Goal: Book appointment/travel/reservation

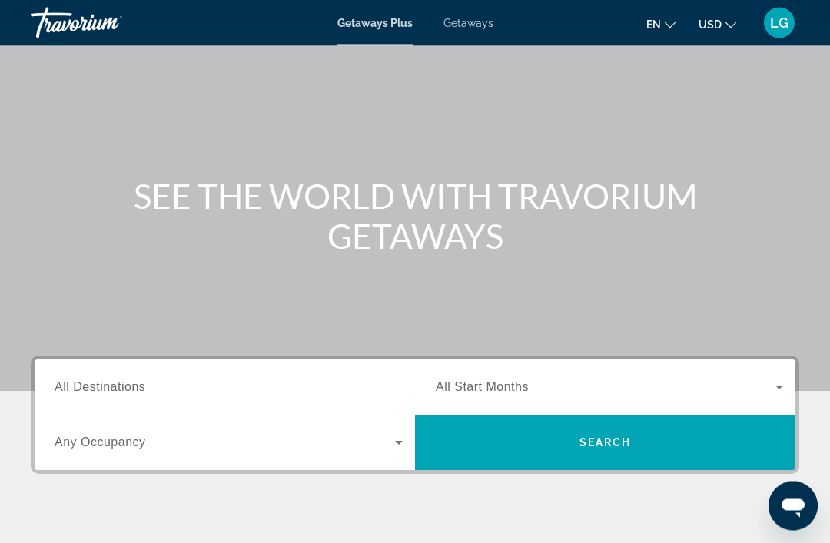
scroll to position [70, 0]
click at [70, 385] on span "All Destinations" at bounding box center [100, 386] width 91 height 13
click at [70, 385] on input "Destination All Destinations" at bounding box center [229, 388] width 348 height 18
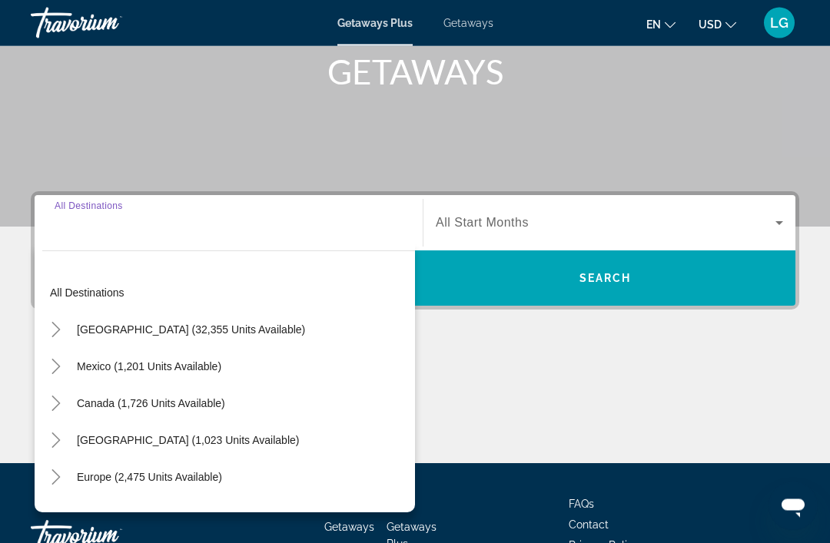
scroll to position [294, 0]
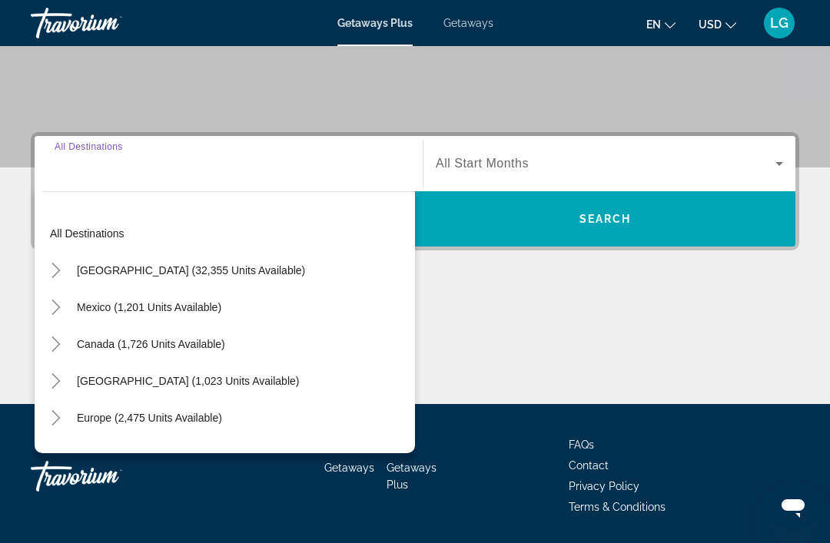
click at [57, 273] on icon "Toggle United States (32,355 units available)" at bounding box center [55, 270] width 8 height 15
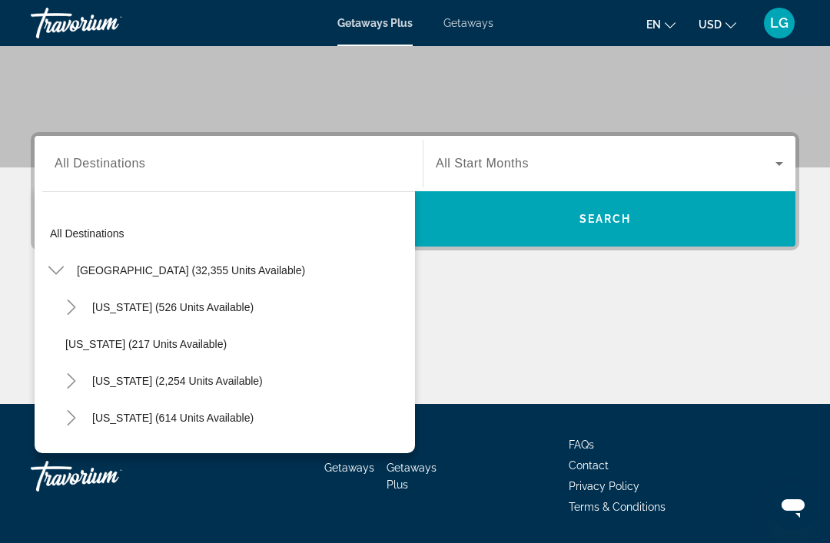
click at [59, 161] on span "All Destinations" at bounding box center [100, 163] width 91 height 13
click at [59, 161] on input "Destination All Destinations" at bounding box center [229, 164] width 348 height 18
click at [58, 262] on mat-icon "Toggle United States (32,355 units available)" at bounding box center [55, 270] width 27 height 27
click at [61, 307] on icon "Toggle Mexico (1,201 units available)" at bounding box center [55, 307] width 15 height 15
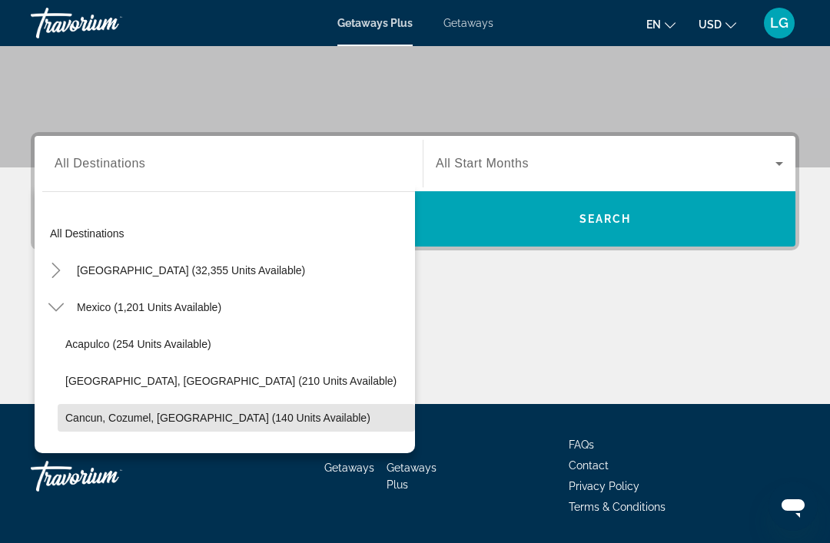
click at [113, 420] on span "Cancun, Cozumel, [GEOGRAPHIC_DATA] (140 units available)" at bounding box center [217, 418] width 305 height 12
type input "**********"
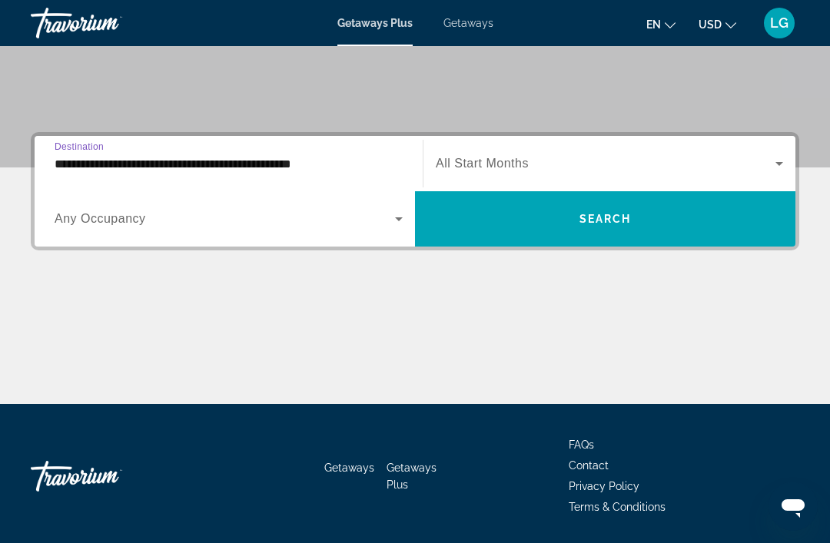
click at [398, 223] on icon "Search widget" at bounding box center [399, 219] width 18 height 18
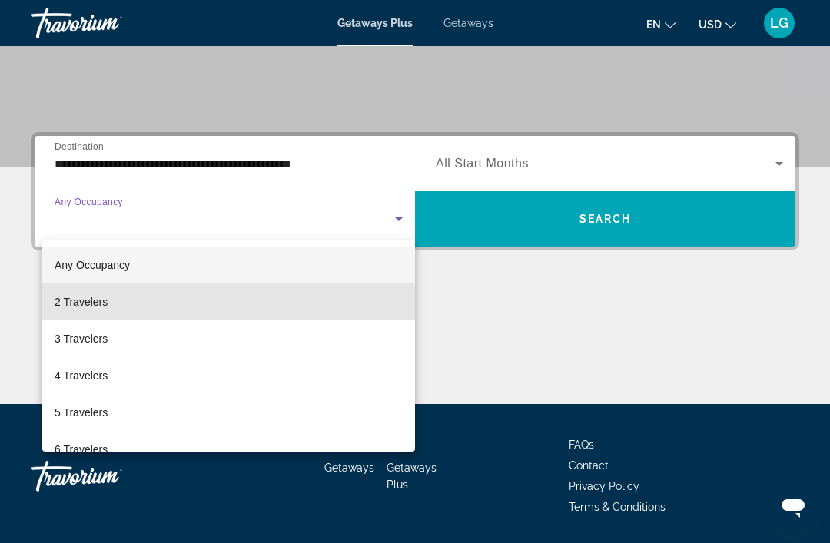
click at [126, 307] on mat-option "2 Travelers" at bounding box center [228, 302] width 373 height 37
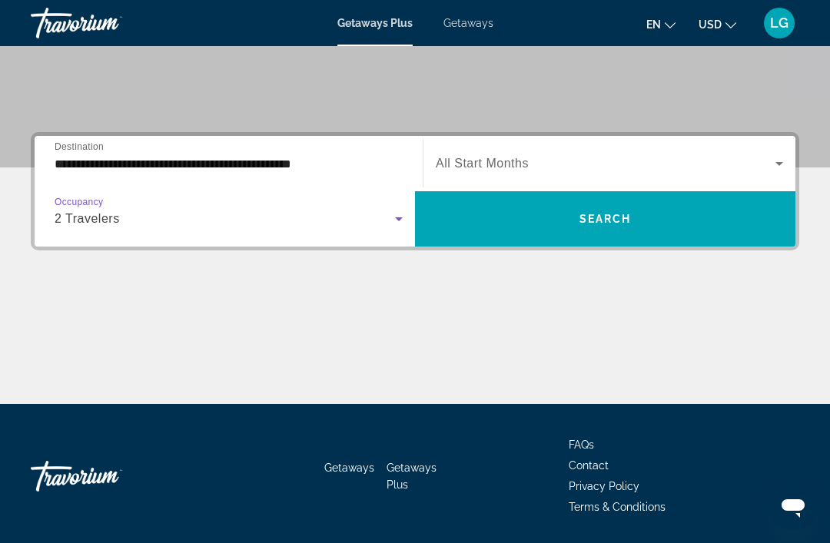
click at [778, 164] on icon "Search widget" at bounding box center [779, 164] width 8 height 4
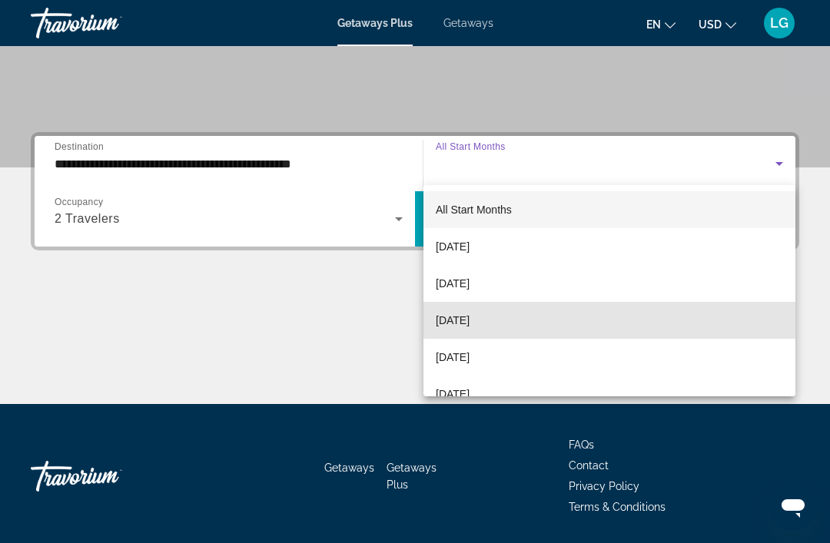
click at [530, 328] on mat-option "November 2025" at bounding box center [609, 320] width 372 height 37
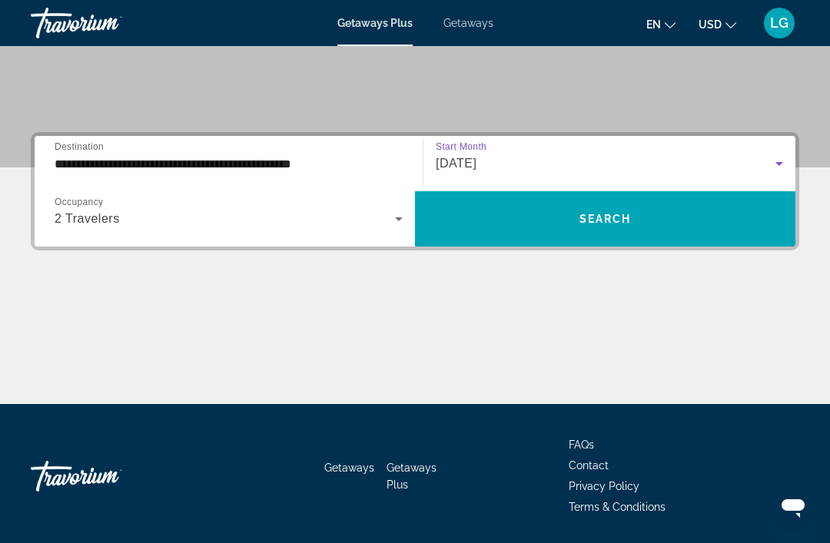
click at [619, 226] on span "Search widget" at bounding box center [605, 219] width 380 height 37
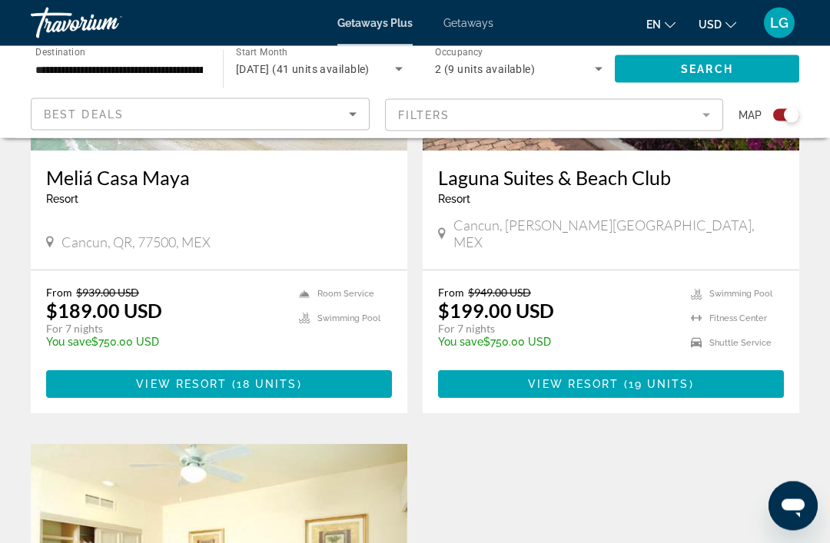
scroll to position [764, 0]
click at [589, 378] on span "View Resort" at bounding box center [573, 384] width 91 height 12
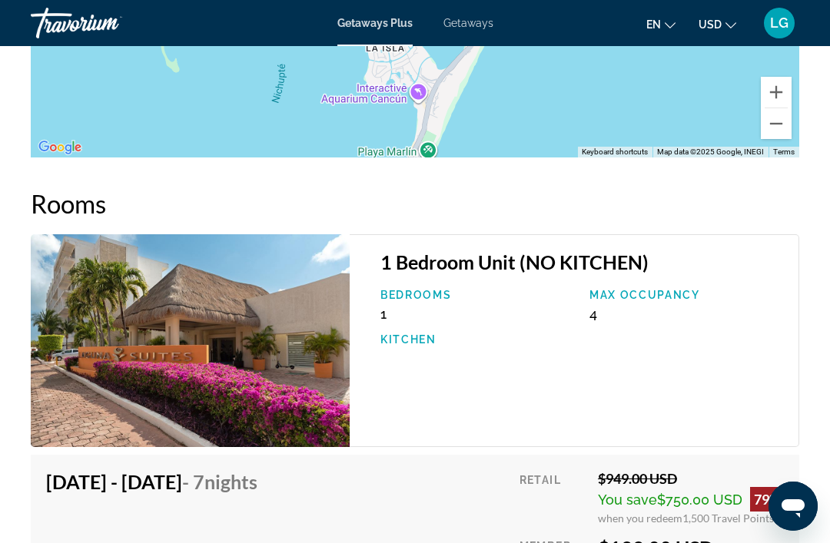
scroll to position [2479, 0]
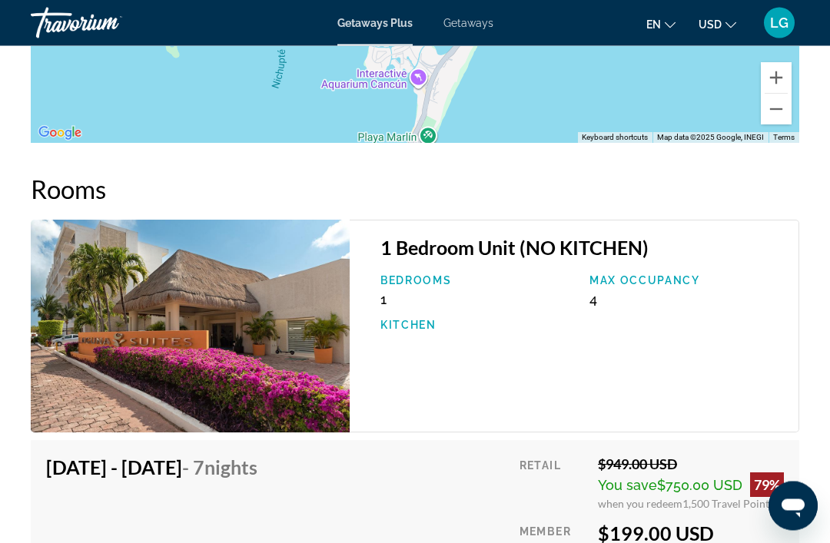
click at [251, 347] on img "Main content" at bounding box center [190, 327] width 319 height 213
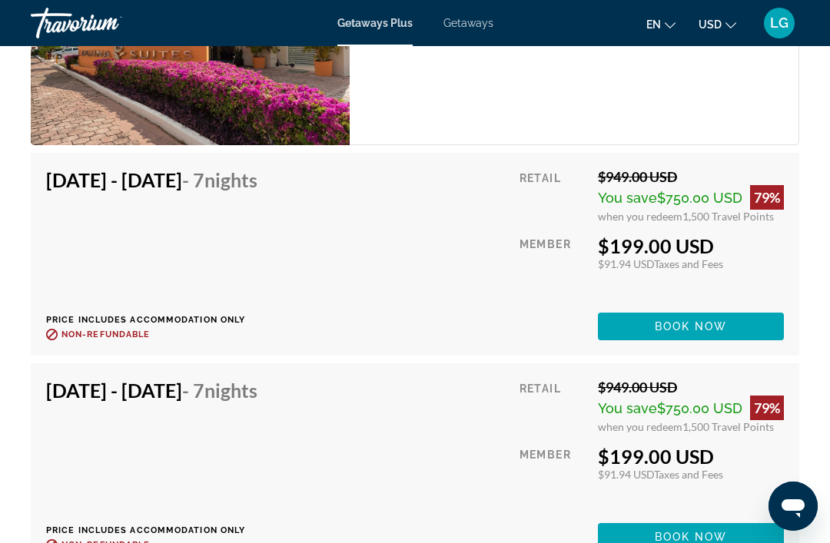
scroll to position [2770, 0]
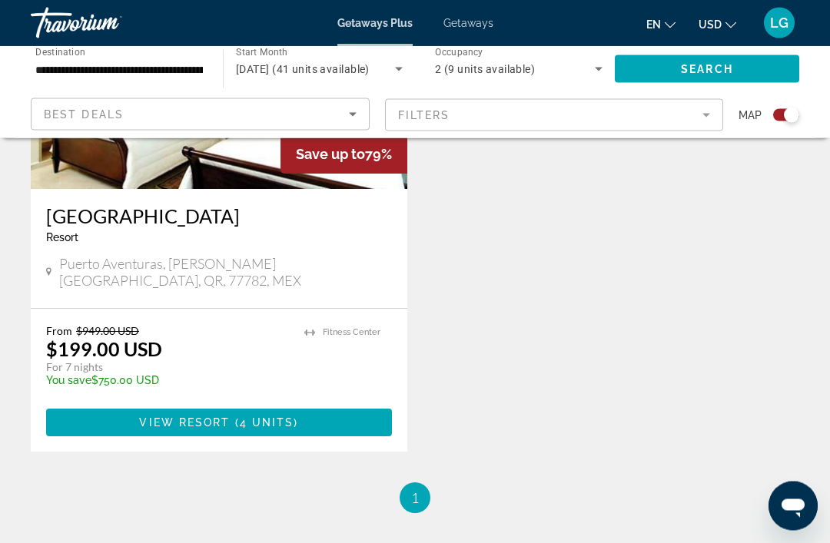
scroll to position [1267, 0]
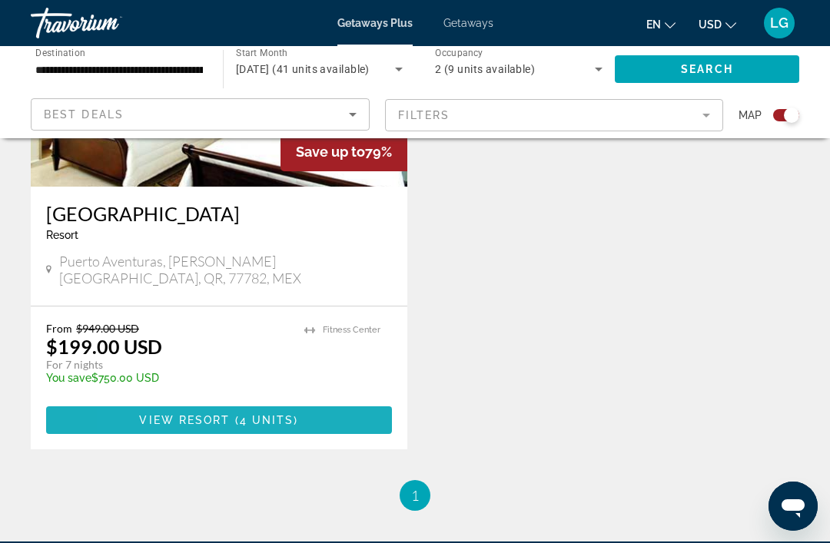
click at [148, 402] on span "Main content" at bounding box center [219, 420] width 346 height 37
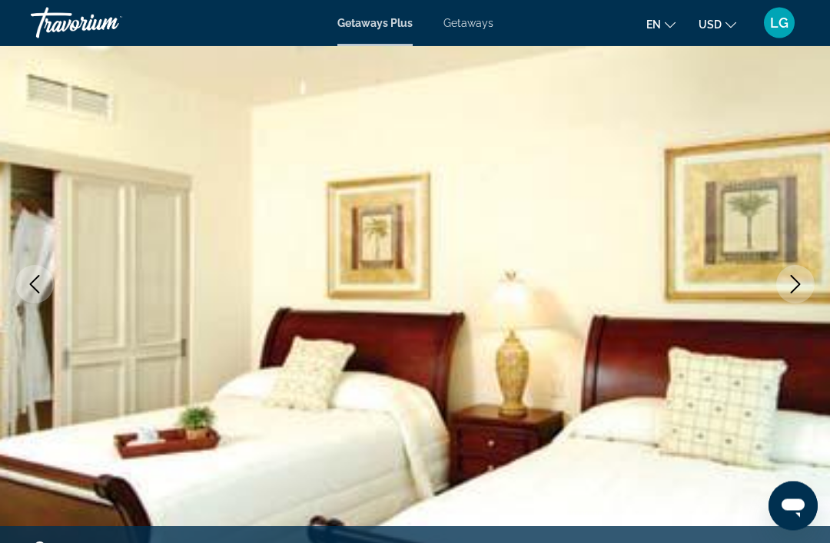
scroll to position [128, 0]
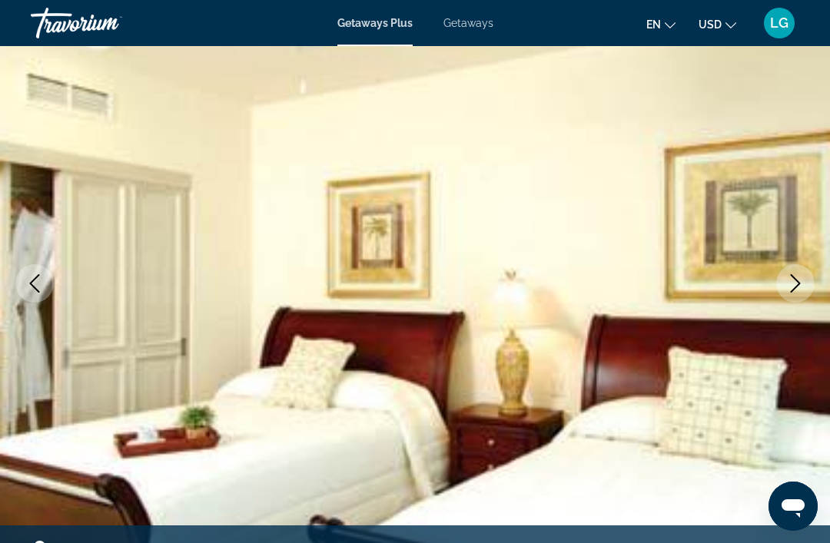
click at [802, 285] on icon "Next image" at bounding box center [795, 283] width 18 height 18
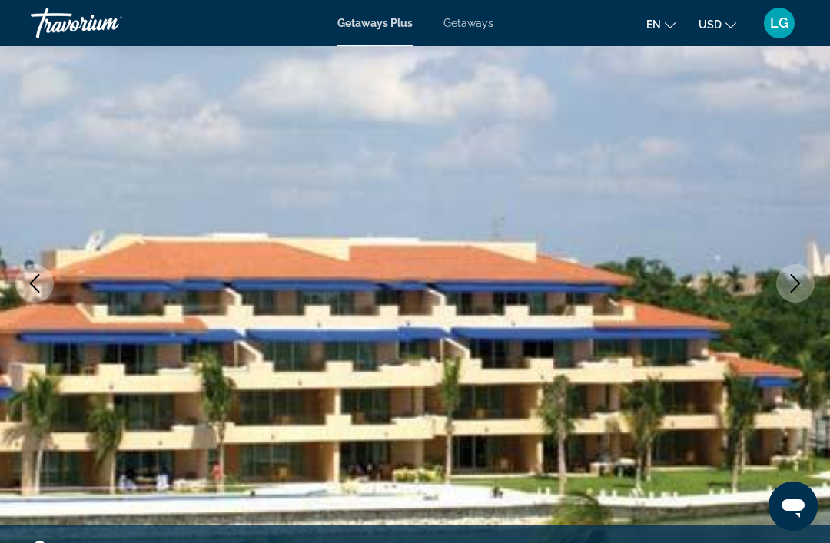
click at [798, 280] on icon "Next image" at bounding box center [795, 283] width 18 height 18
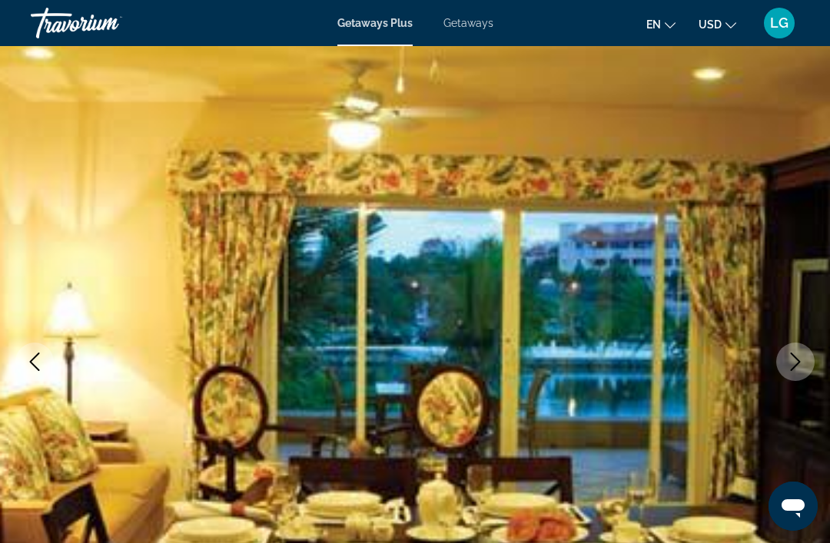
scroll to position [0, 0]
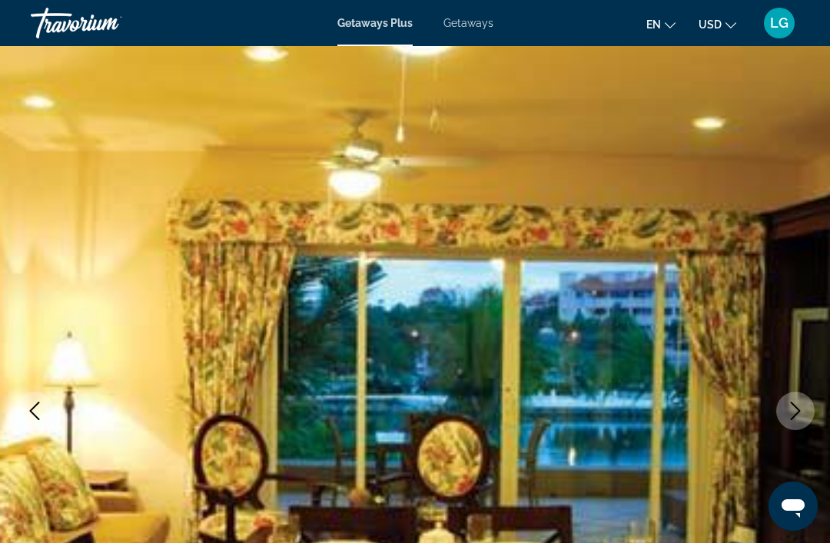
click at [327, 213] on img "Main content" at bounding box center [415, 411] width 830 height 730
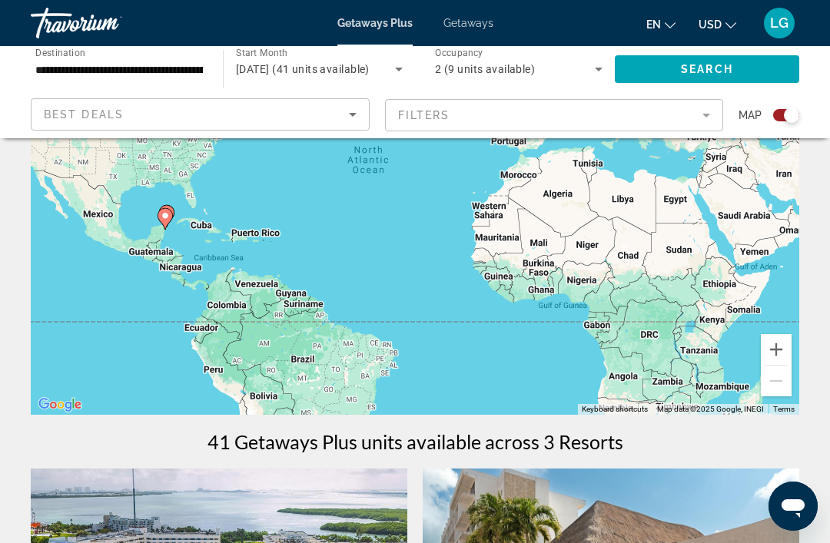
scroll to position [194, 0]
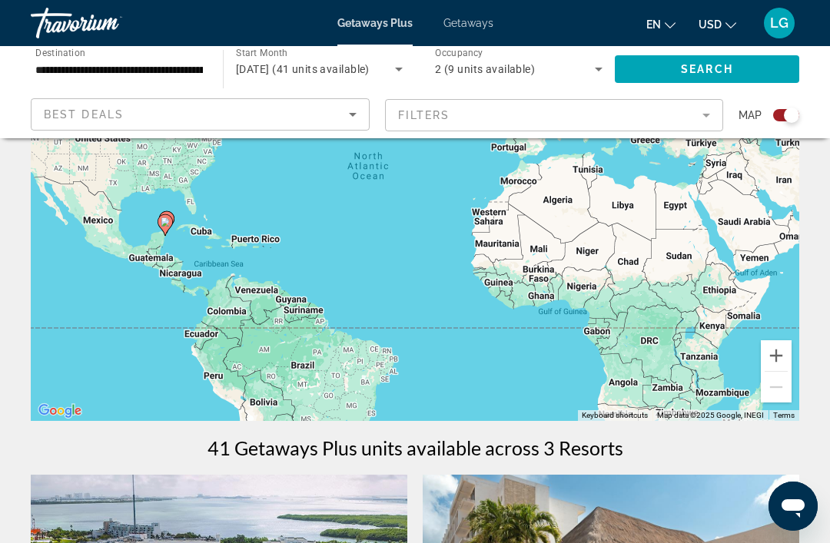
click at [398, 63] on icon "Search widget" at bounding box center [399, 69] width 18 height 18
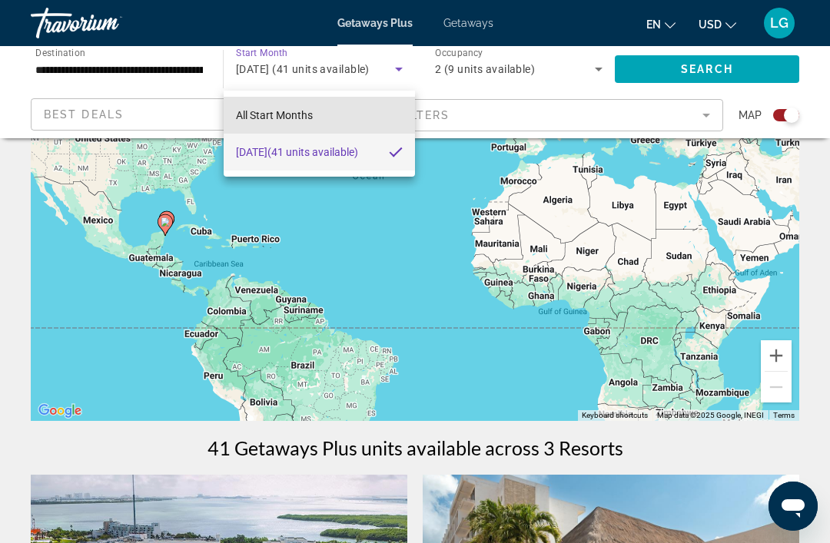
click at [359, 117] on mat-option "All Start Months" at bounding box center [319, 115] width 191 height 37
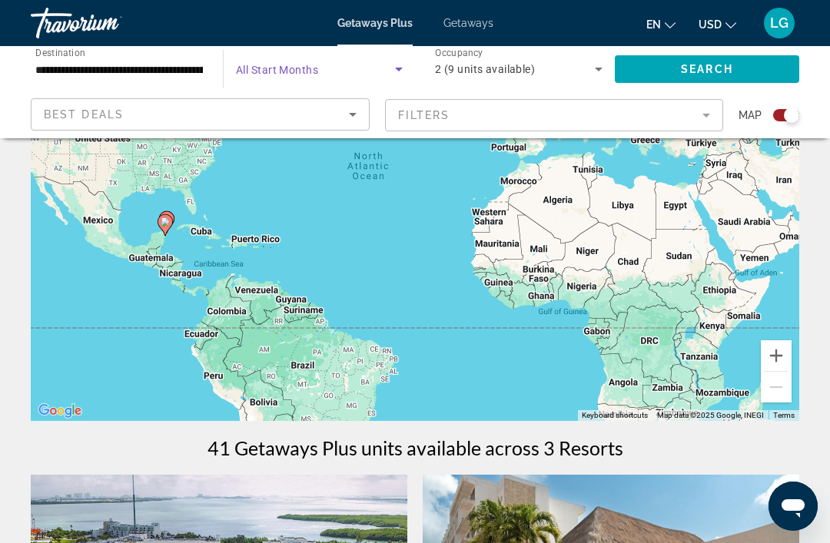
click at [407, 65] on icon "Search widget" at bounding box center [399, 69] width 18 height 18
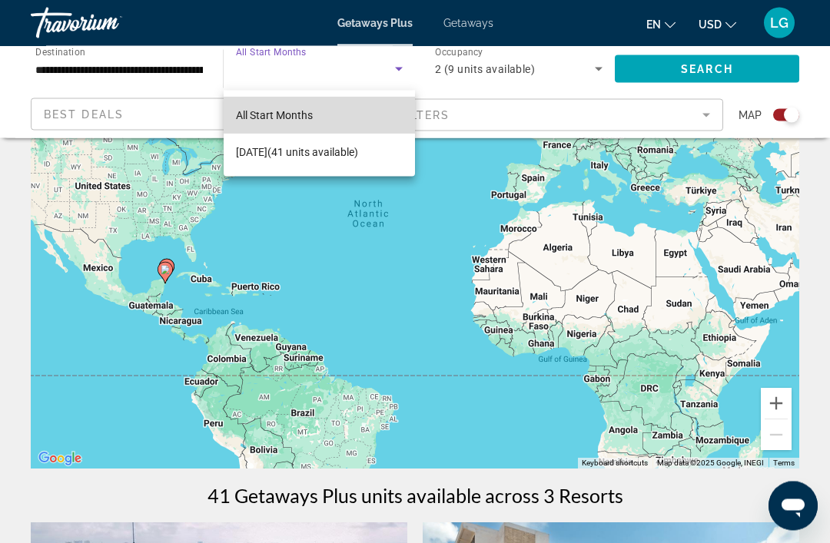
scroll to position [146, 0]
click at [370, 118] on mat-option "All Start Months" at bounding box center [319, 115] width 191 height 37
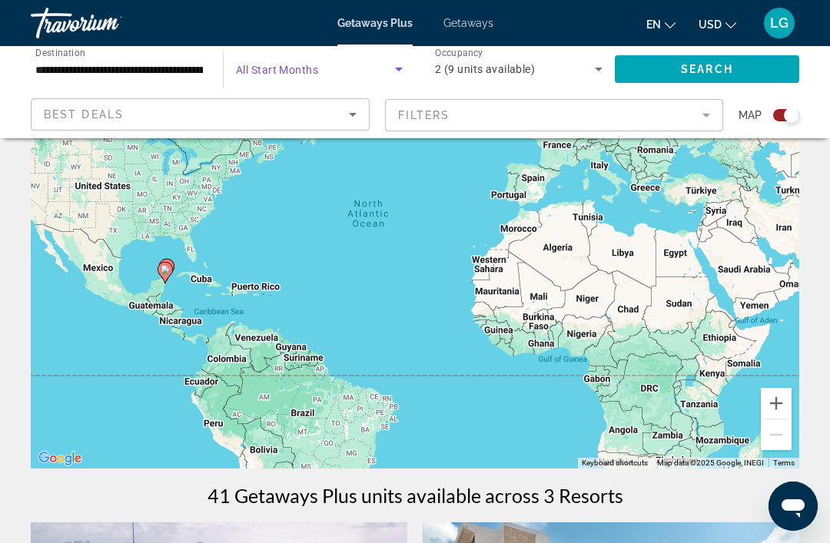
click at [295, 114] on div "Best Deals" at bounding box center [196, 114] width 305 height 18
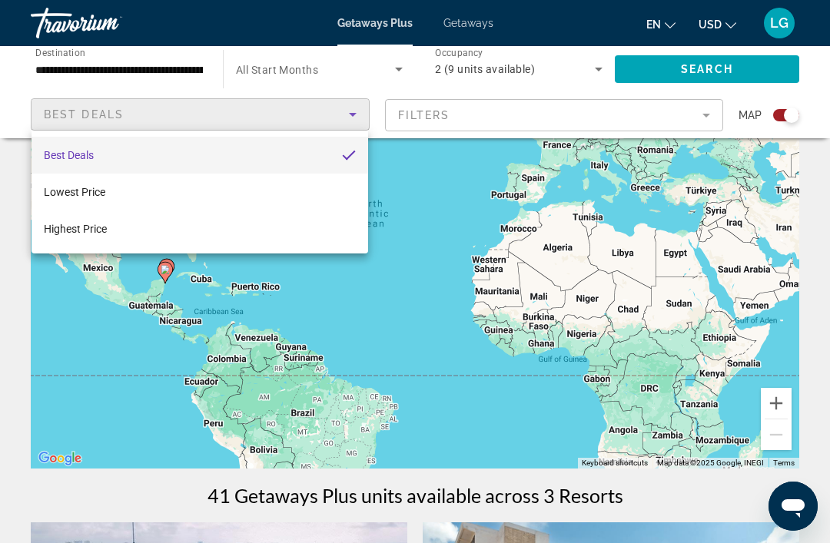
click at [342, 70] on div at bounding box center [415, 271] width 830 height 543
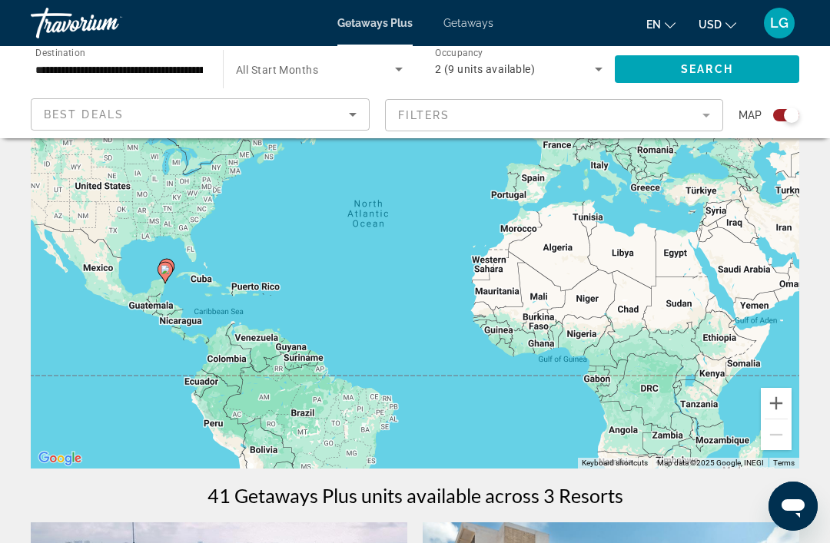
click at [406, 67] on icon "Search widget" at bounding box center [399, 69] width 18 height 18
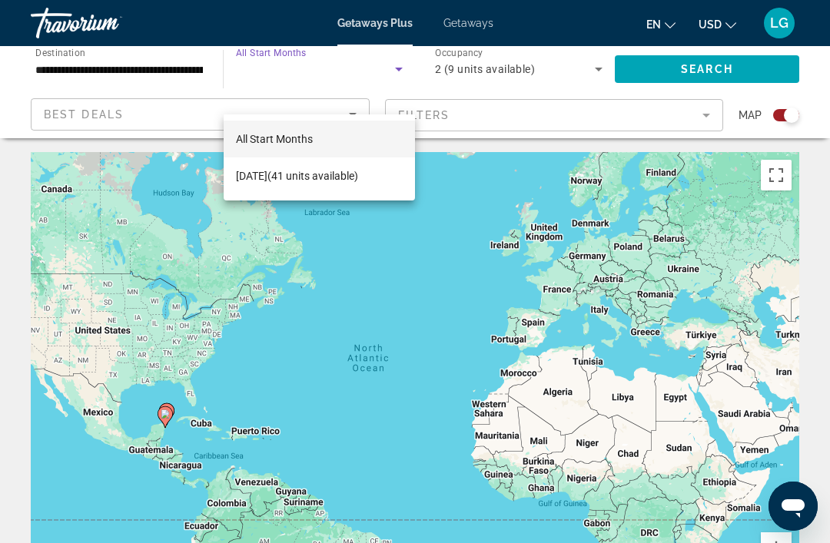
scroll to position [0, 0]
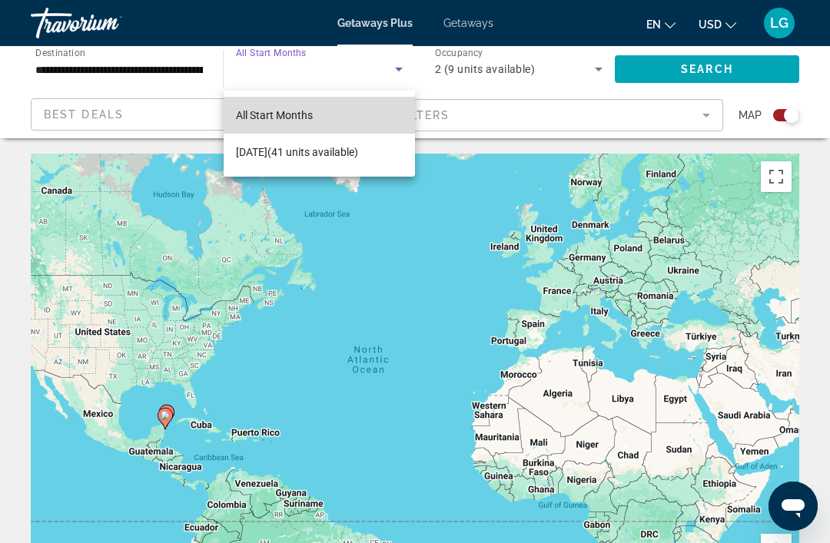
click at [363, 112] on mat-option "All Start Months" at bounding box center [319, 115] width 191 height 37
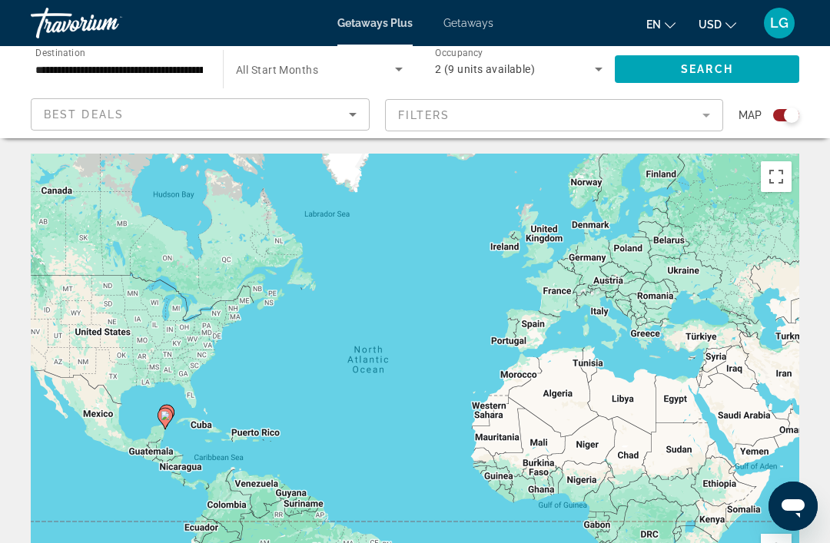
scroll to position [16, 0]
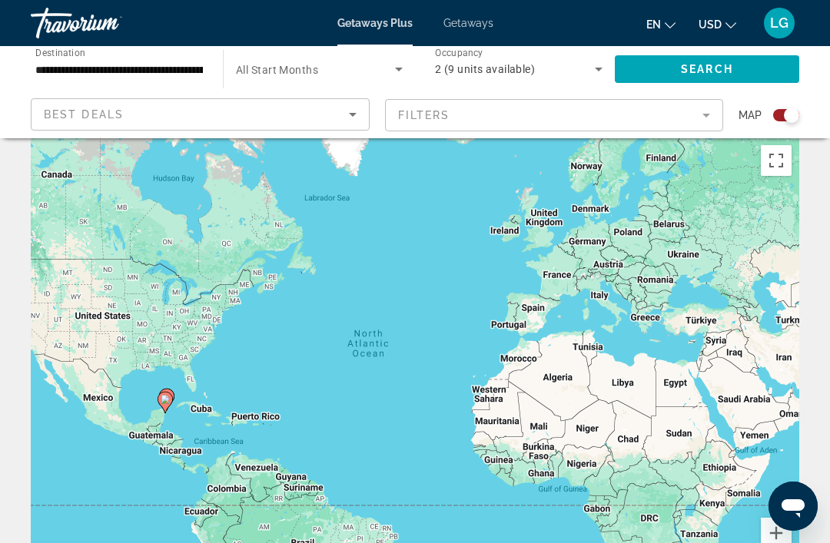
click at [360, 110] on icon "Sort by" at bounding box center [353, 114] width 18 height 18
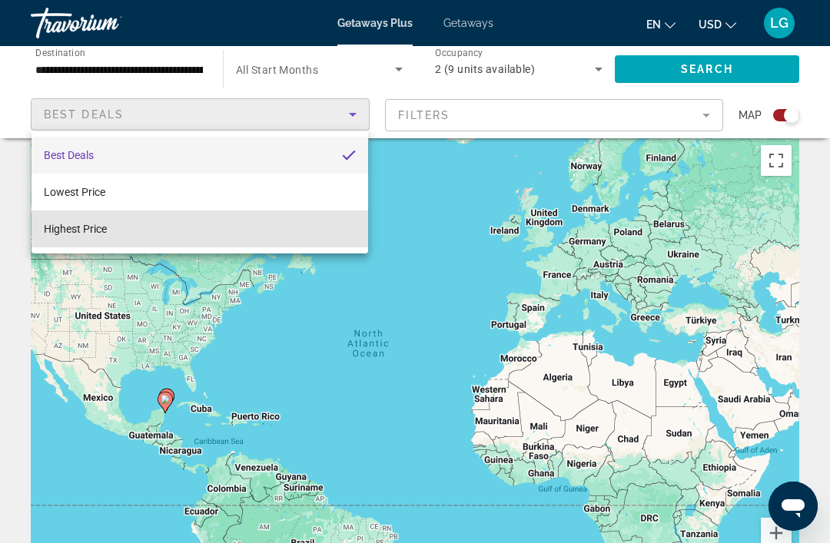
click at [287, 234] on mat-option "Highest Price" at bounding box center [200, 229] width 337 height 37
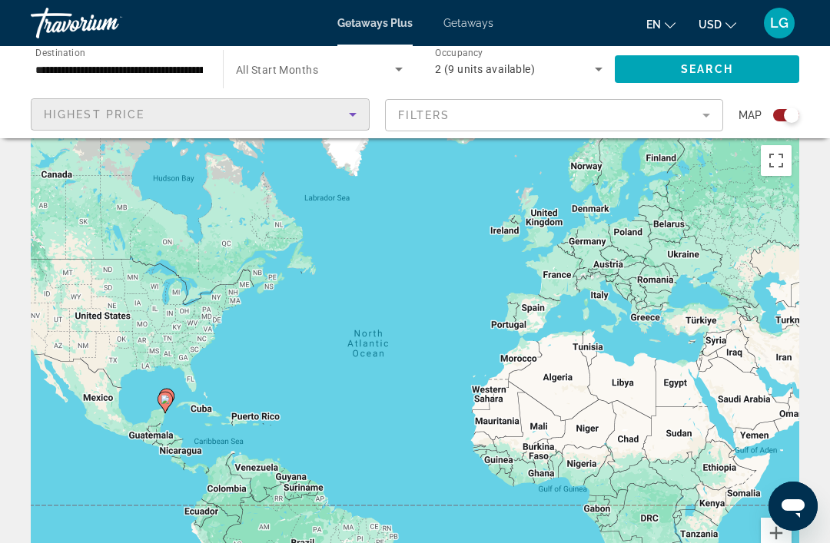
click at [708, 114] on mat-form-field "Filters" at bounding box center [554, 115] width 339 height 32
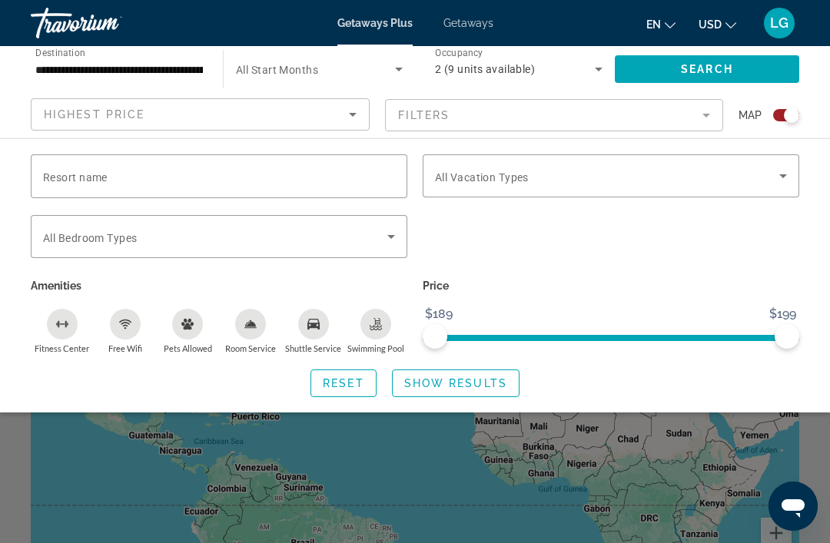
click at [328, 169] on input "Resort name" at bounding box center [219, 177] width 352 height 18
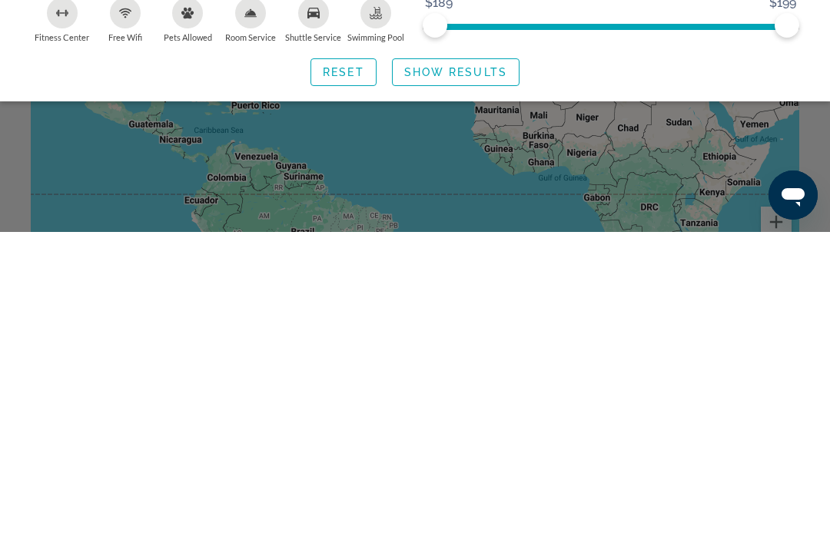
type input "**********"
click at [791, 191] on icon "Open messaging window" at bounding box center [793, 197] width 23 height 18
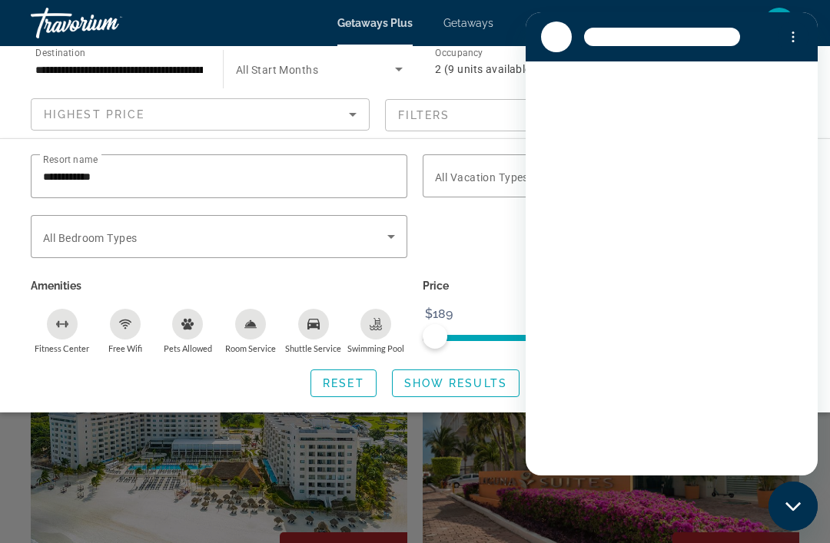
scroll to position [0, 0]
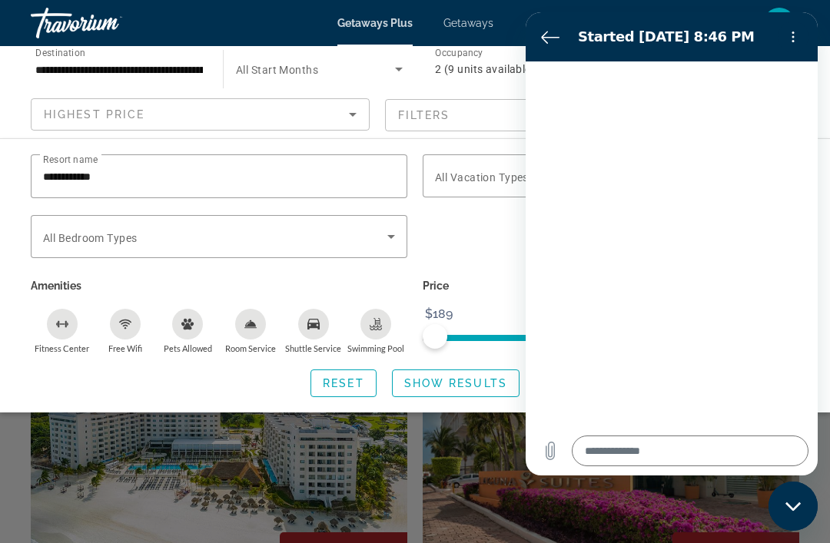
type textarea "*"
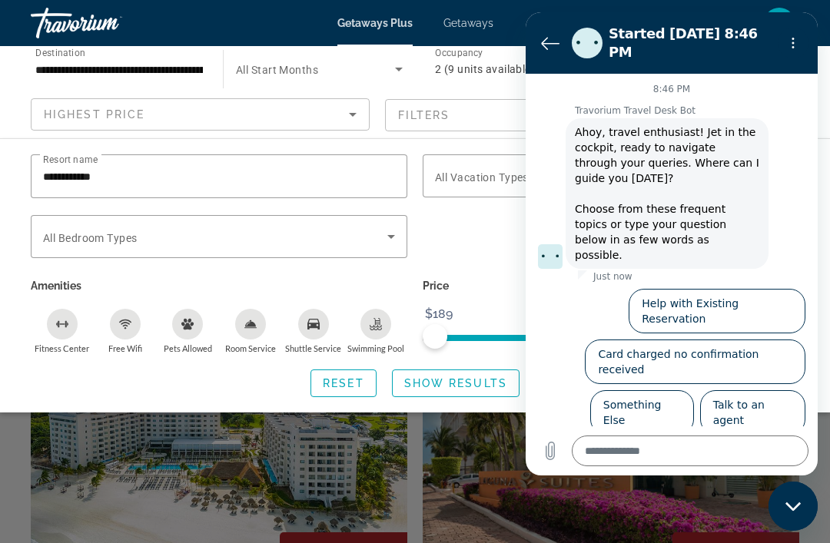
click at [551, 39] on icon "Back to the conversation list" at bounding box center [550, 43] width 18 height 18
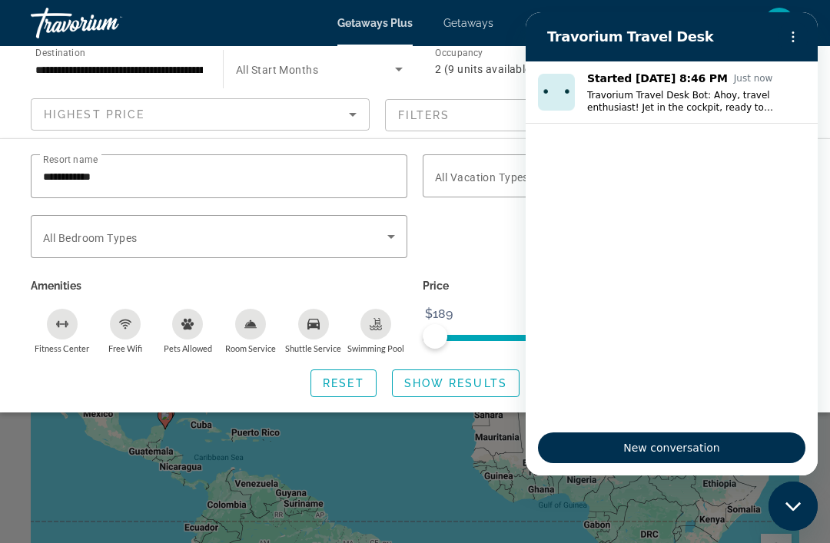
click at [747, 190] on ul "Started Sep 18 at 8:46 PM Just now Travorium Travel Desk Bot: Ahoy, travel enth…" at bounding box center [672, 240] width 292 height 359
click at [788, 89] on p "Travorium Travel Desk Bot: Ahoy, travel enthusiast! Jet in the cockpit, ready t…" at bounding box center [696, 101] width 218 height 25
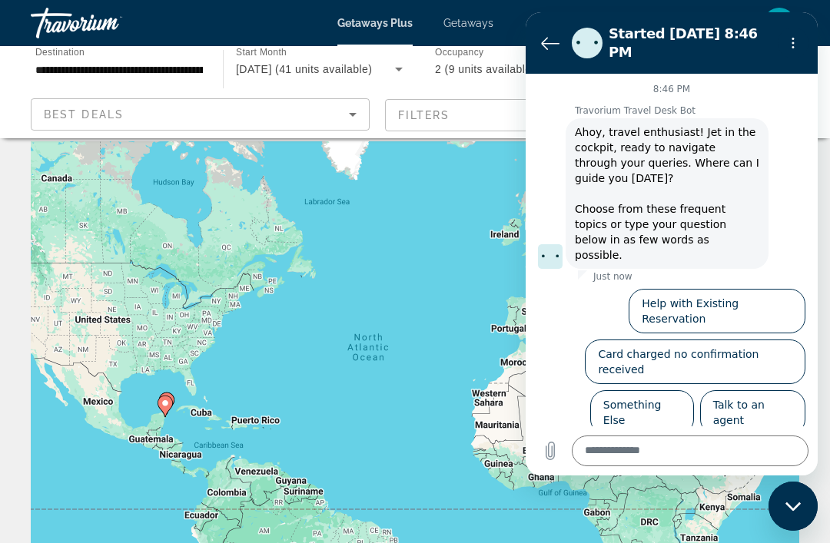
click at [777, 105] on p "Travorium Travel Desk Bot" at bounding box center [696, 111] width 243 height 12
click at [791, 105] on p "Travorium Travel Desk Bot" at bounding box center [696, 111] width 243 height 12
click at [782, 105] on p "Travorium Travel Desk Bot" at bounding box center [696, 111] width 243 height 12
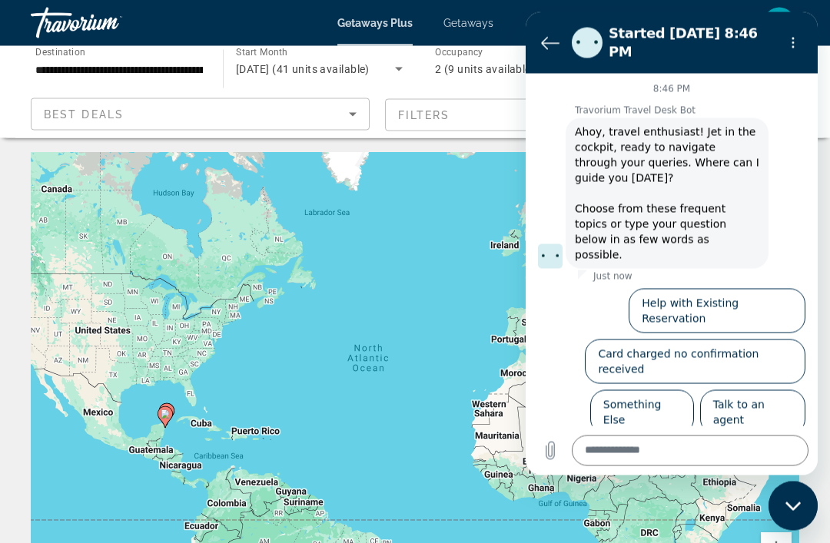
scroll to position [2, 0]
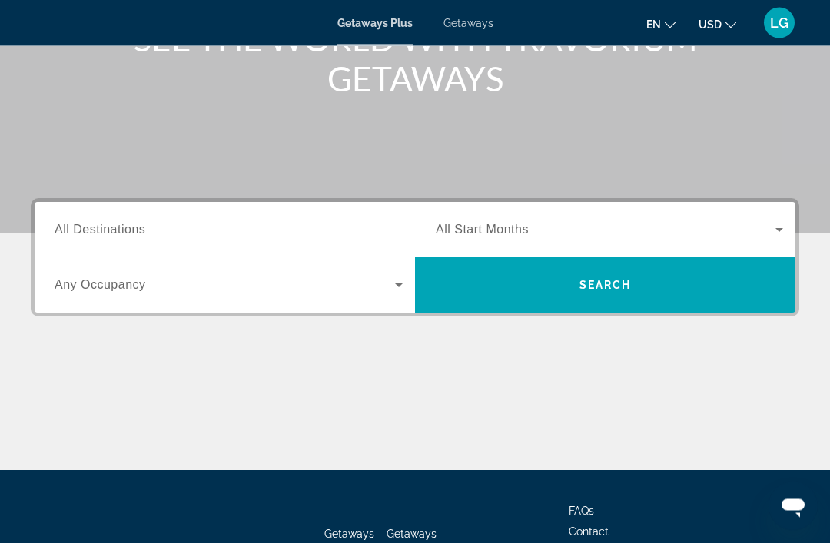
scroll to position [227, 0]
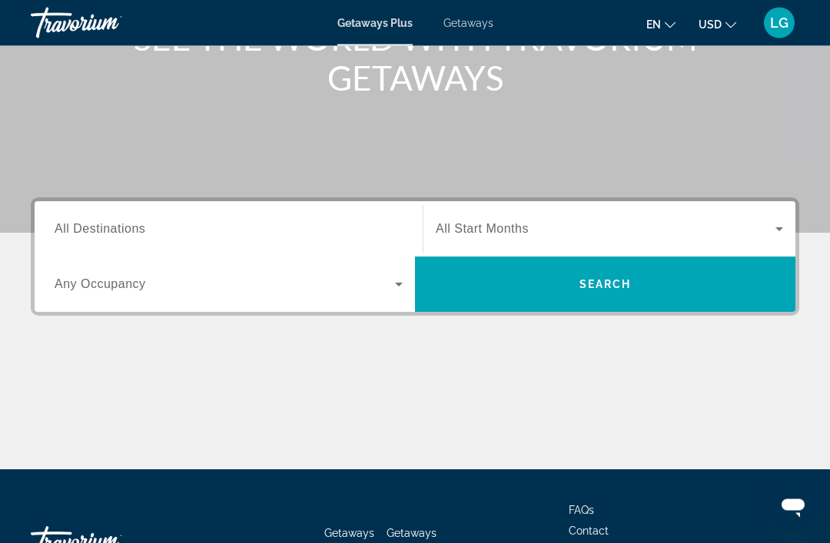
click at [244, 215] on div "Search widget" at bounding box center [229, 230] width 348 height 44
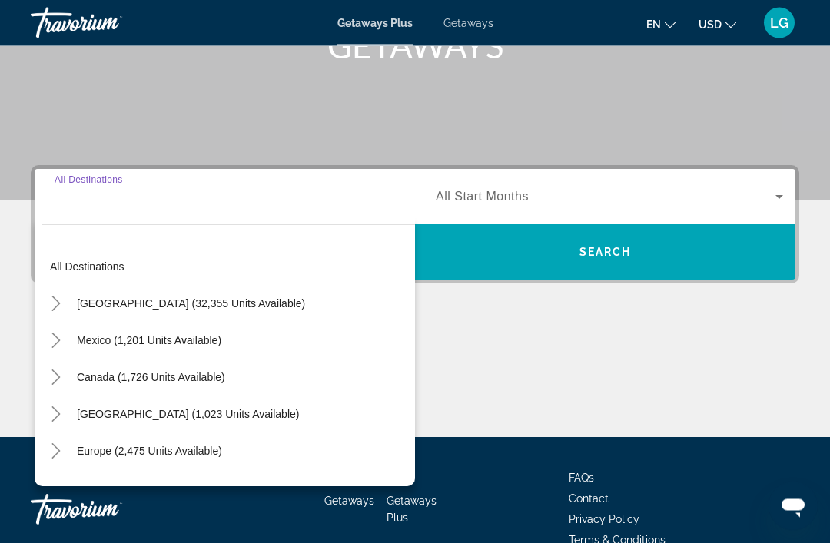
scroll to position [294, 0]
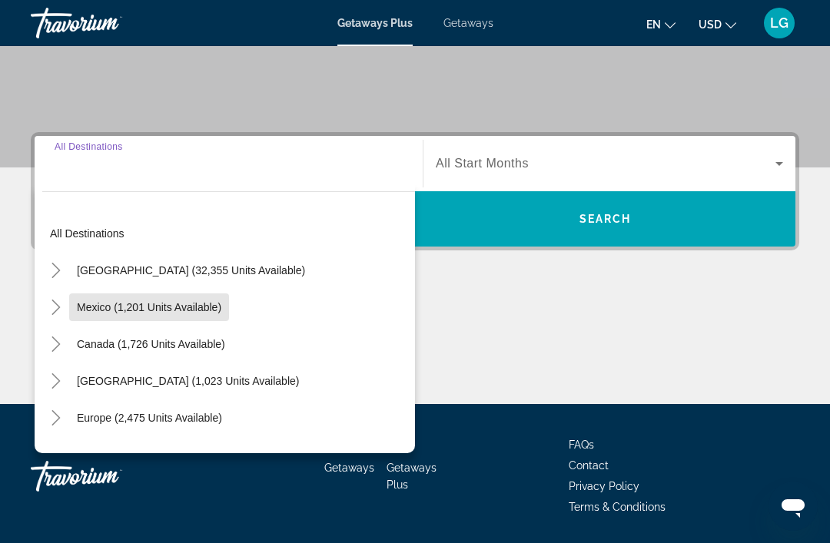
click at [102, 307] on span "Mexico (1,201 units available)" at bounding box center [149, 307] width 144 height 12
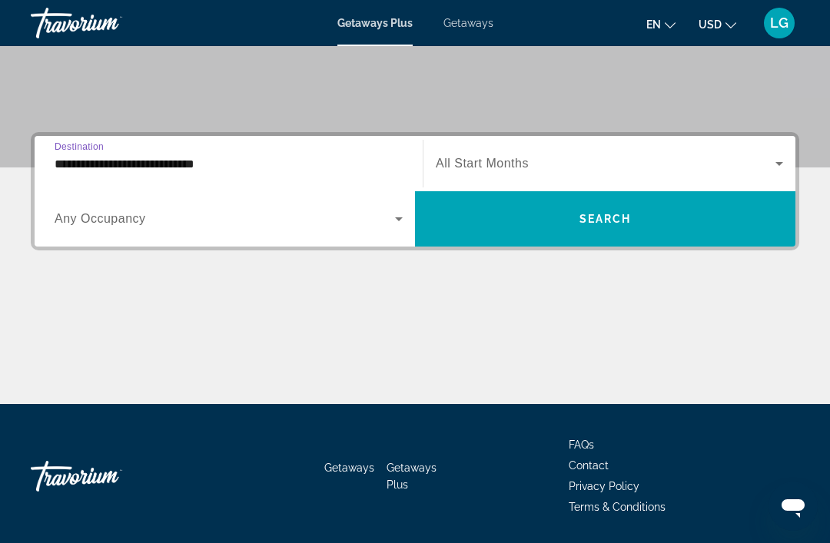
click at [400, 218] on icon "Search widget" at bounding box center [399, 219] width 8 height 4
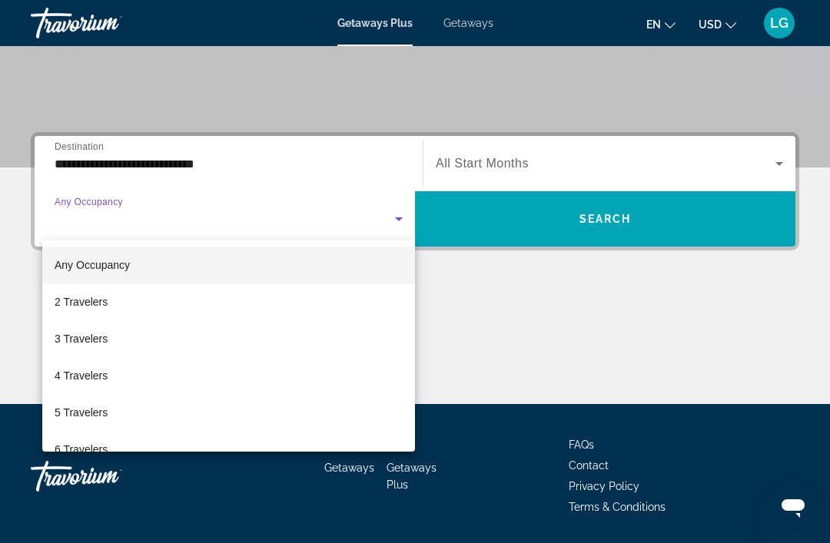
click at [397, 214] on div at bounding box center [415, 271] width 830 height 543
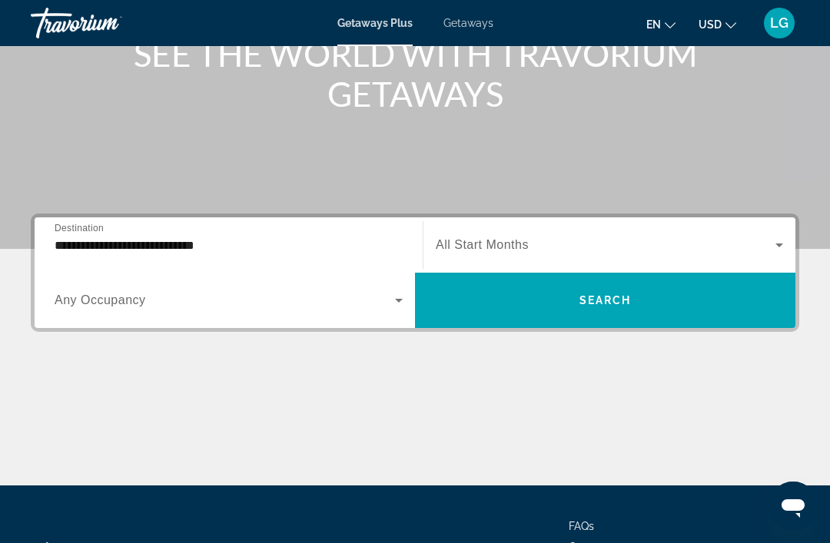
scroll to position [203, 0]
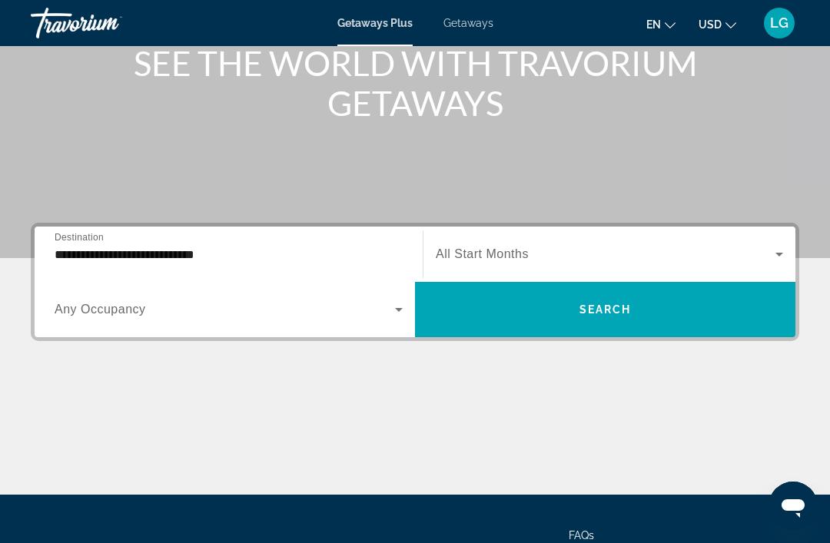
click at [254, 248] on input "**********" at bounding box center [229, 255] width 348 height 18
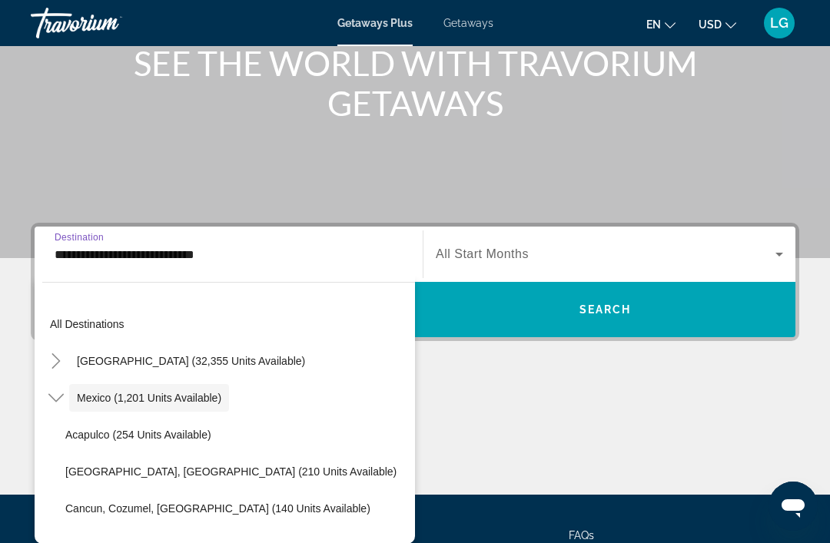
scroll to position [294, 0]
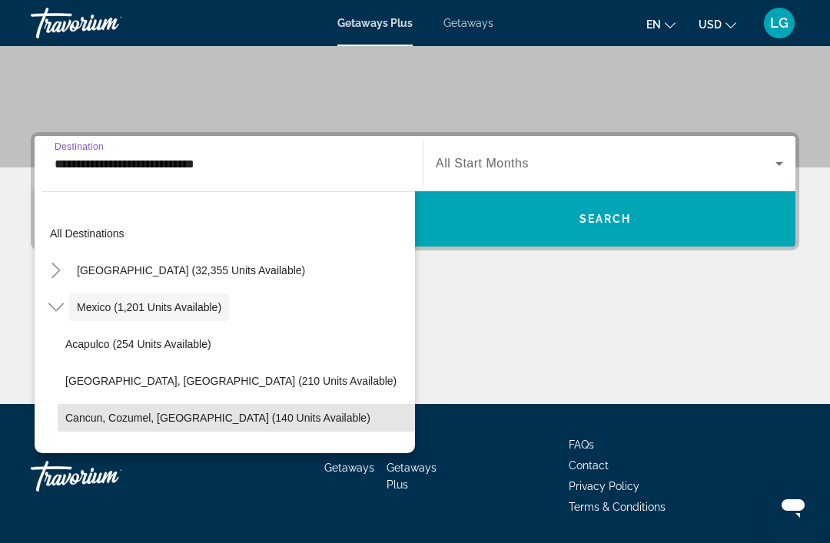
click at [151, 433] on span "Search widget" at bounding box center [236, 418] width 357 height 37
type input "**********"
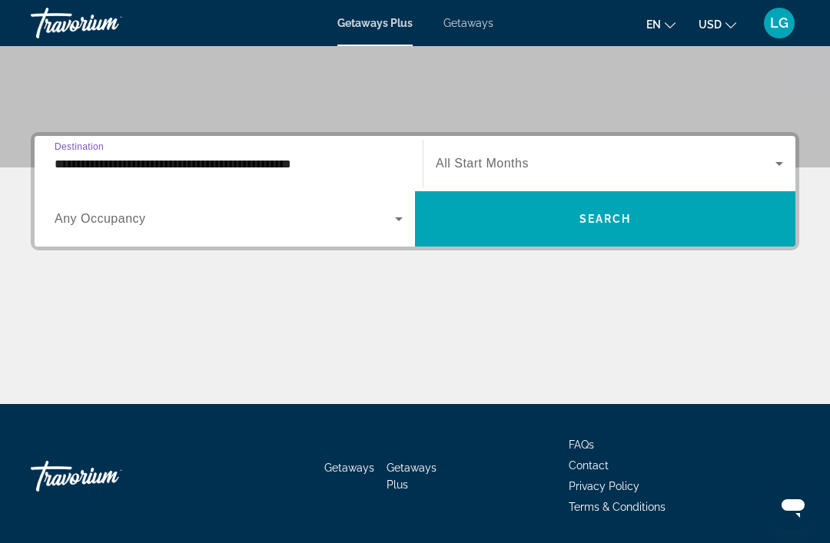
click at [403, 219] on icon "Search widget" at bounding box center [399, 219] width 18 height 18
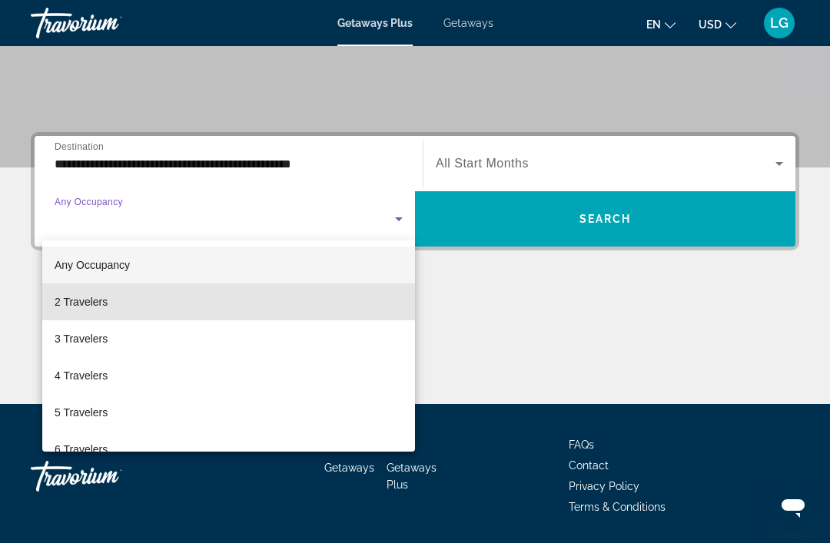
click at [123, 302] on mat-option "2 Travelers" at bounding box center [228, 302] width 373 height 37
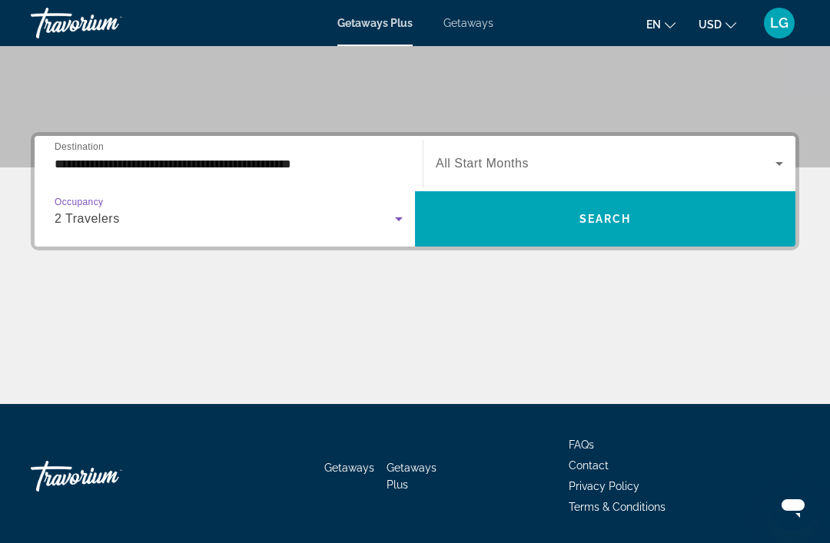
click at [666, 169] on span "Search widget" at bounding box center [606, 163] width 340 height 18
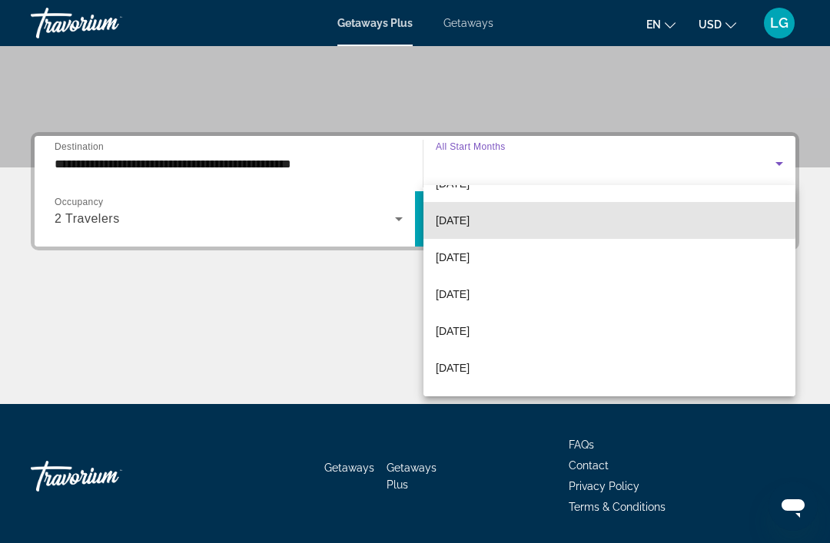
scroll to position [101, 0]
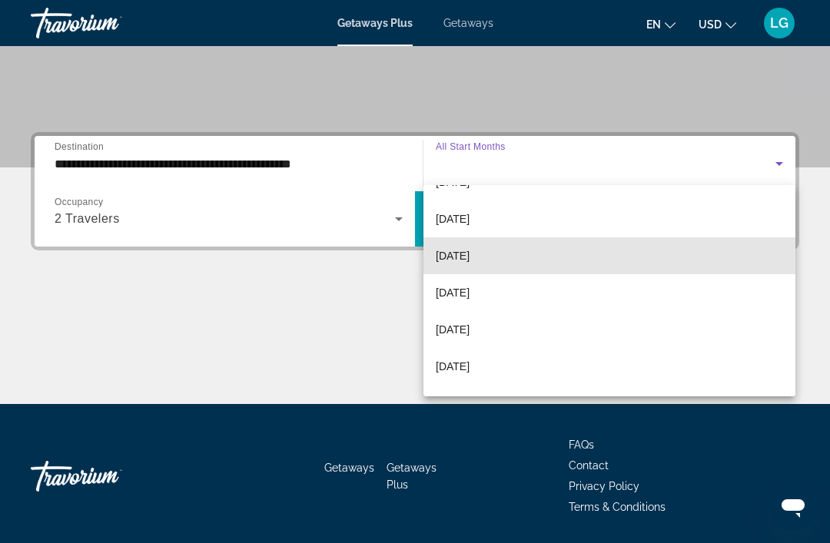
click at [525, 267] on mat-option "[DATE]" at bounding box center [609, 255] width 372 height 37
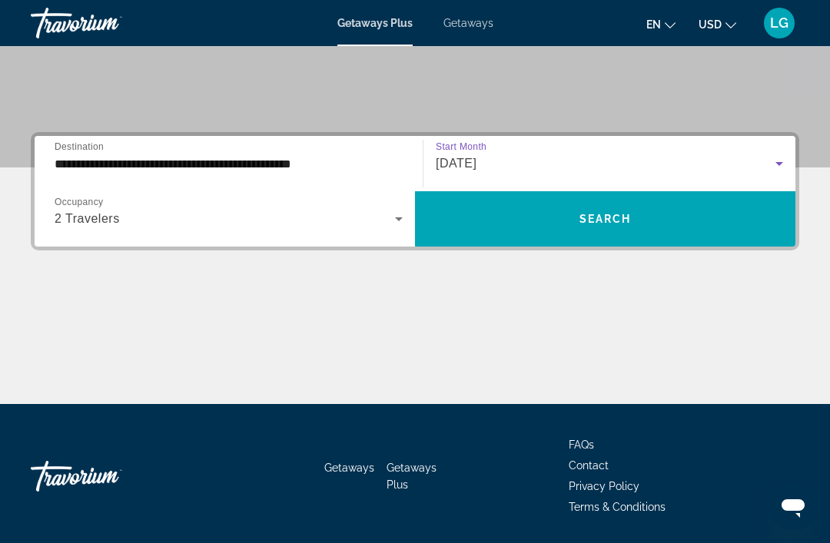
click at [620, 216] on span "Search" at bounding box center [605, 219] width 52 height 12
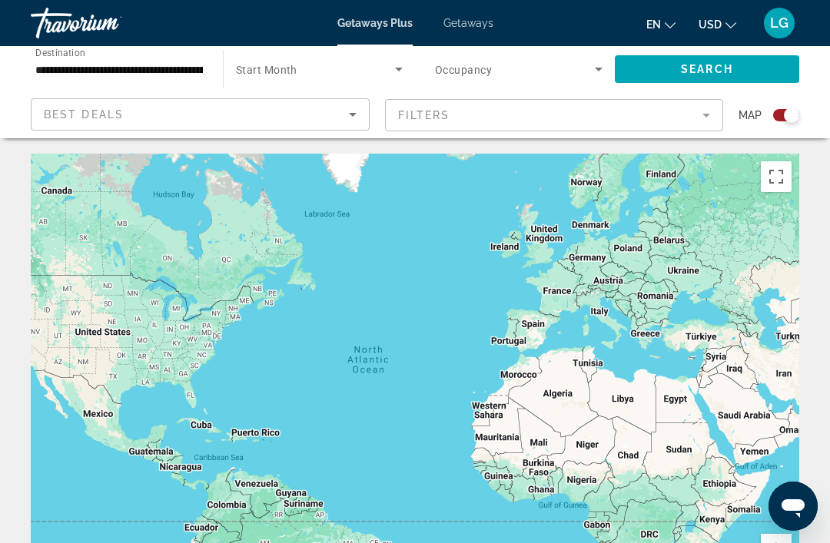
click at [359, 114] on icon "Sort by" at bounding box center [353, 114] width 18 height 18
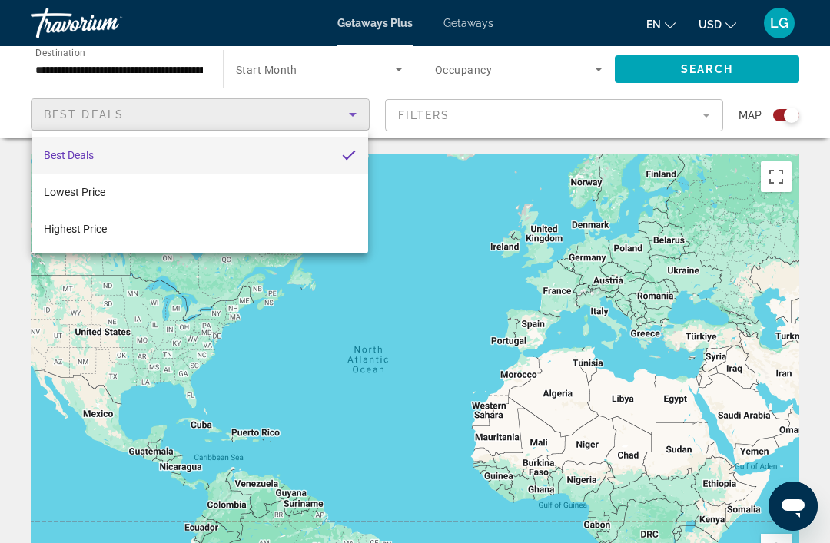
click at [471, 269] on div at bounding box center [415, 271] width 830 height 543
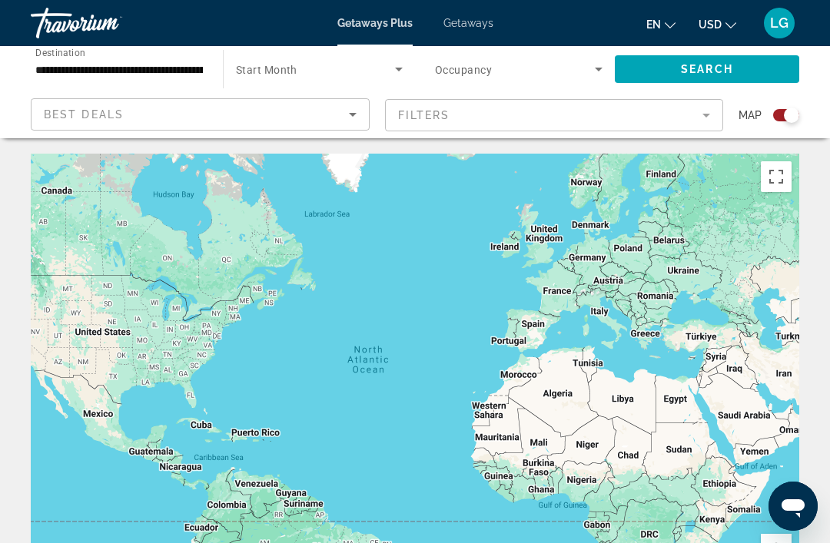
click at [400, 61] on icon "Search widget" at bounding box center [399, 69] width 18 height 18
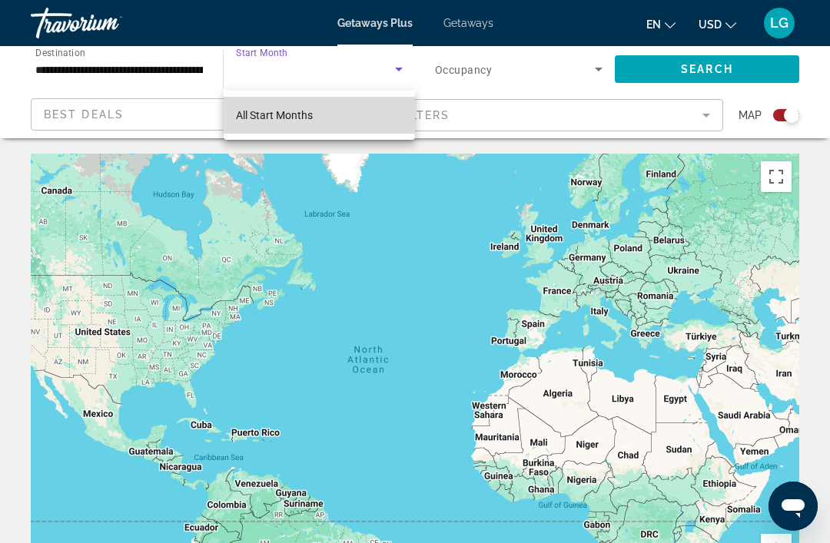
click at [368, 120] on mat-option "All Start Months" at bounding box center [319, 115] width 191 height 37
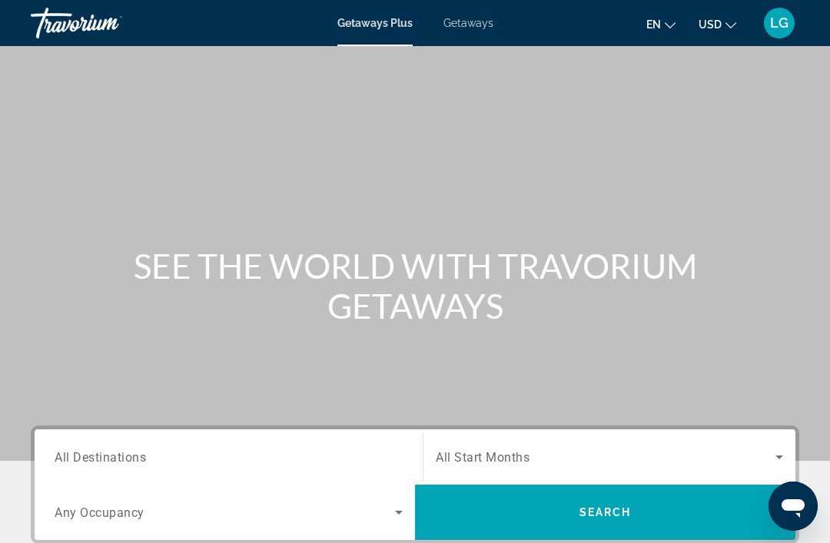
click at [255, 449] on input "Destination All Destinations" at bounding box center [229, 458] width 348 height 18
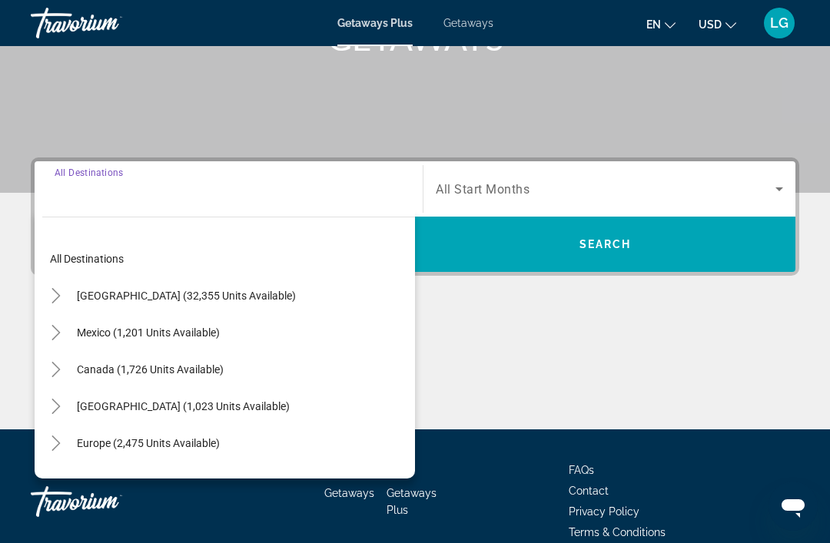
scroll to position [342, 0]
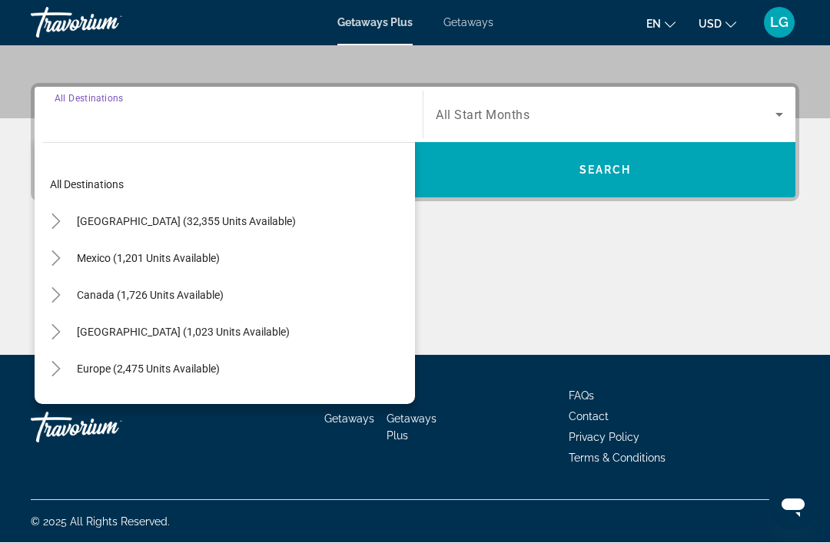
click at [61, 252] on icon "Toggle Mexico (1,201 units available)" at bounding box center [55, 258] width 15 height 15
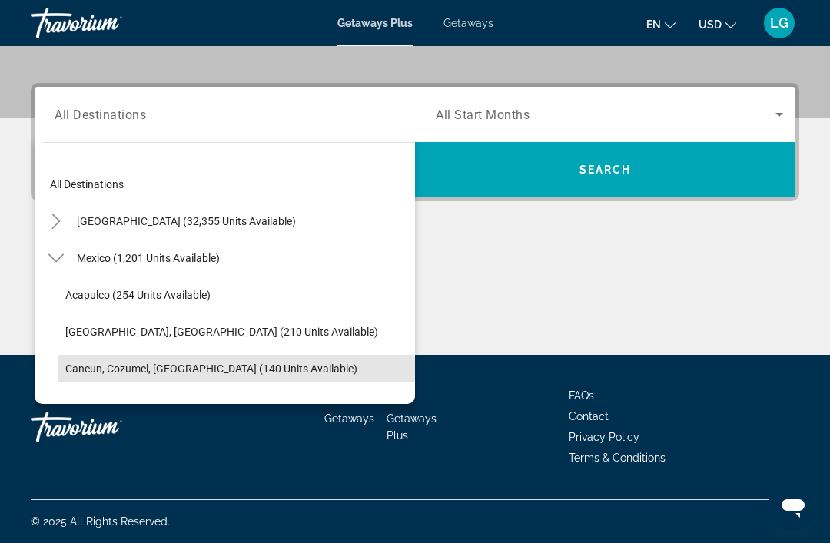
click at [161, 363] on span "Cancun, Cozumel, Riviera Maya (140 units available)" at bounding box center [211, 369] width 292 height 12
type input "**********"
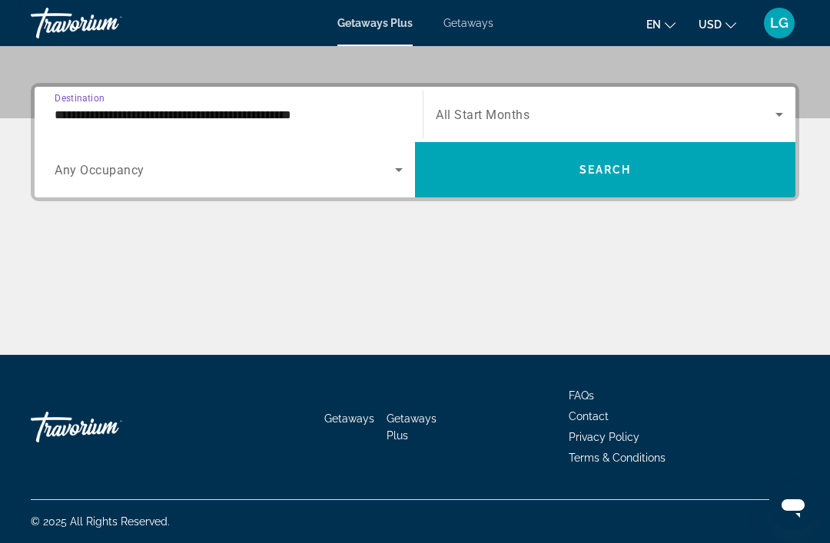
click at [398, 166] on icon "Search widget" at bounding box center [399, 170] width 18 height 18
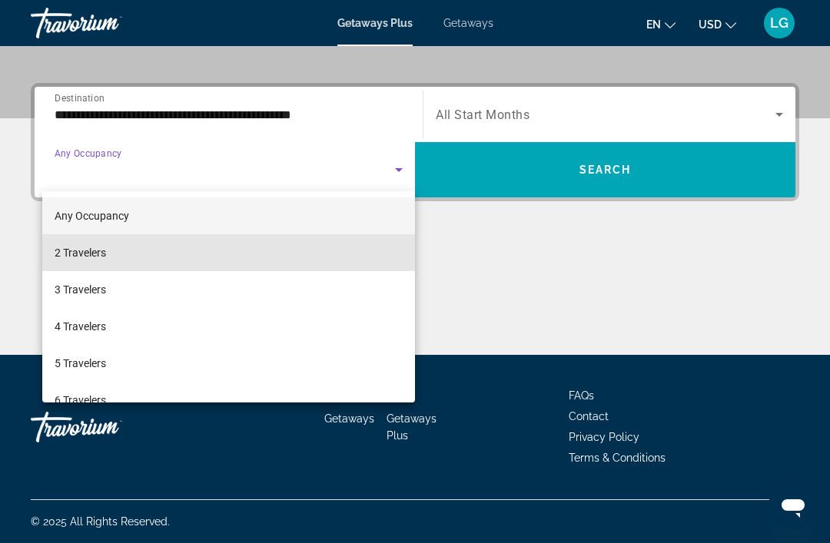
click at [184, 251] on mat-option "2 Travelers" at bounding box center [228, 252] width 373 height 37
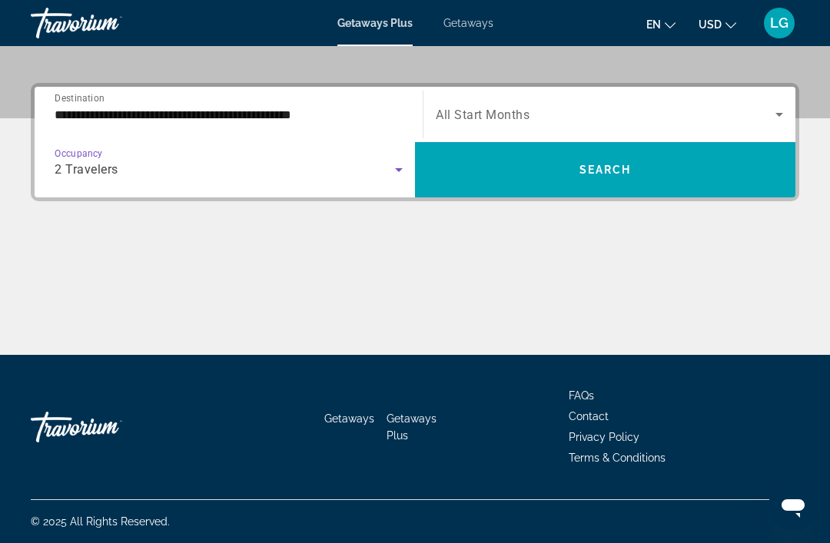
click at [775, 119] on icon "Search widget" at bounding box center [779, 114] width 18 height 18
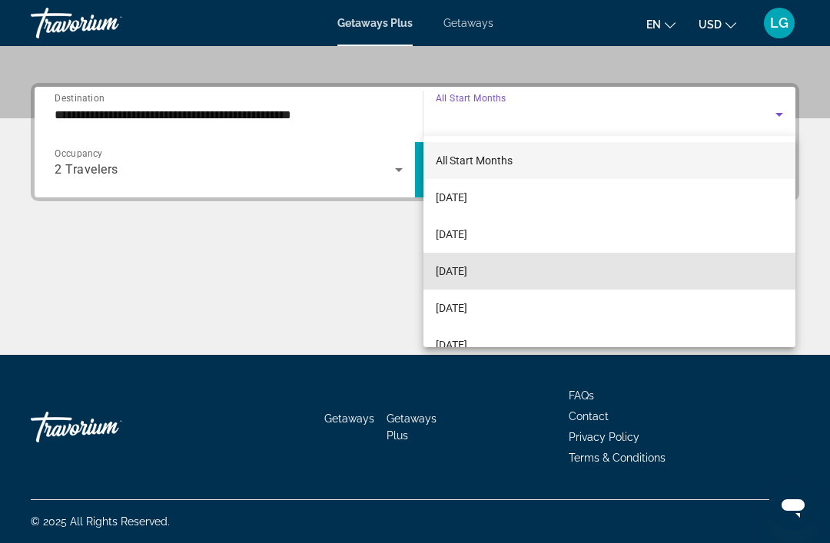
click at [524, 276] on mat-option "November 2025" at bounding box center [609, 271] width 372 height 37
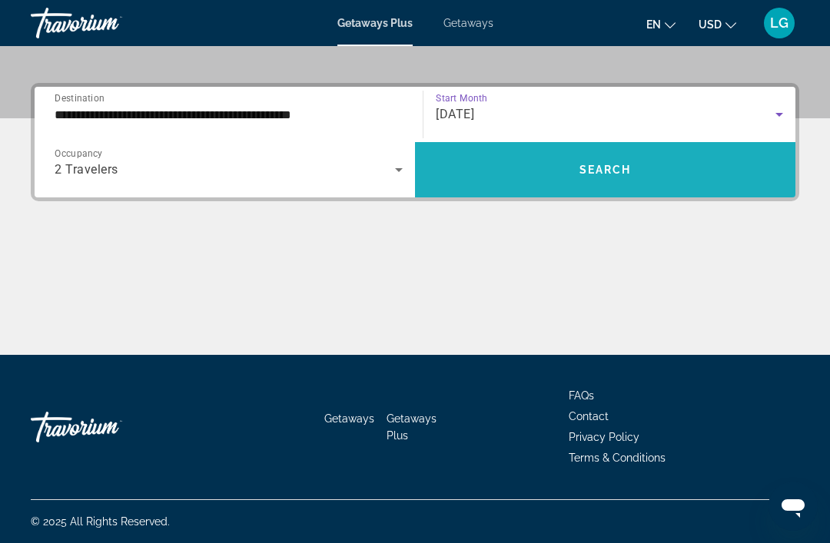
click at [628, 178] on span "Search widget" at bounding box center [605, 169] width 380 height 37
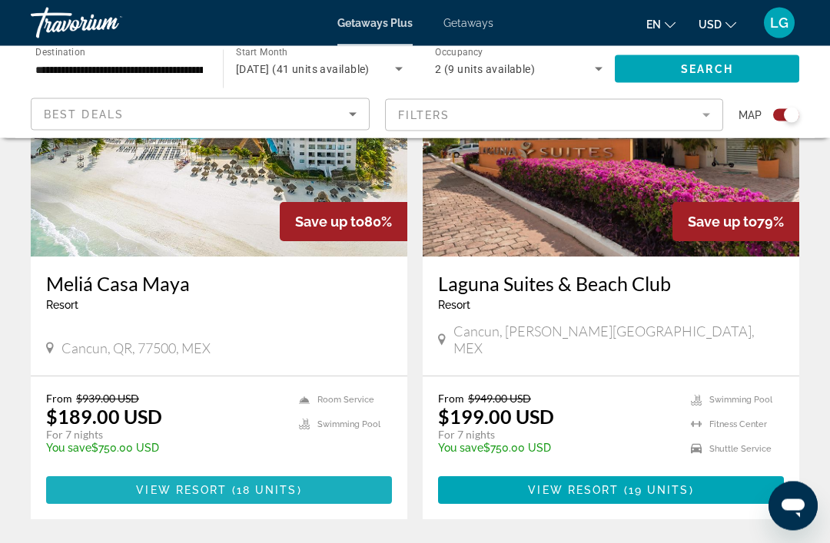
scroll to position [658, 0]
click at [216, 484] on span "View Resort" at bounding box center [181, 490] width 91 height 12
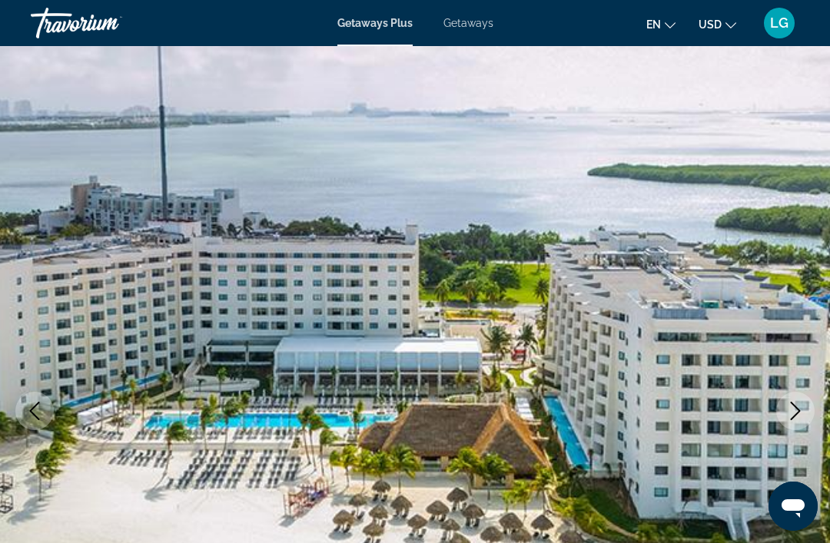
click at [788, 415] on icon "Next image" at bounding box center [795, 411] width 18 height 18
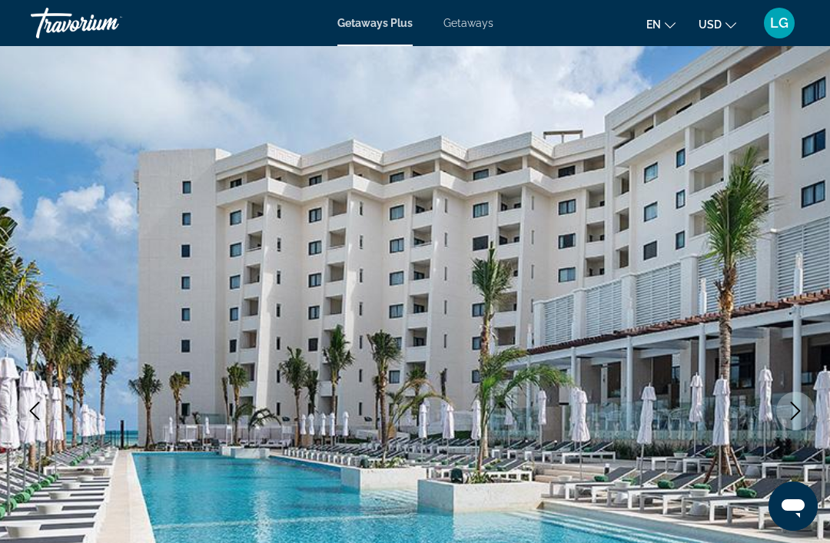
click at [792, 419] on icon "Next image" at bounding box center [796, 411] width 10 height 18
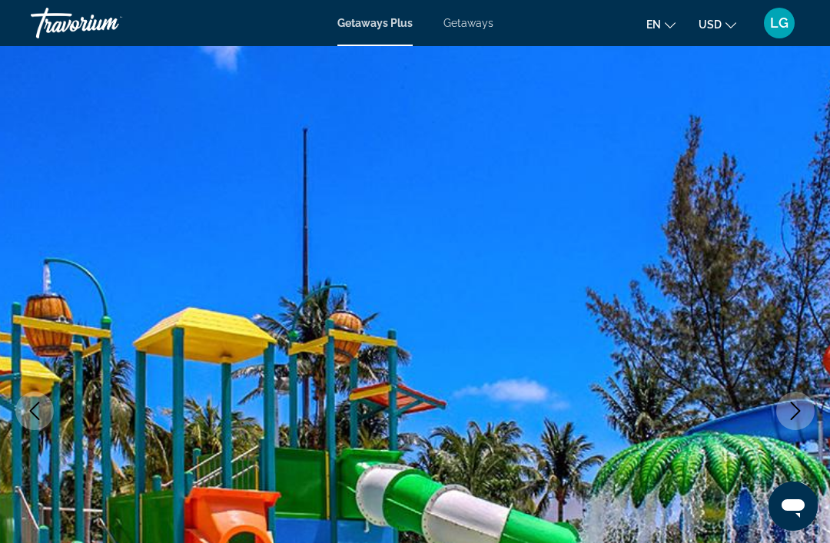
click at [795, 413] on icon "Next image" at bounding box center [795, 411] width 18 height 18
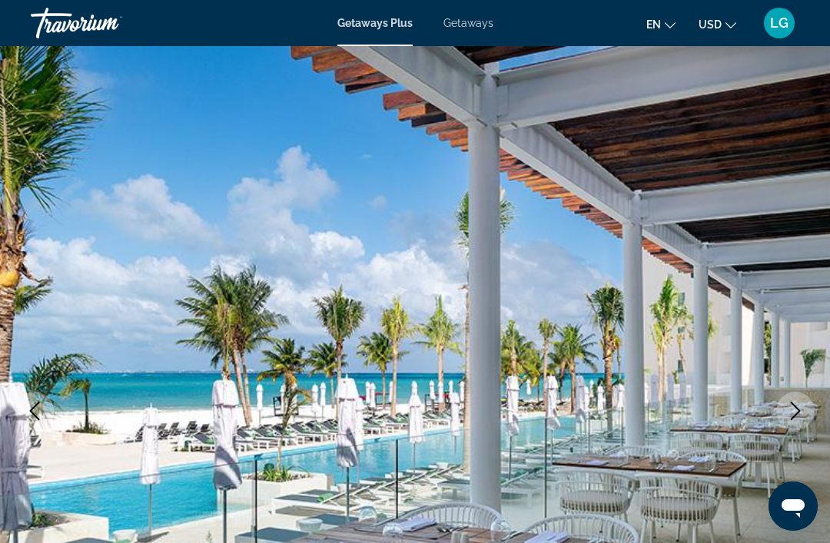
click at [791, 419] on icon "Next image" at bounding box center [795, 411] width 18 height 18
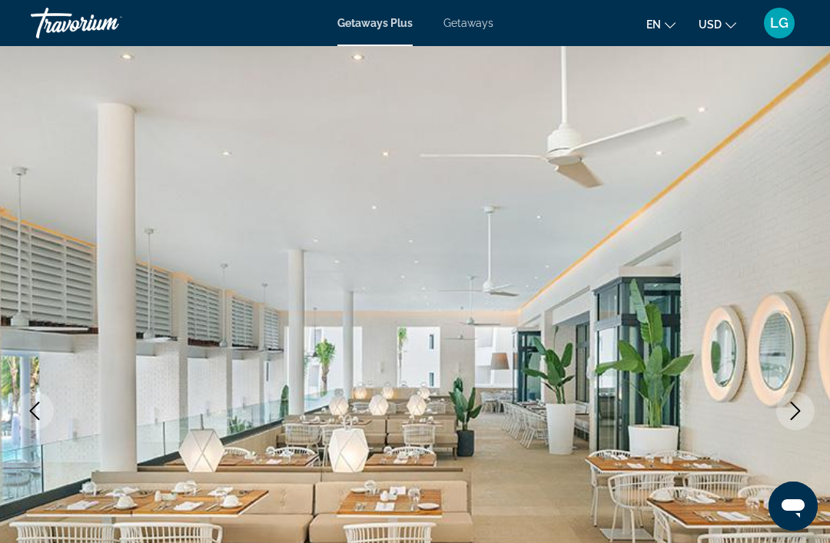
click at [795, 415] on icon "Next image" at bounding box center [795, 411] width 18 height 18
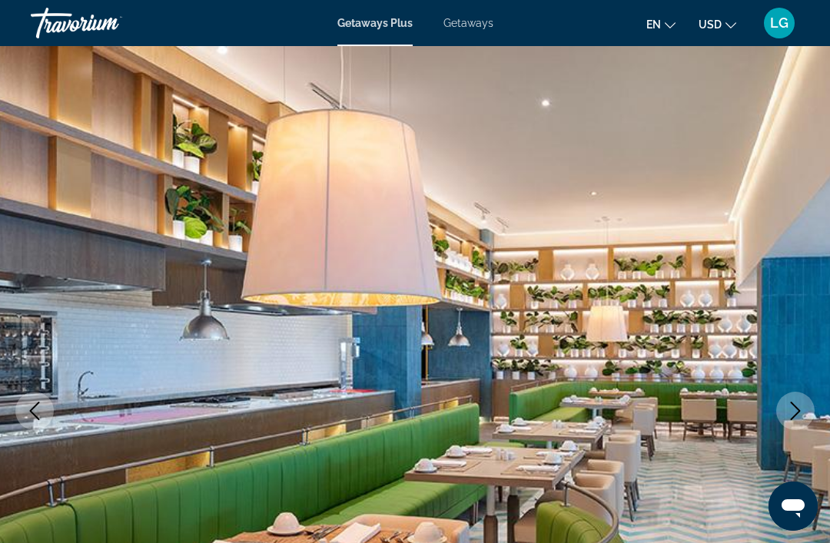
click at [790, 418] on icon "Next image" at bounding box center [795, 411] width 18 height 18
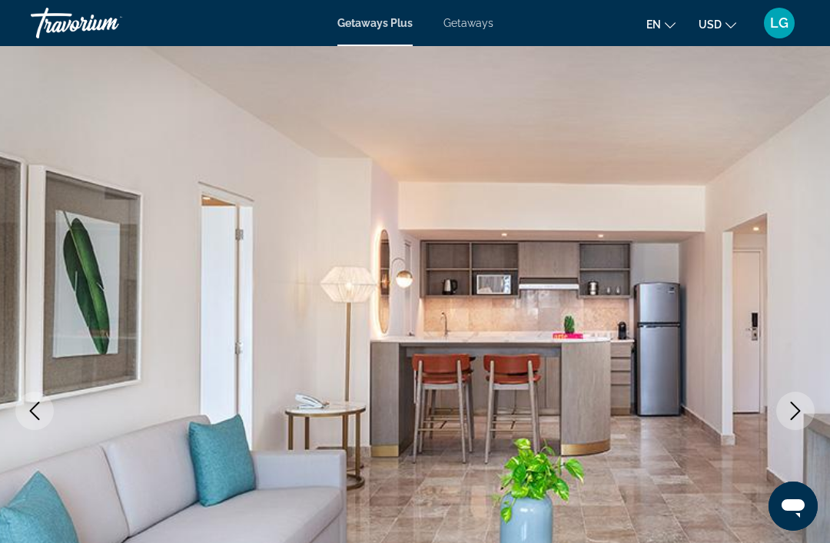
click at [793, 419] on icon "Next image" at bounding box center [795, 411] width 18 height 18
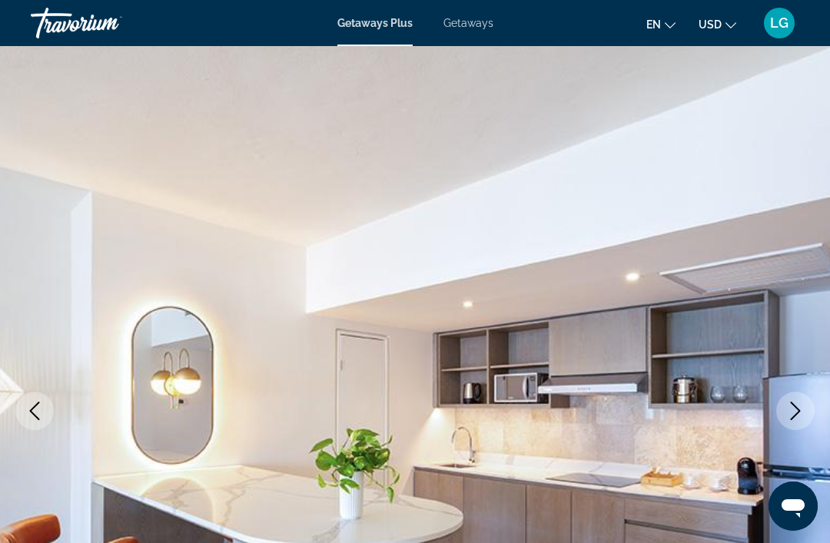
click at [796, 417] on icon "Next image" at bounding box center [795, 411] width 18 height 18
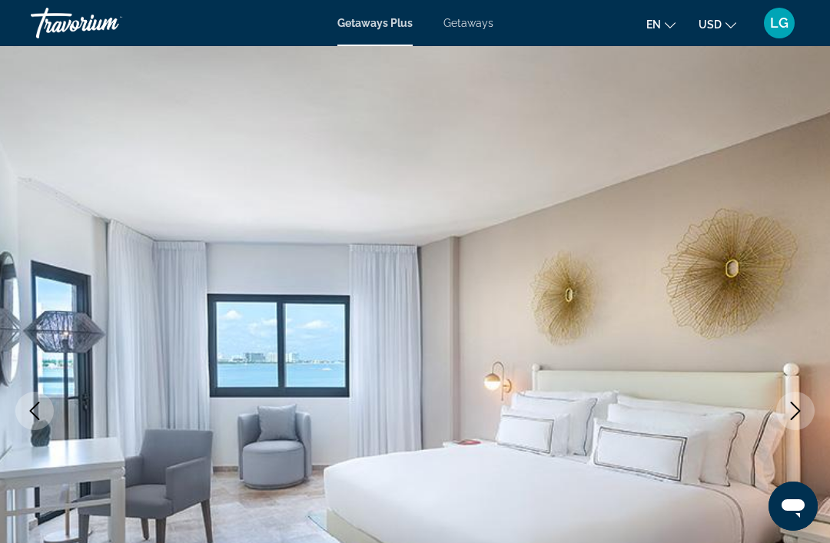
click at [796, 413] on icon "Next image" at bounding box center [795, 411] width 18 height 18
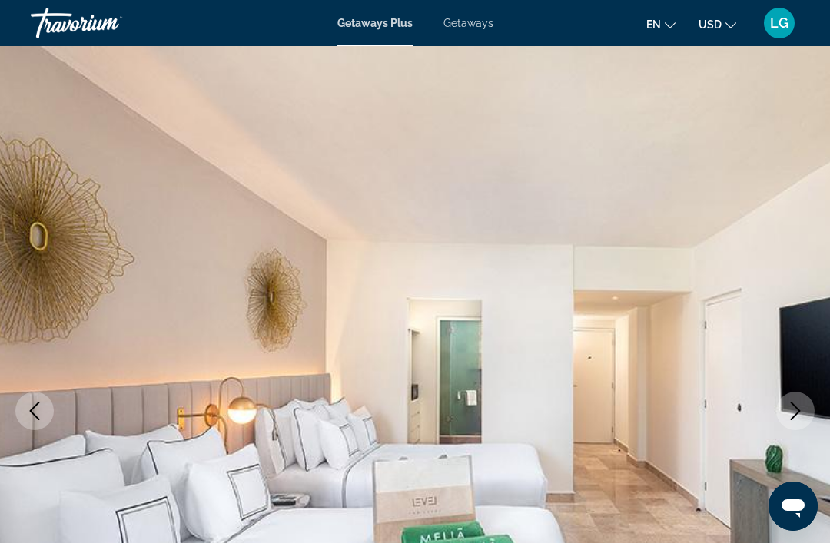
click at [791, 423] on button "Next image" at bounding box center [795, 411] width 38 height 38
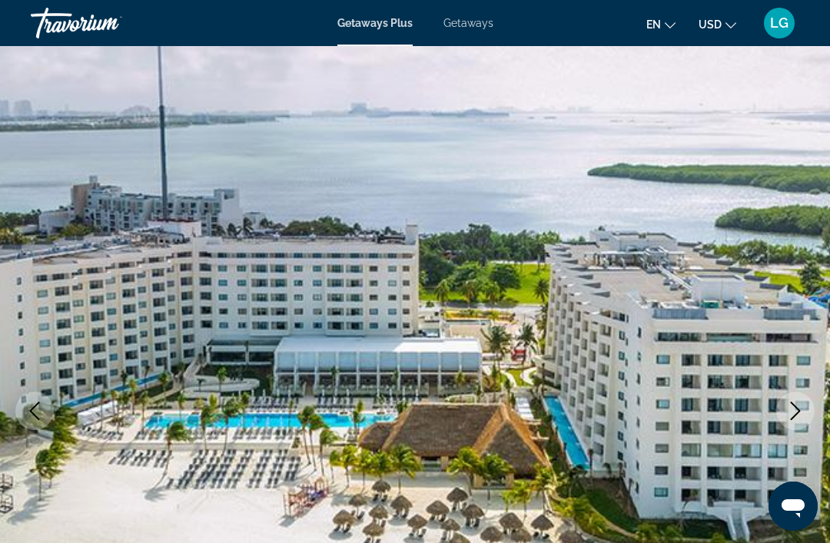
click at [794, 417] on icon "Next image" at bounding box center [796, 411] width 10 height 18
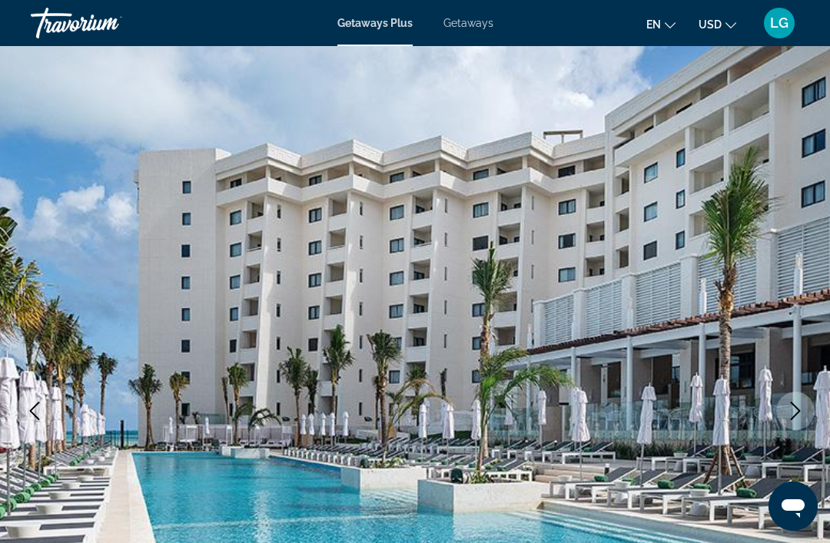
click at [795, 417] on icon "Next image" at bounding box center [796, 411] width 10 height 18
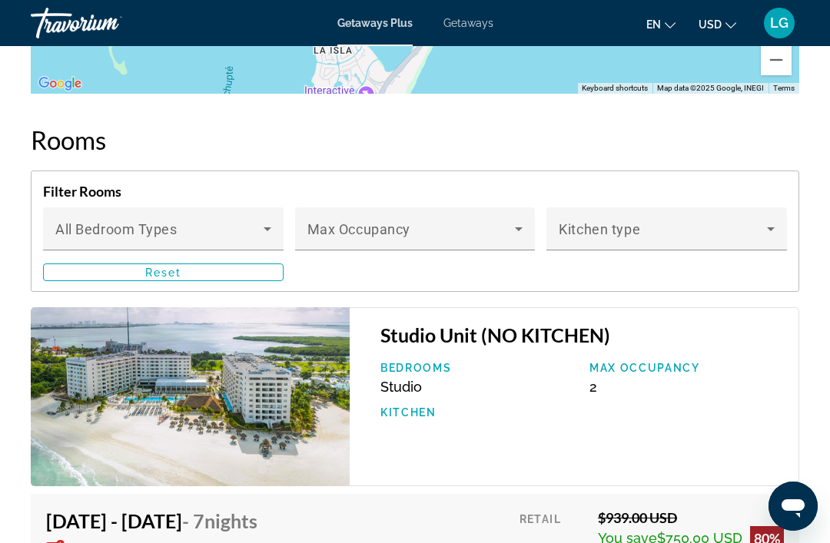
scroll to position [2870, 0]
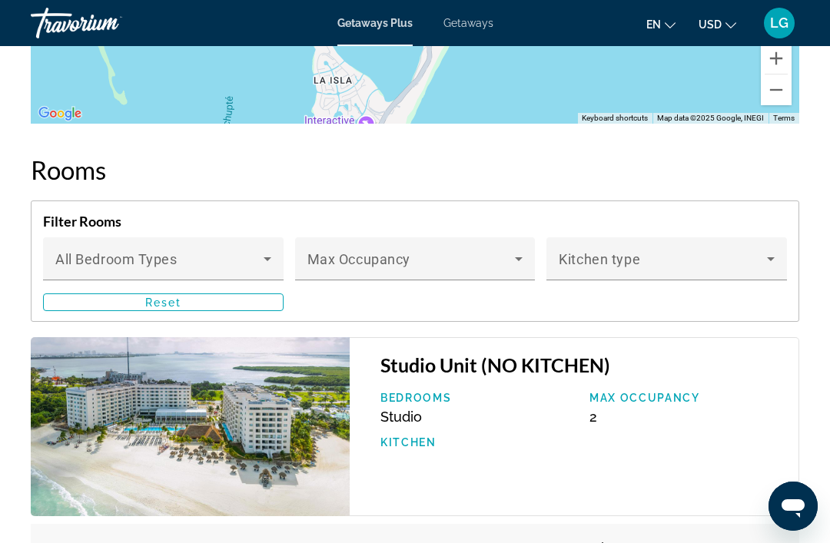
click at [266, 252] on icon "Main content" at bounding box center [267, 259] width 18 height 18
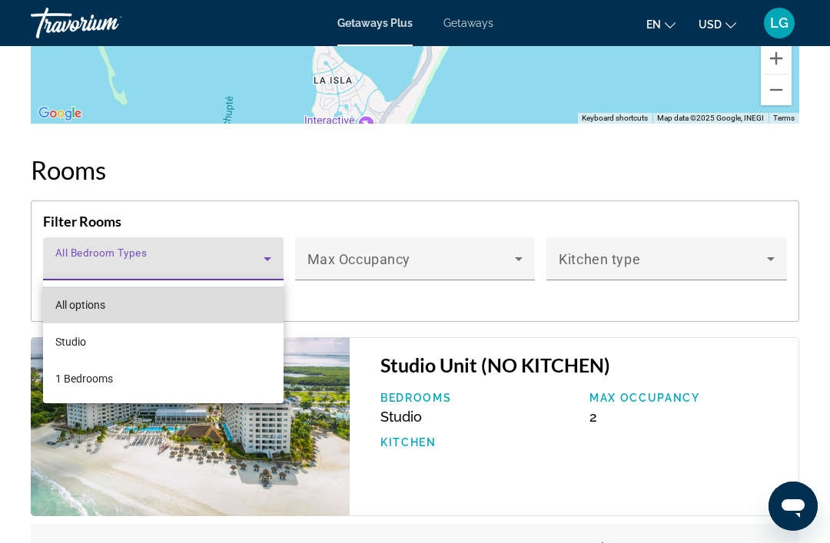
click at [185, 300] on mat-option "All options" at bounding box center [163, 305] width 241 height 37
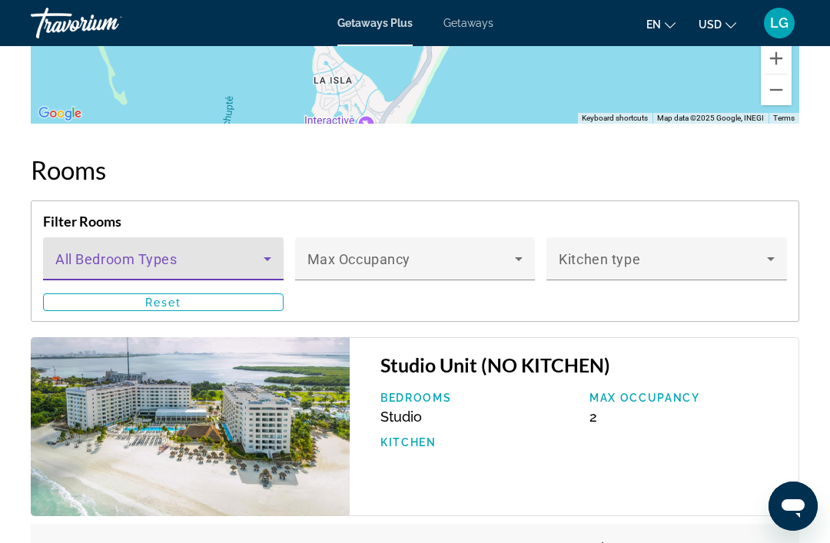
click at [523, 256] on icon "Main content" at bounding box center [519, 259] width 18 height 18
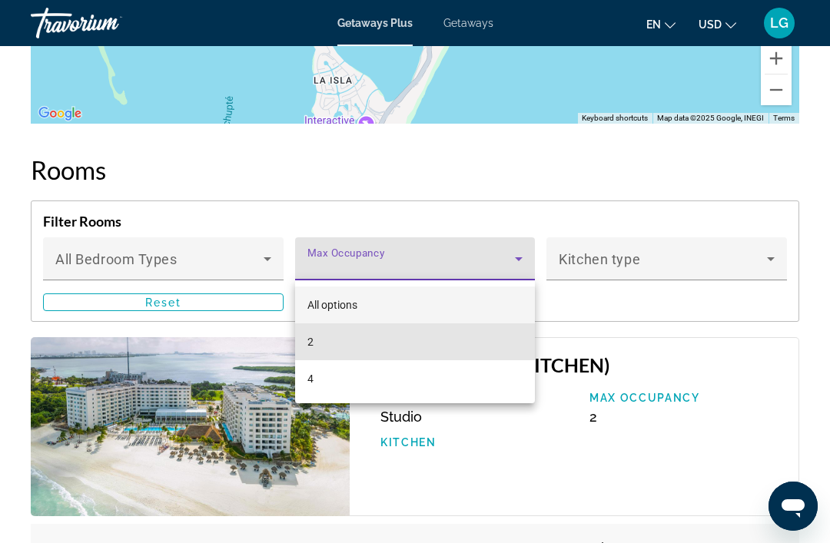
click at [382, 337] on mat-option "2" at bounding box center [415, 342] width 241 height 37
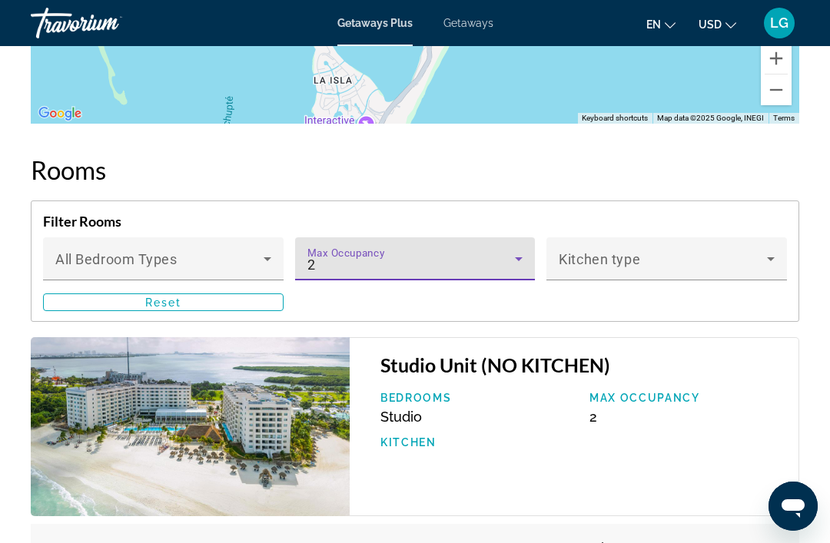
click at [768, 260] on icon "Main content" at bounding box center [771, 259] width 18 height 18
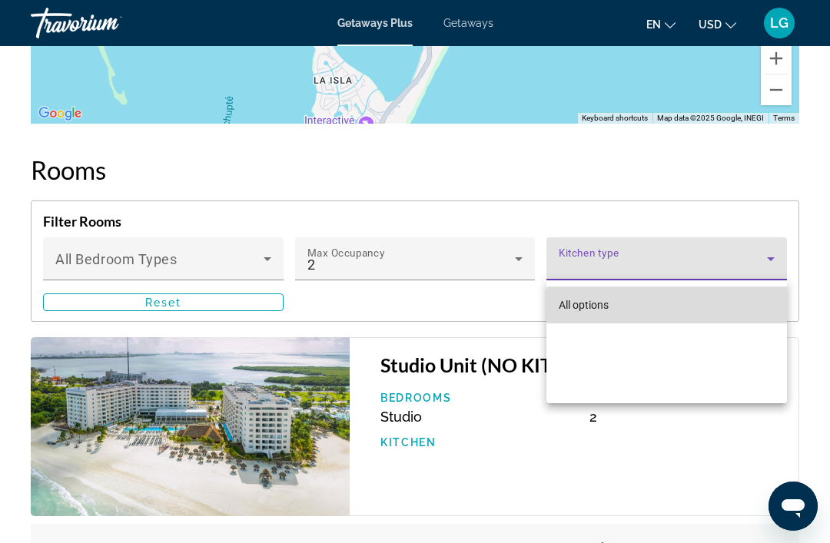
click at [690, 307] on mat-option "All options" at bounding box center [666, 305] width 241 height 37
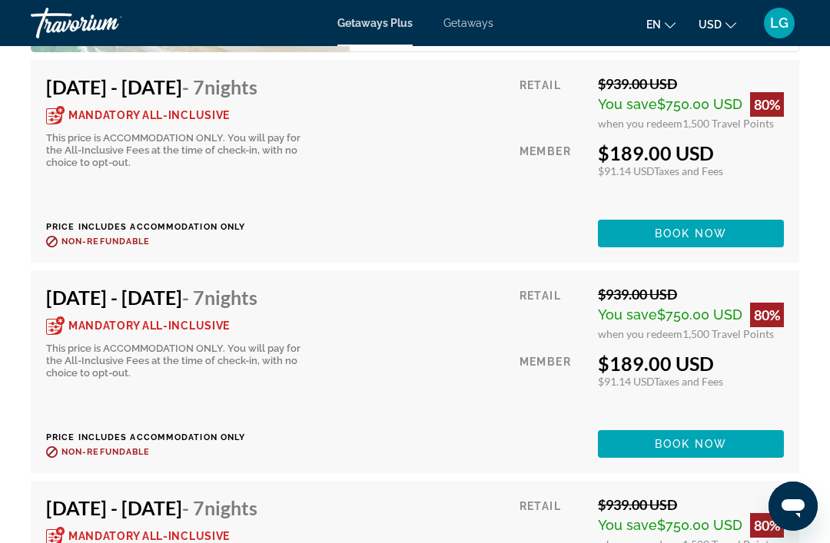
scroll to position [3333, 0]
click at [78, 317] on div "Mandatory All-Inclusive" at bounding box center [138, 326] width 184 height 18
click at [211, 337] on div "Mandatory All-Inclusive This price is ACCOMMODATION ONLY. You will pay for the …" at bounding box center [176, 348] width 261 height 63
click at [692, 440] on span "Book now" at bounding box center [691, 444] width 73 height 12
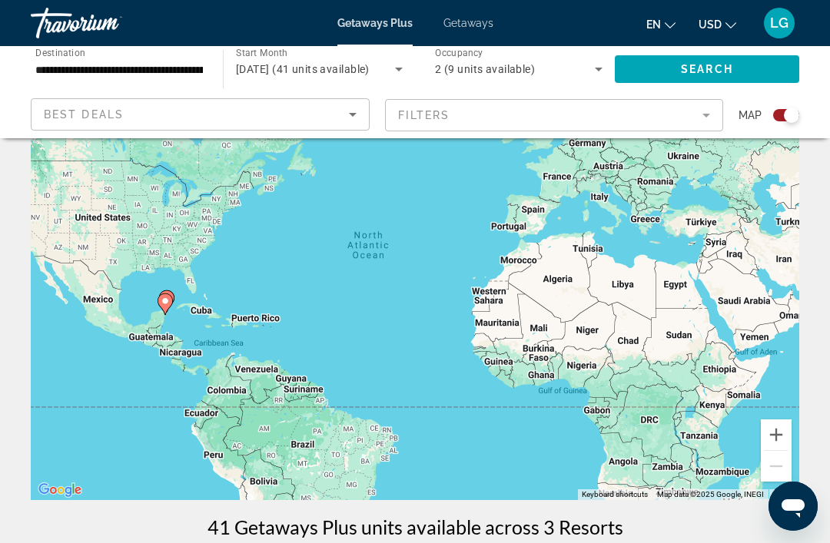
scroll to position [111, 0]
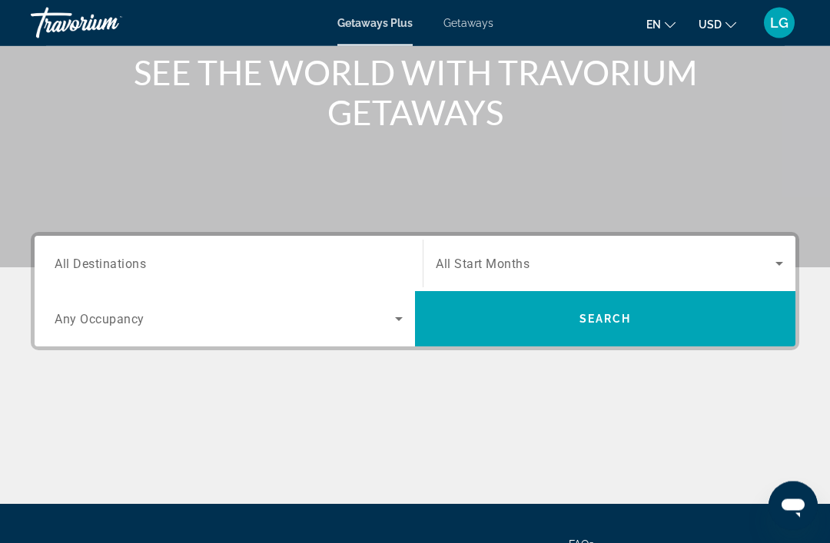
scroll to position [202, 0]
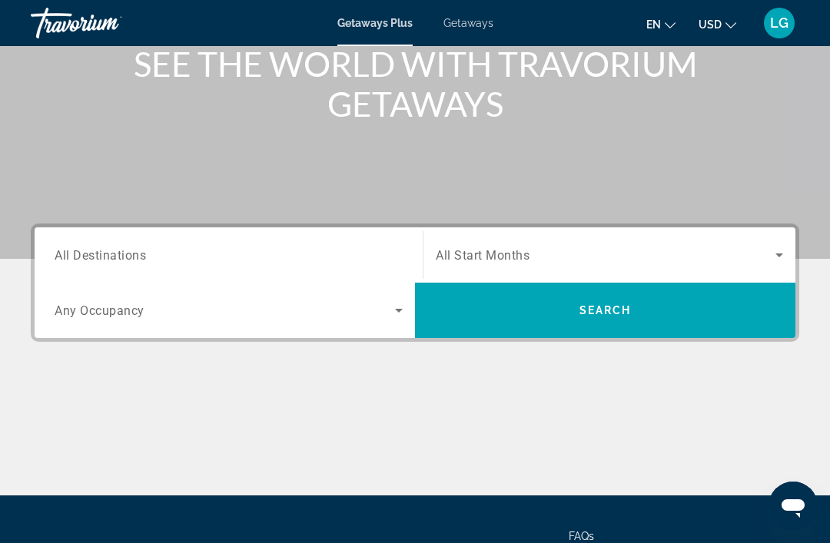
click at [310, 250] on input "Destination All Destinations" at bounding box center [229, 256] width 348 height 18
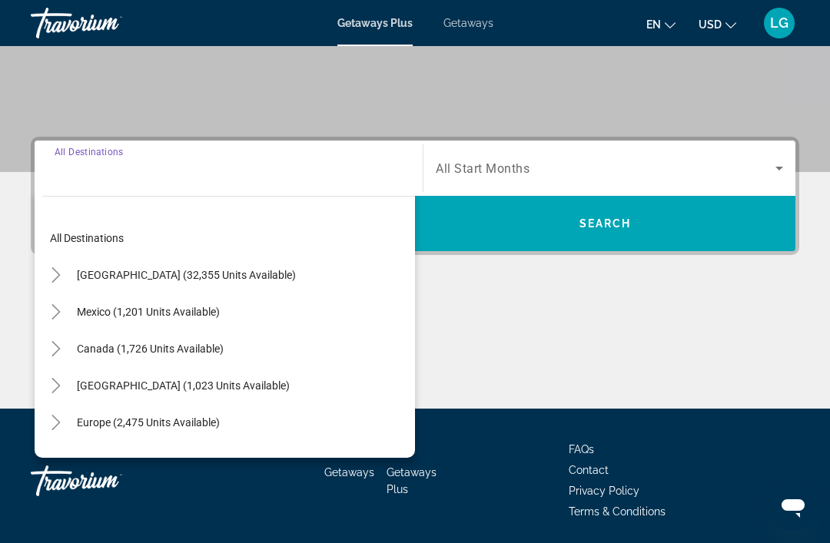
scroll to position [294, 0]
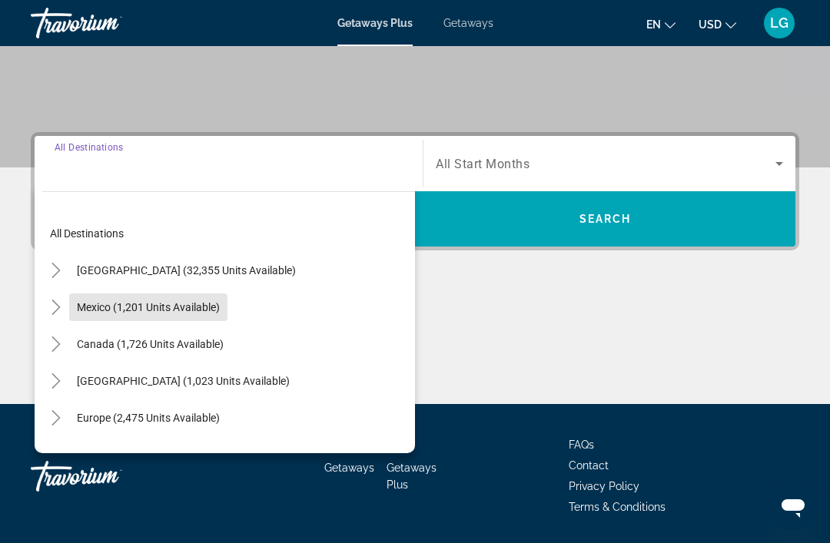
click at [168, 303] on span "Mexico (1,201 units available)" at bounding box center [148, 307] width 143 height 12
type input "**********"
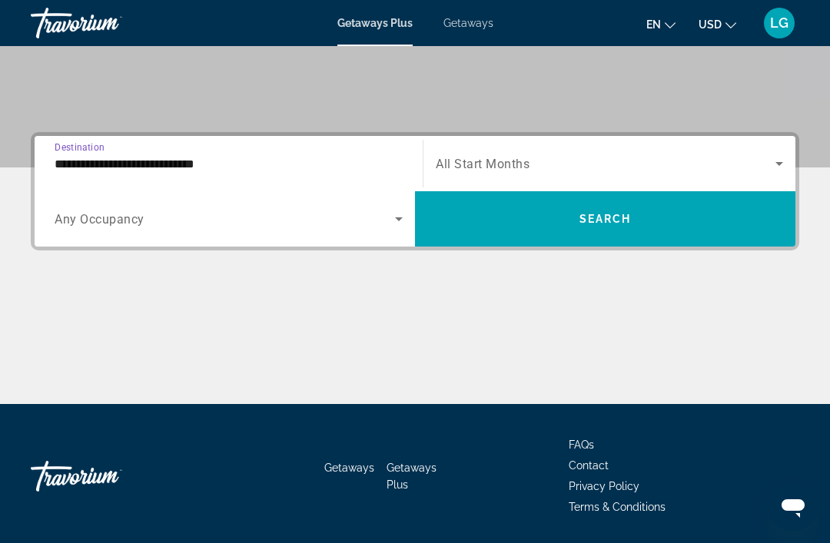
click at [401, 213] on icon "Search widget" at bounding box center [399, 219] width 18 height 18
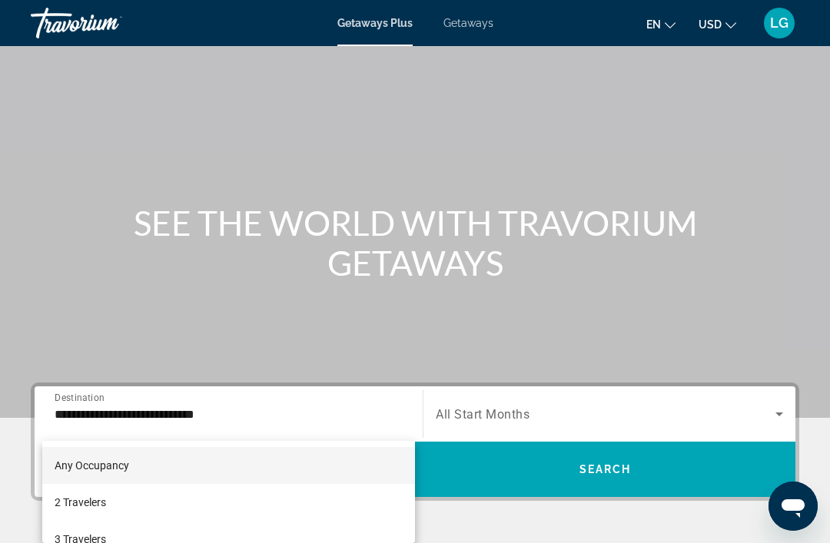
scroll to position [0, 0]
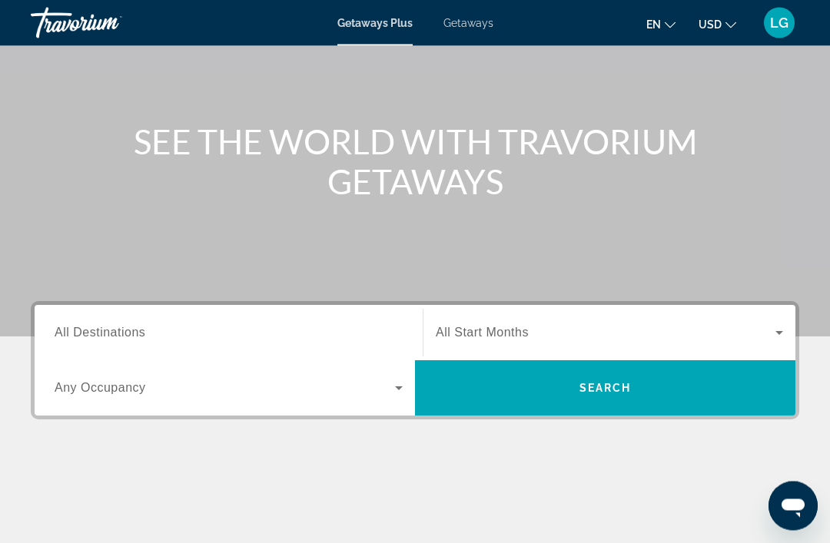
scroll to position [125, 0]
click at [201, 331] on input "Destination All Destinations" at bounding box center [229, 333] width 348 height 18
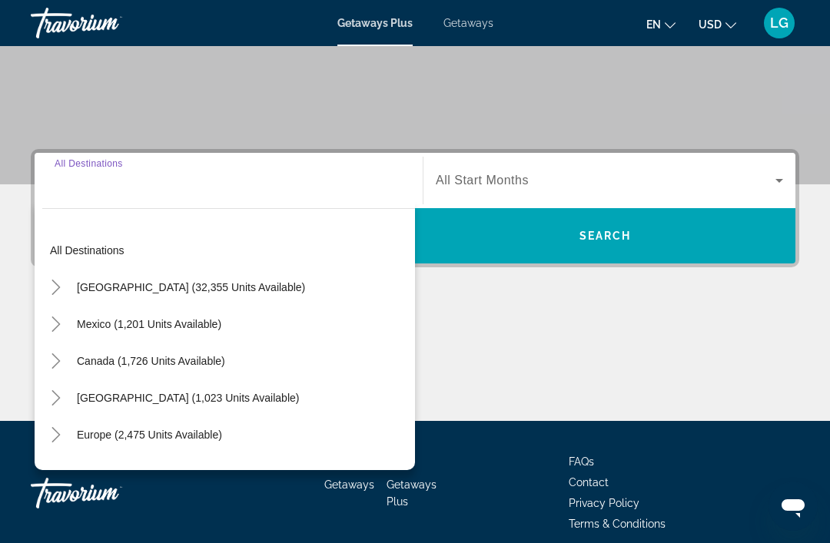
scroll to position [293, 0]
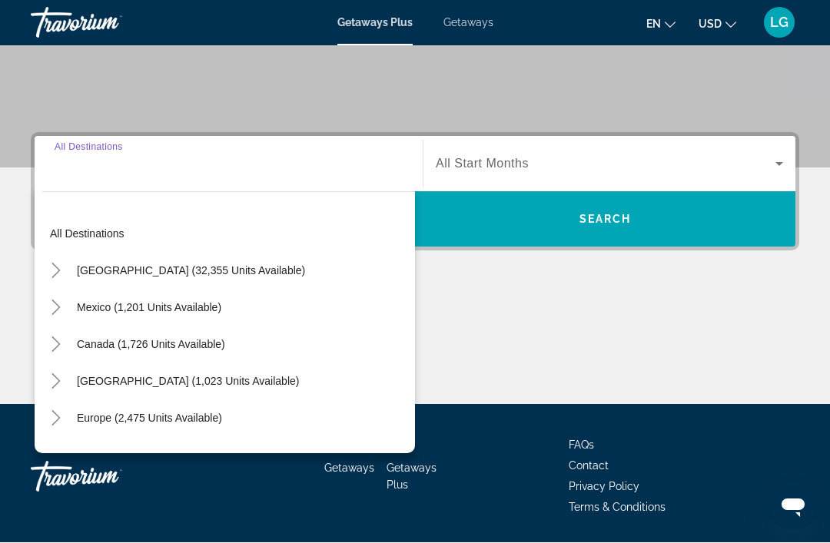
click at [55, 304] on icon "Toggle Mexico (1,201 units available)" at bounding box center [55, 307] width 15 height 15
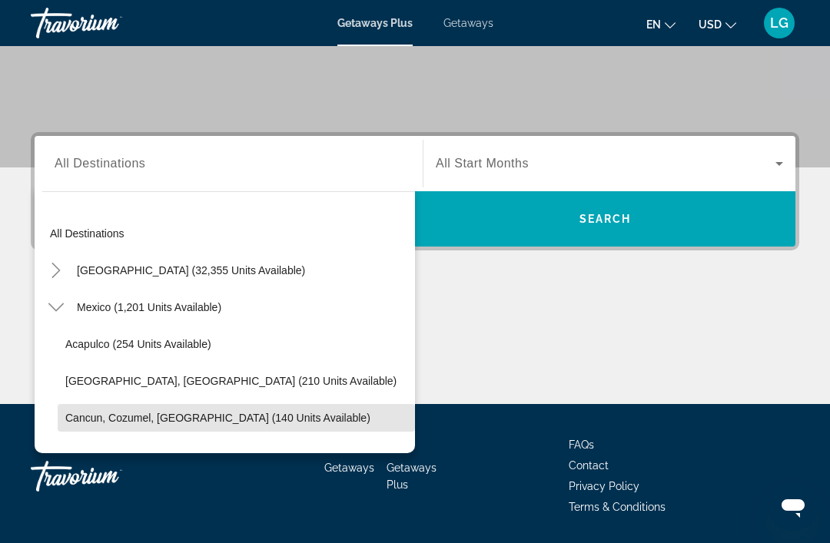
click at [181, 413] on span "Cancun, Cozumel, [GEOGRAPHIC_DATA] (140 units available)" at bounding box center [217, 418] width 305 height 12
type input "**********"
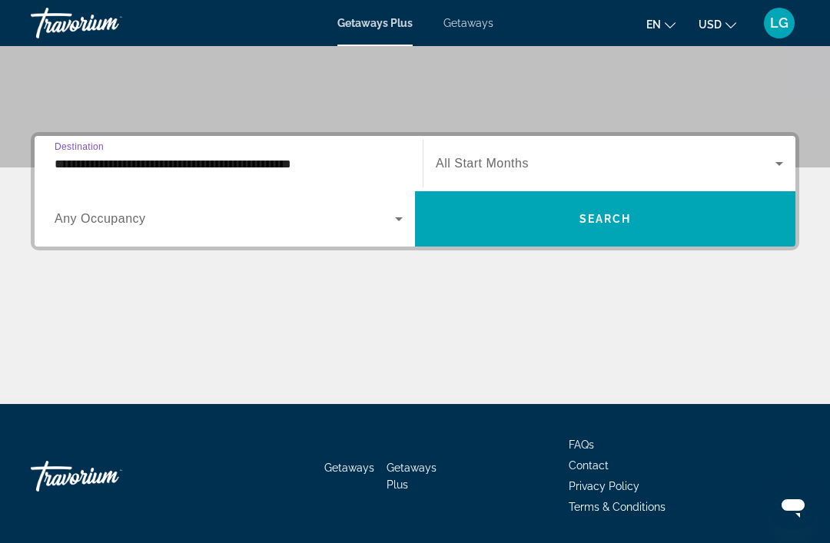
click at [397, 217] on icon "Search widget" at bounding box center [399, 219] width 18 height 18
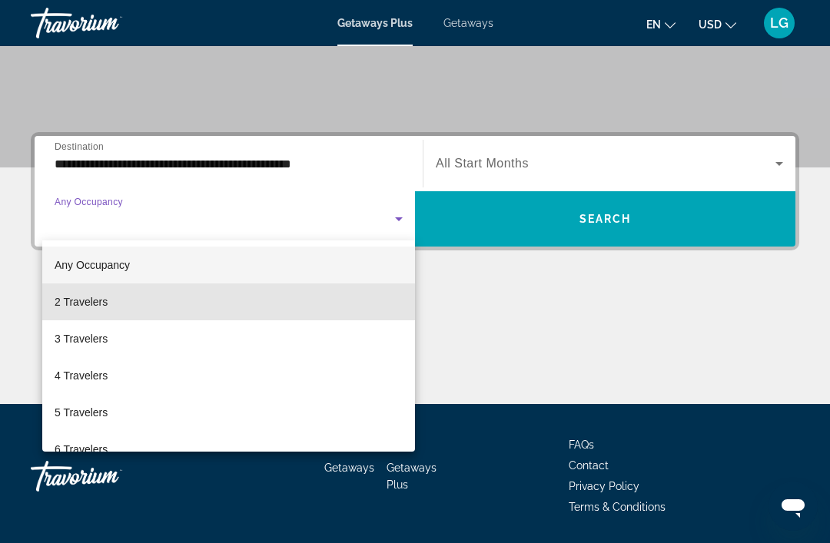
click at [105, 300] on span "2 Travelers" at bounding box center [81, 302] width 53 height 18
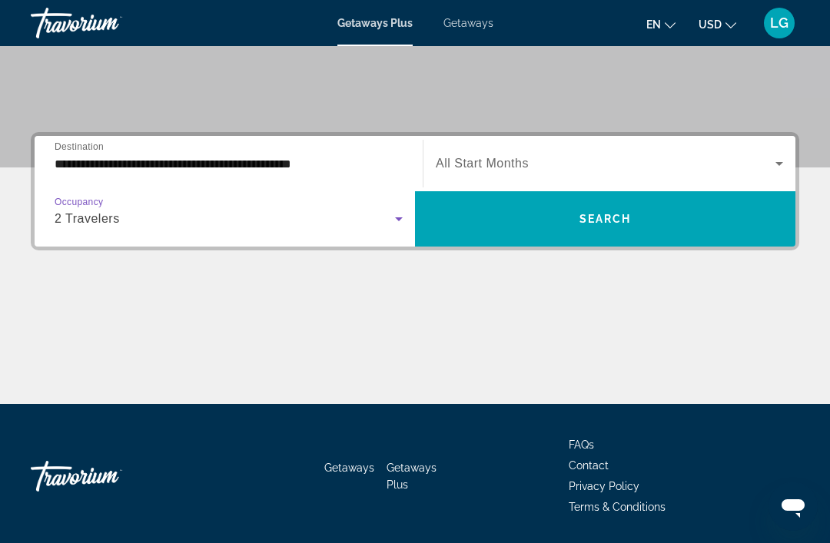
click at [783, 160] on icon "Search widget" at bounding box center [779, 163] width 18 height 18
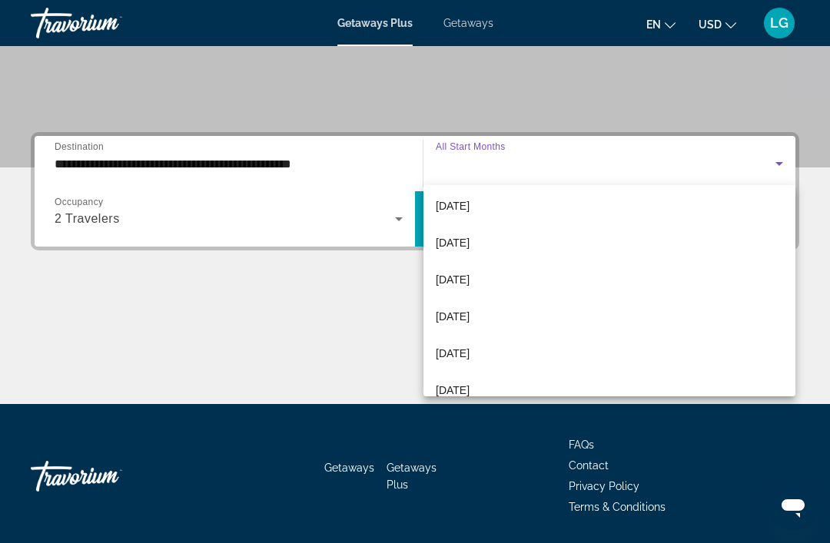
scroll to position [153, 0]
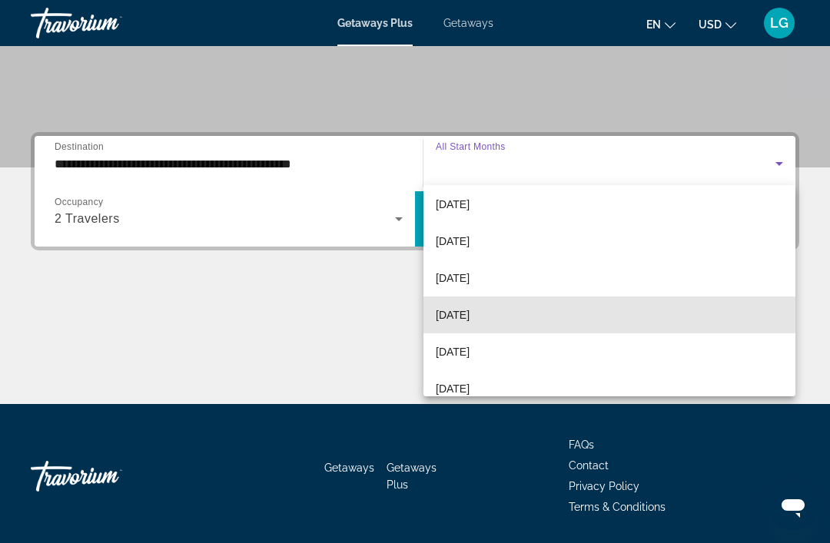
click at [470, 309] on span "[DATE]" at bounding box center [453, 315] width 34 height 18
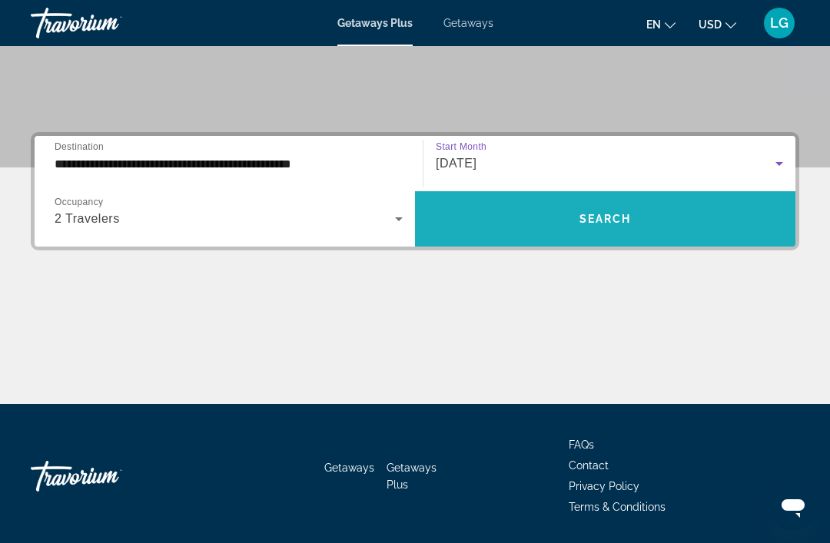
click at [593, 211] on span "Search widget" at bounding box center [605, 219] width 380 height 37
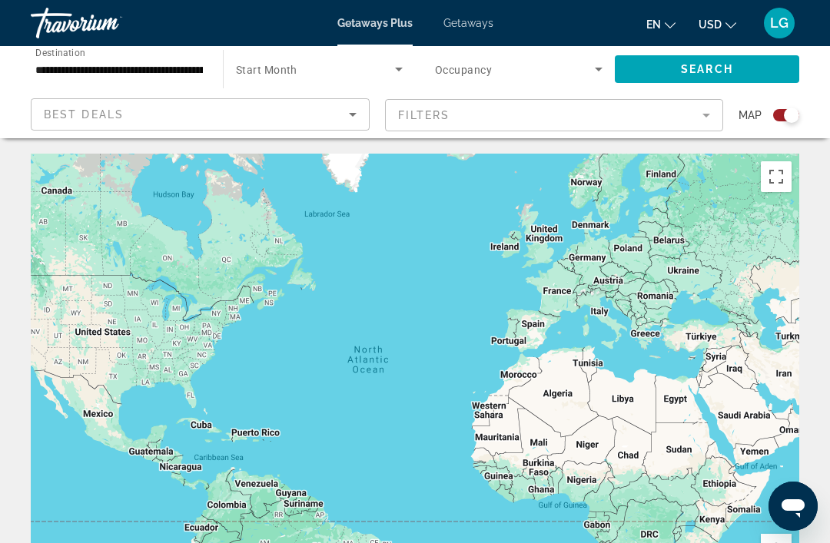
click at [407, 69] on icon "Search widget" at bounding box center [399, 69] width 18 height 18
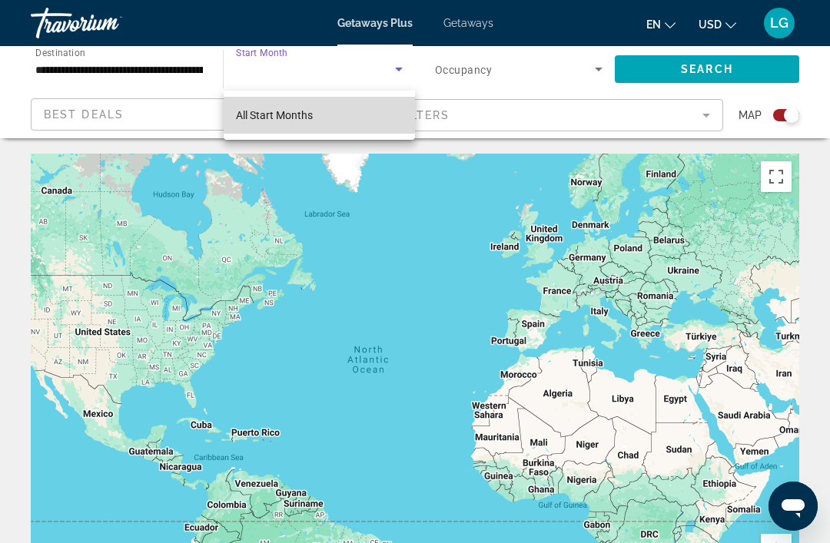
click at [366, 115] on mat-option "All Start Months" at bounding box center [319, 115] width 191 height 37
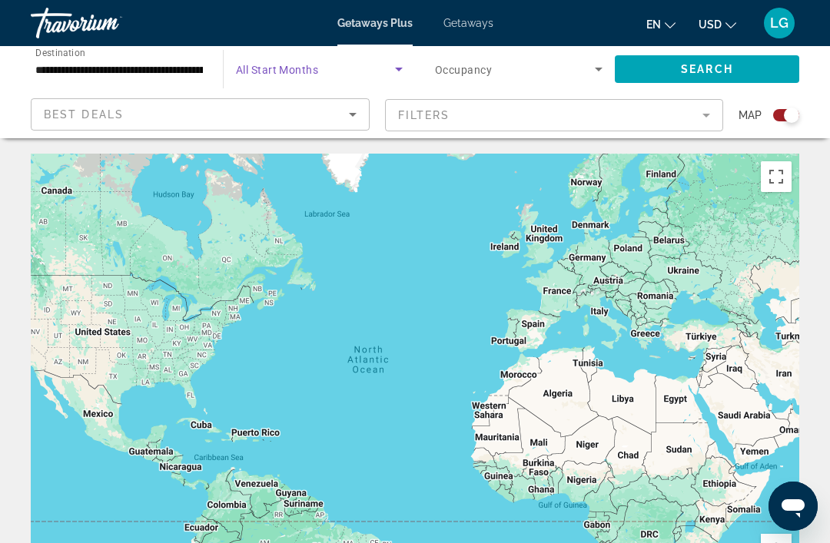
click at [596, 64] on icon "Search widget" at bounding box center [598, 69] width 18 height 18
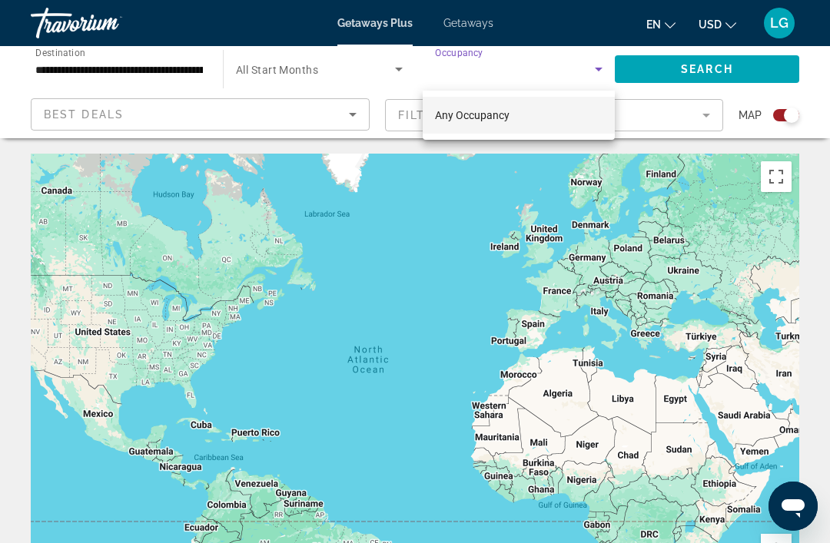
click at [552, 115] on mat-option "Any Occupancy" at bounding box center [519, 115] width 192 height 37
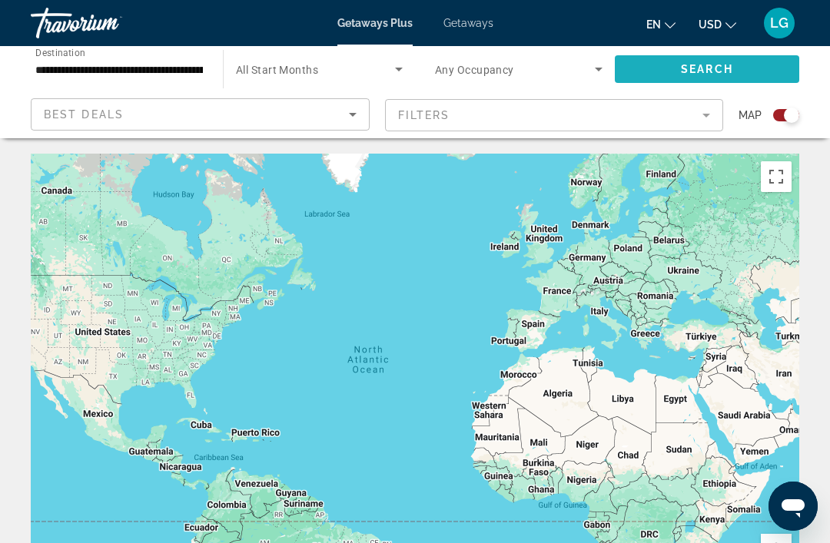
click at [715, 74] on span "Search" at bounding box center [707, 69] width 52 height 12
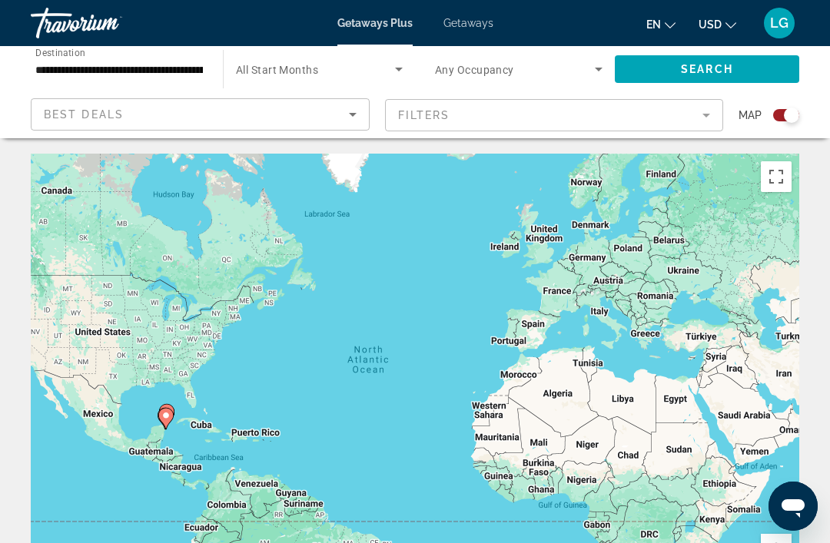
click at [405, 65] on icon "Search widget" at bounding box center [399, 69] width 18 height 18
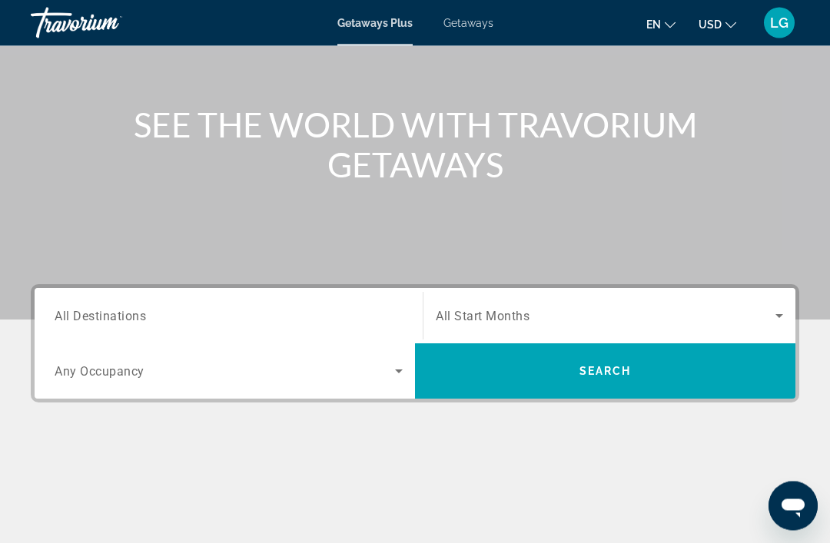
scroll to position [141, 0]
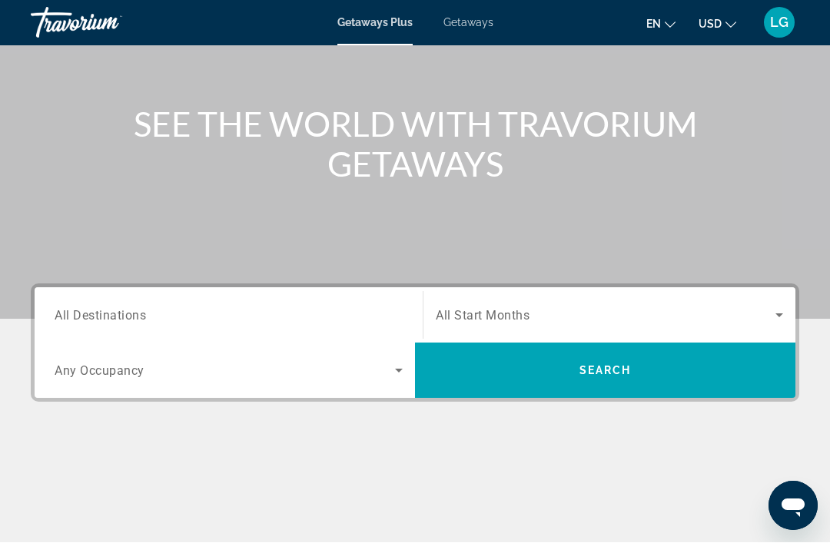
click at [476, 25] on span "Getaways" at bounding box center [468, 23] width 50 height 12
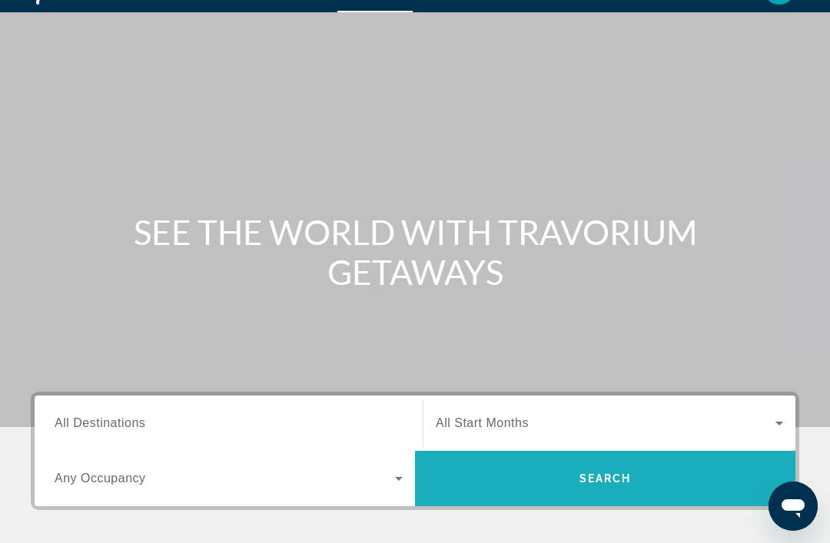
click at [632, 473] on span "Search widget" at bounding box center [605, 478] width 380 height 37
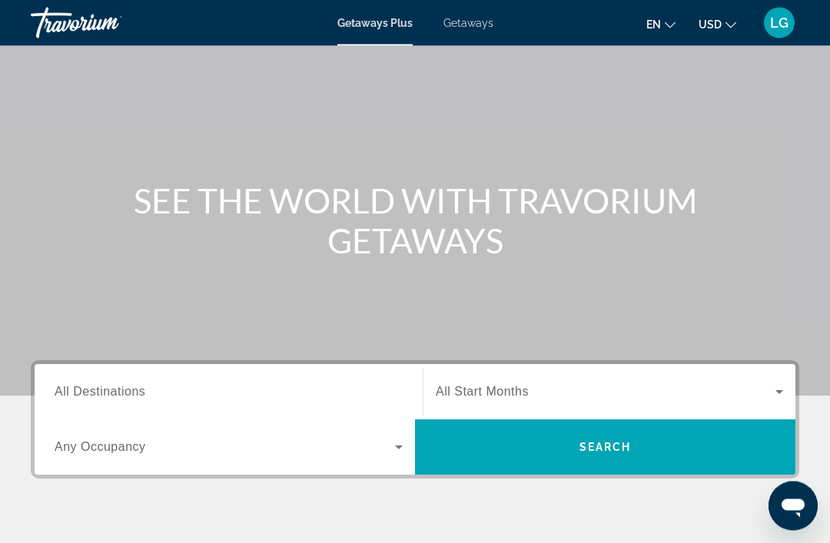
scroll to position [66, 0]
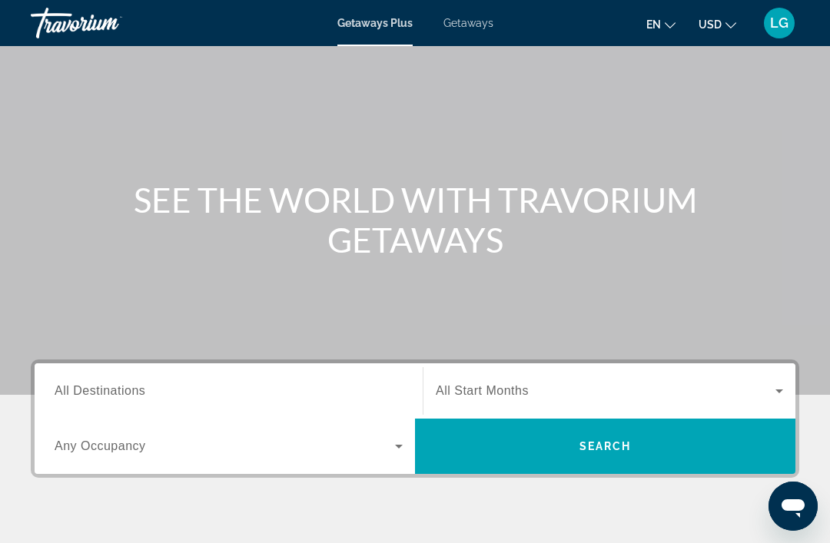
click at [124, 388] on span "All Destinations" at bounding box center [100, 390] width 91 height 13
click at [124, 388] on input "Destination All Destinations" at bounding box center [229, 392] width 348 height 18
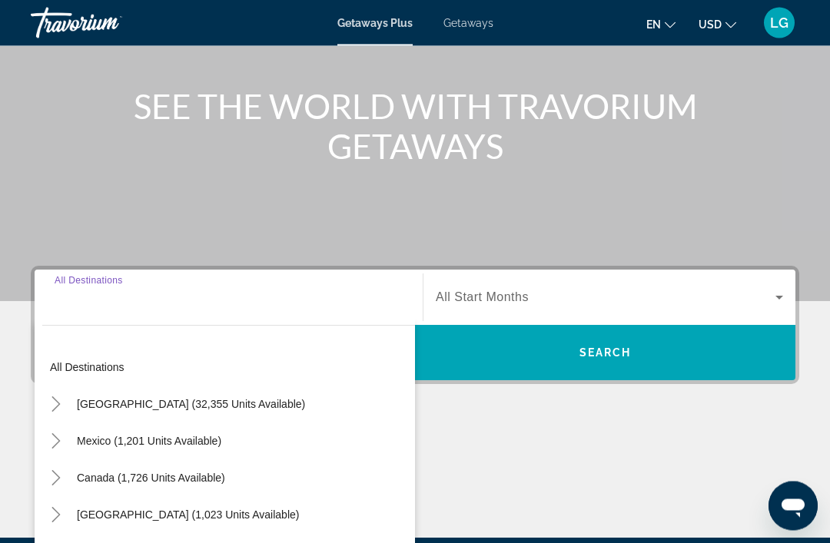
scroll to position [294, 0]
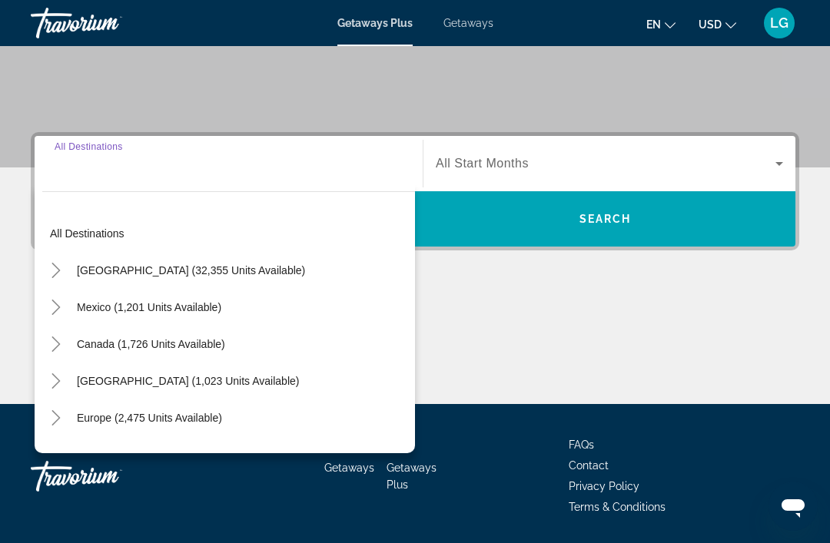
click at [51, 304] on icon "Toggle Mexico (1,201 units available)" at bounding box center [55, 307] width 15 height 15
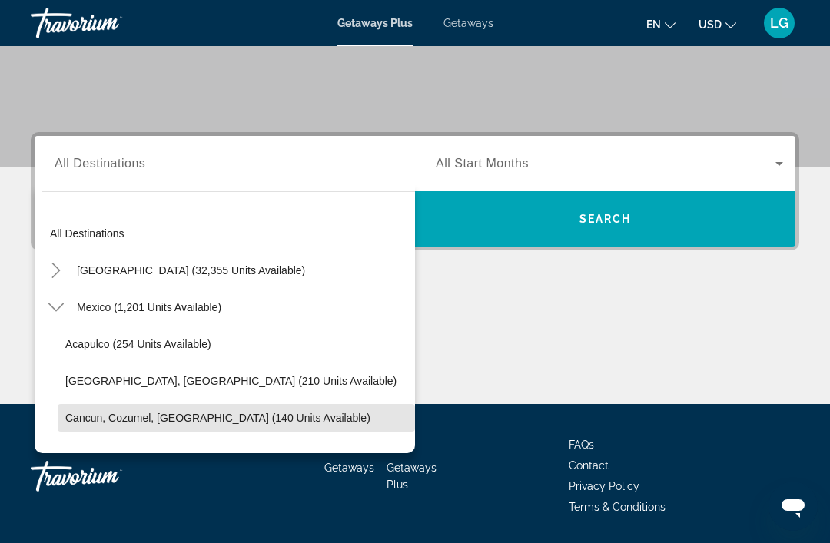
click at [121, 417] on span "Cancun, Cozumel, Riviera Maya (140 units available)" at bounding box center [217, 418] width 305 height 12
type input "**********"
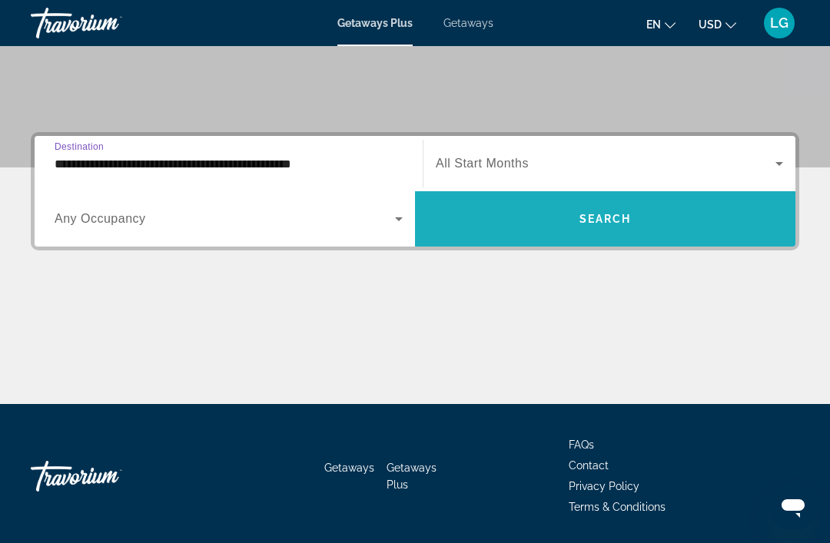
click at [606, 224] on span "Search" at bounding box center [605, 219] width 52 height 12
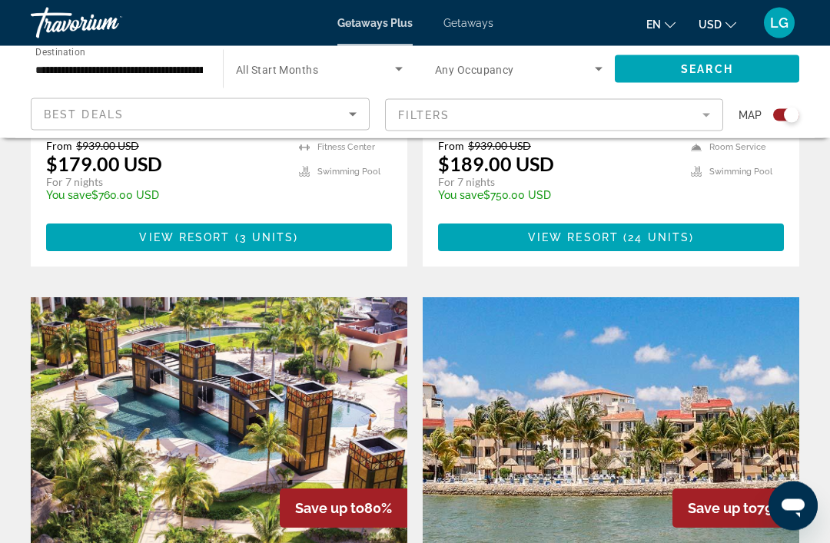
scroll to position [858, 0]
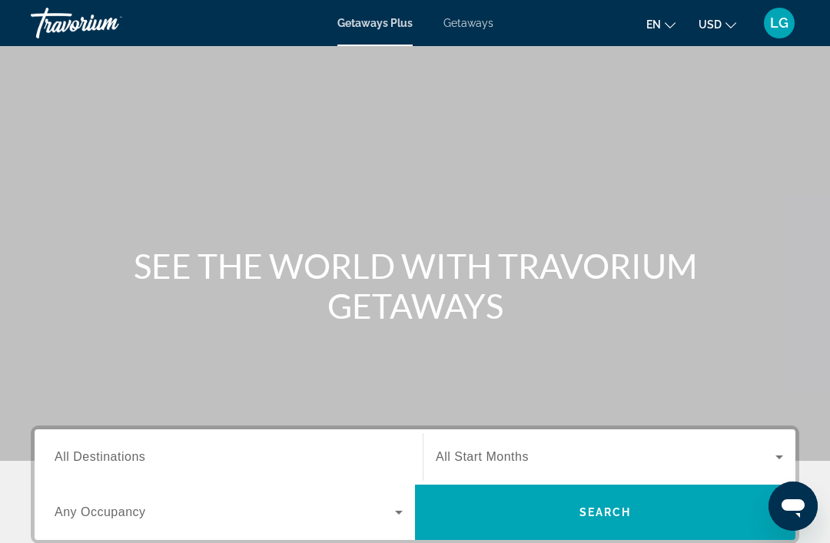
click at [466, 28] on span "Getaways" at bounding box center [468, 23] width 50 height 12
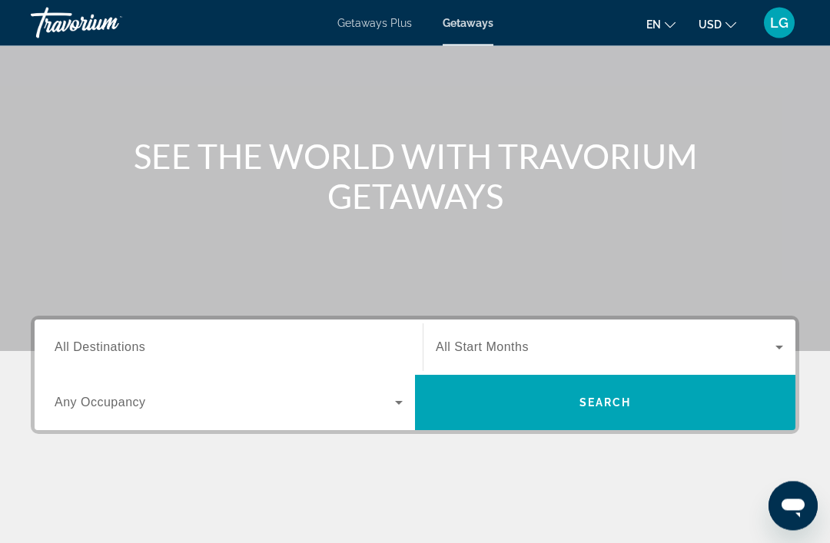
scroll to position [114, 0]
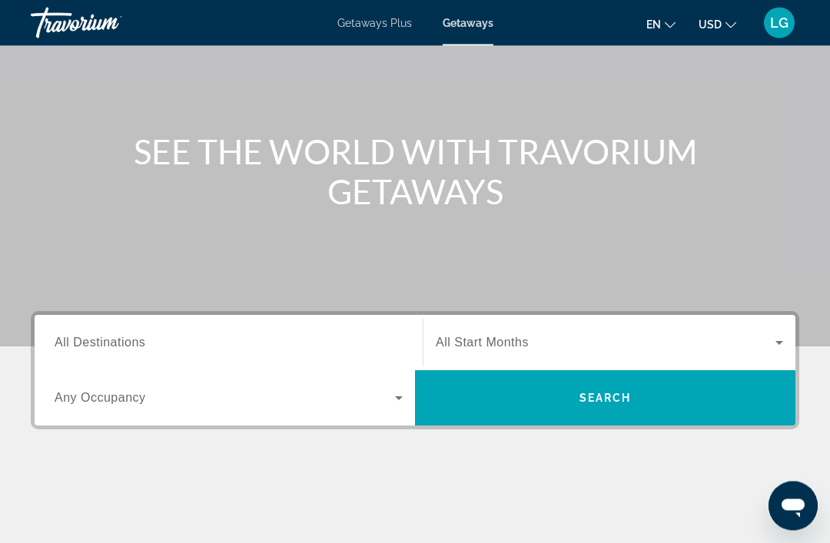
click at [128, 347] on span "All Destinations" at bounding box center [100, 343] width 91 height 13
click at [128, 347] on input "Destination All Destinations" at bounding box center [229, 344] width 348 height 18
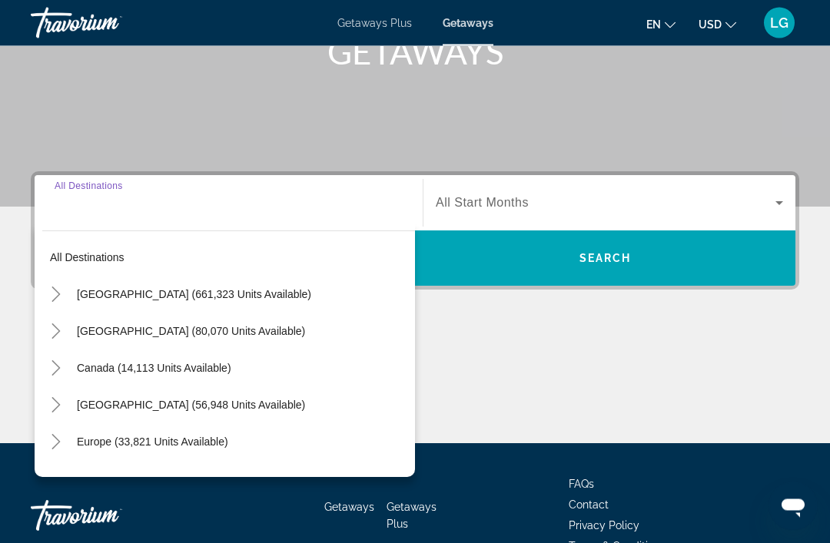
scroll to position [294, 0]
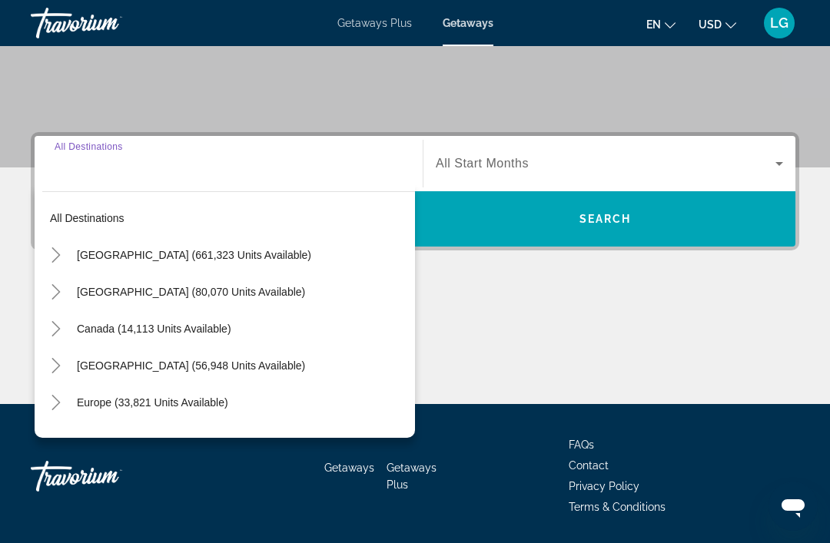
click at [51, 289] on icon "Toggle Mexico (80,070 units available)" at bounding box center [55, 291] width 15 height 15
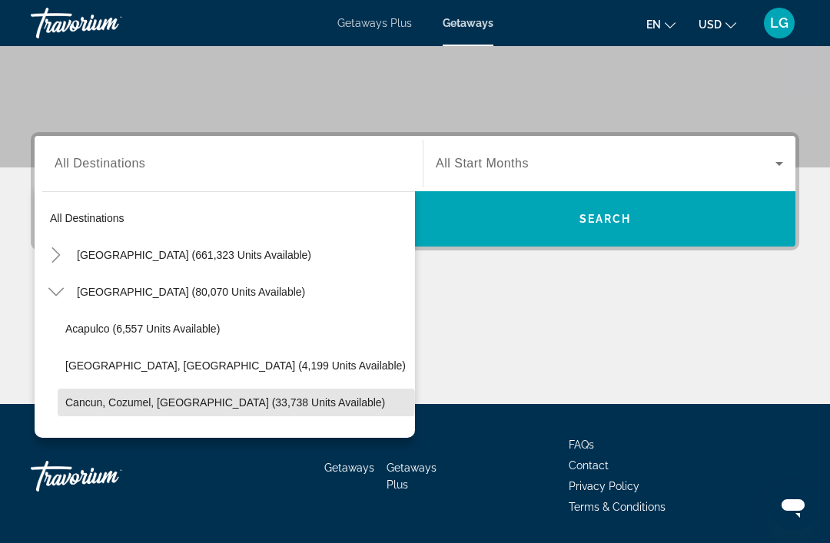
click at [97, 404] on span "Cancun, Cozumel, [GEOGRAPHIC_DATA] (33,738 units available)" at bounding box center [225, 403] width 320 height 12
type input "**********"
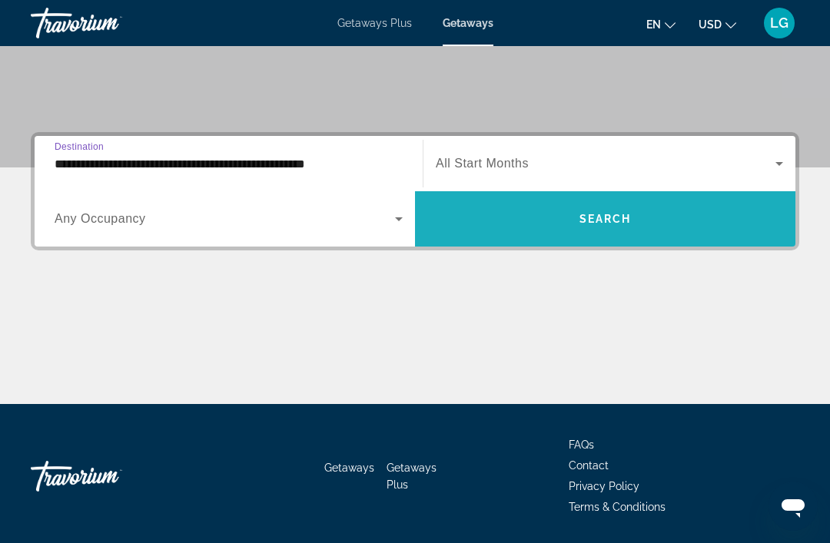
click at [601, 221] on span "Search" at bounding box center [605, 219] width 52 height 12
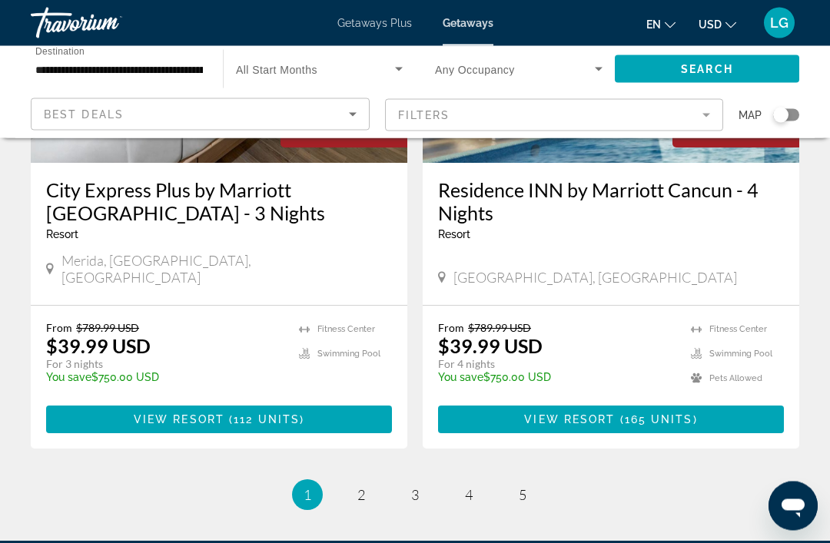
scroll to position [3124, 0]
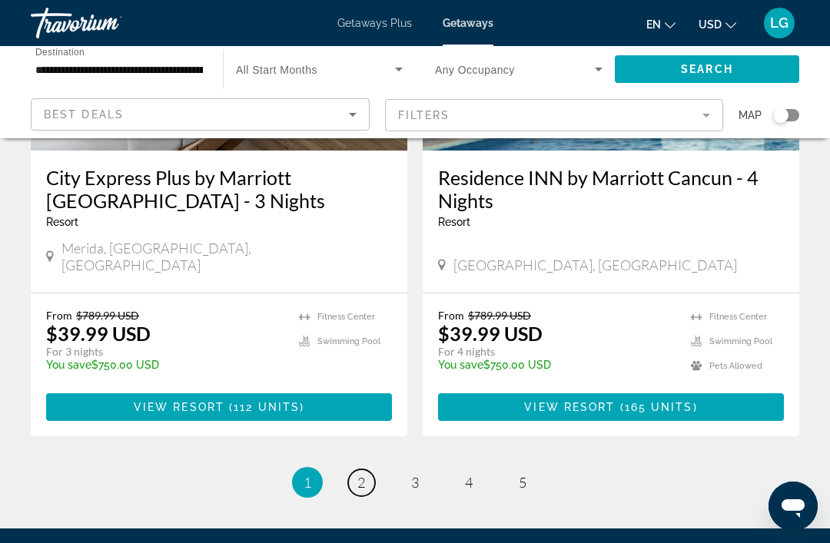
click at [368, 470] on link "page 2" at bounding box center [361, 483] width 27 height 27
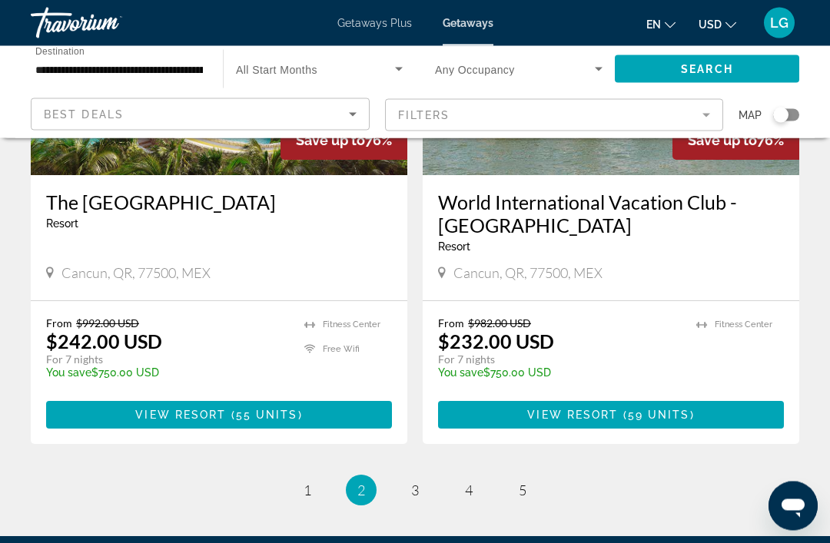
scroll to position [2992, 0]
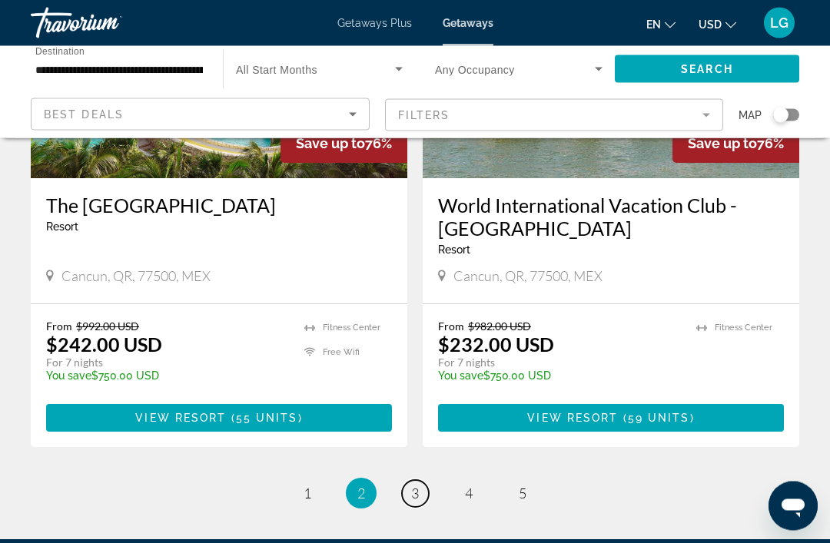
click at [415, 486] on span "3" at bounding box center [415, 494] width 8 height 17
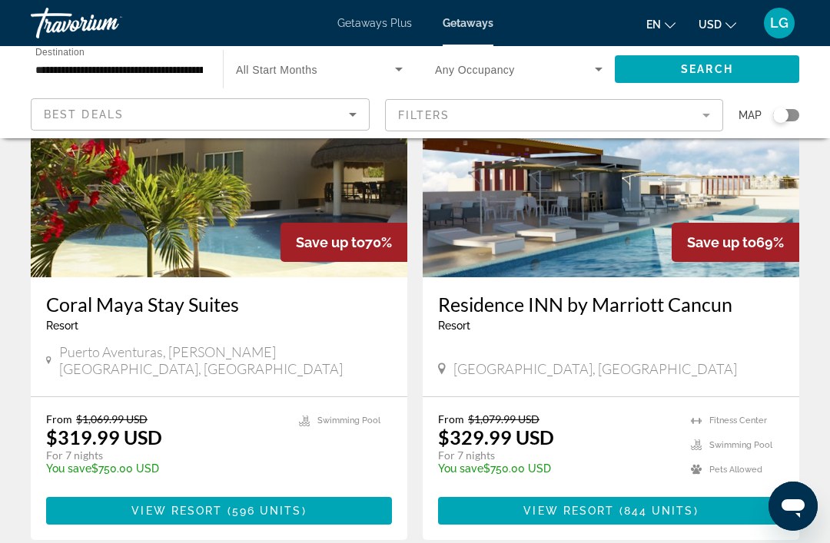
scroll to position [2966, 0]
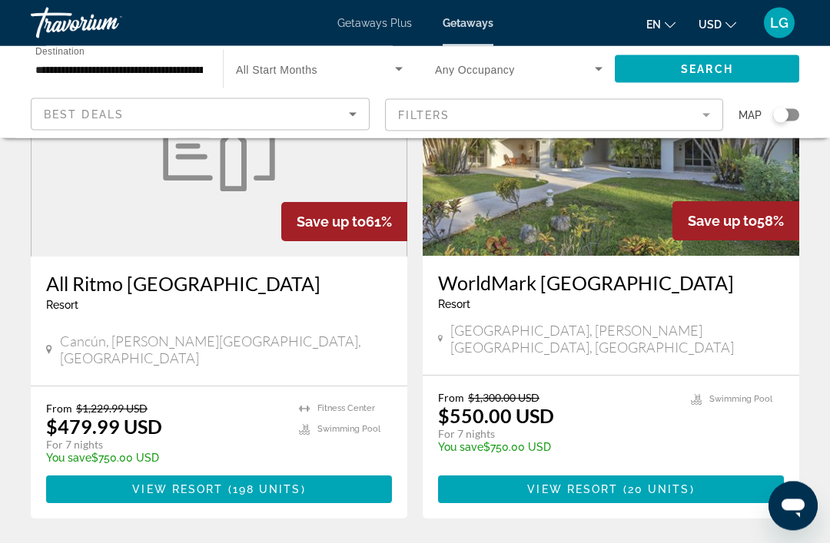
scroll to position [2963, 0]
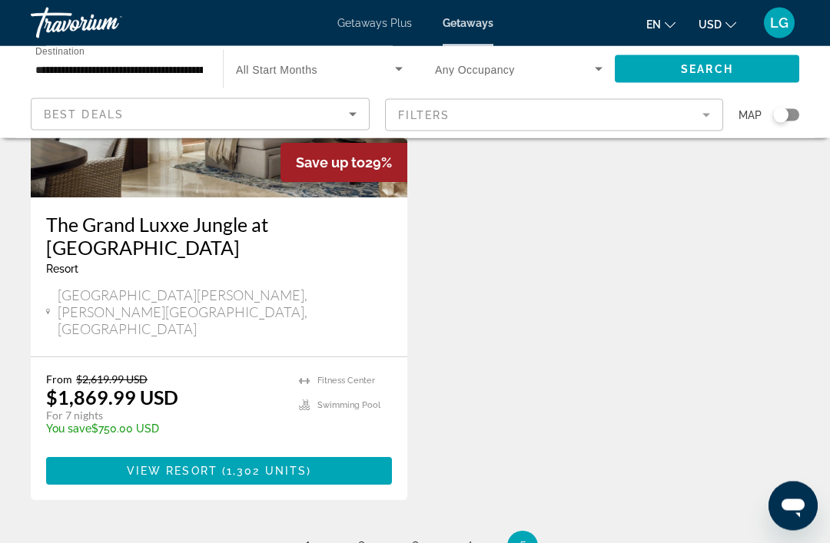
scroll to position [3042, 0]
click at [291, 531] on ul "5 / 5 page 1 page 2 page 3 page 4 You're on page 5" at bounding box center [415, 546] width 769 height 31
click at [314, 533] on link "page 1" at bounding box center [307, 546] width 27 height 27
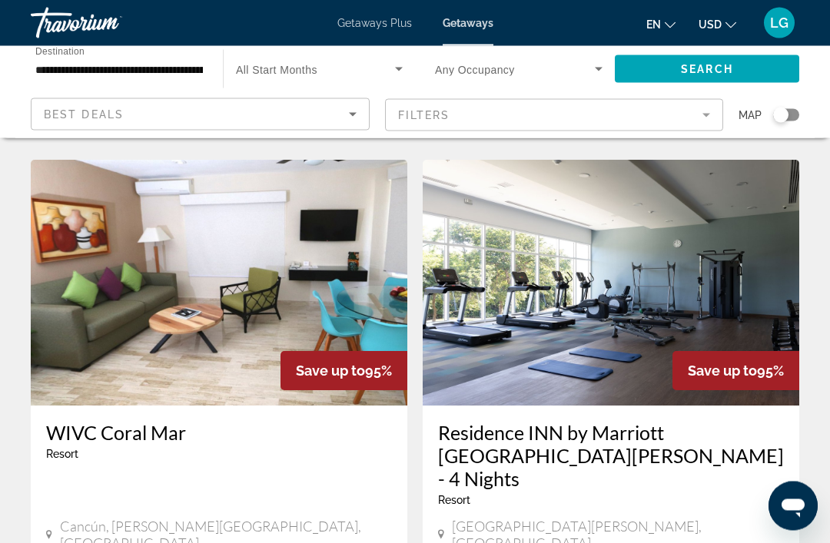
scroll to position [2283, 0]
click at [692, 421] on div "Residence INN by Marriott [GEOGRAPHIC_DATA][PERSON_NAME] - 4 Nights Resort - Th…" at bounding box center [611, 469] width 346 height 97
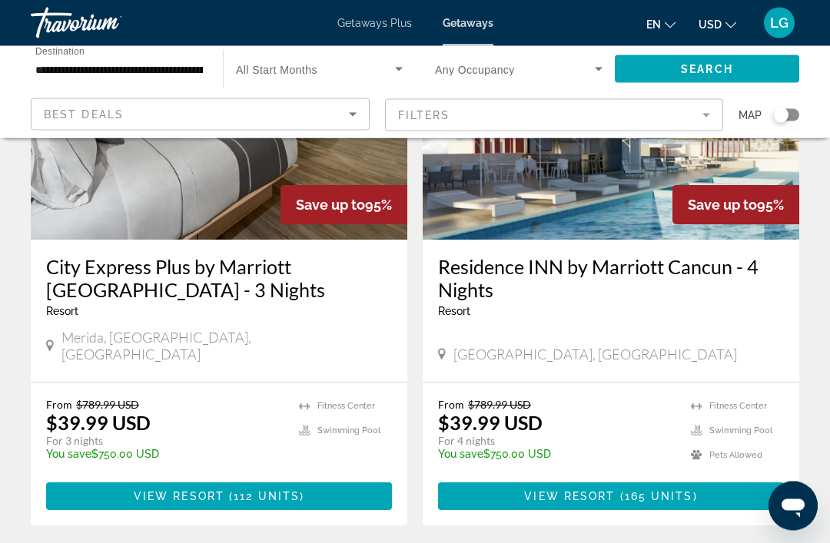
scroll to position [3029, 0]
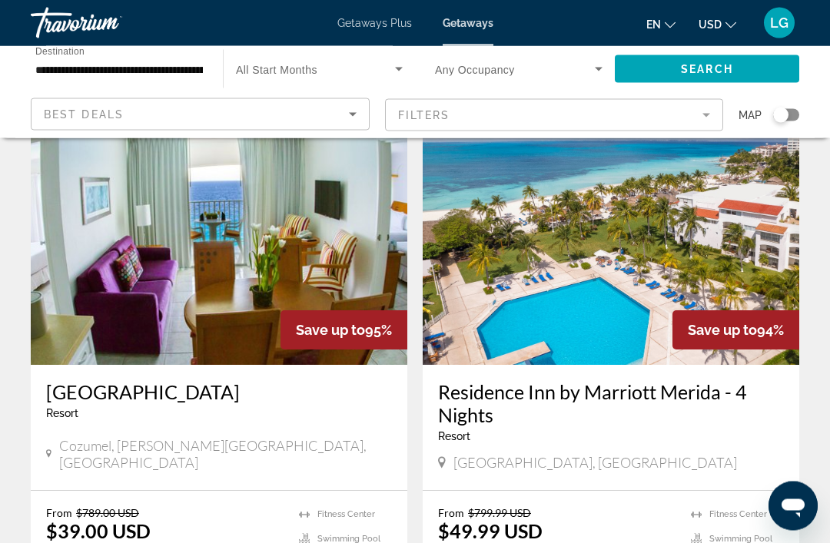
scroll to position [73, 0]
click at [325, 268] on img "Main content" at bounding box center [219, 242] width 377 height 246
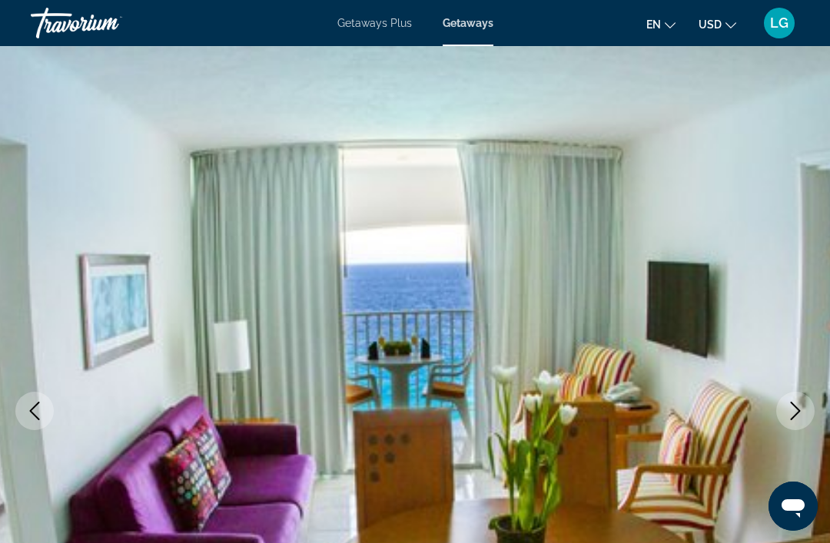
click at [802, 413] on icon "Next image" at bounding box center [795, 411] width 18 height 18
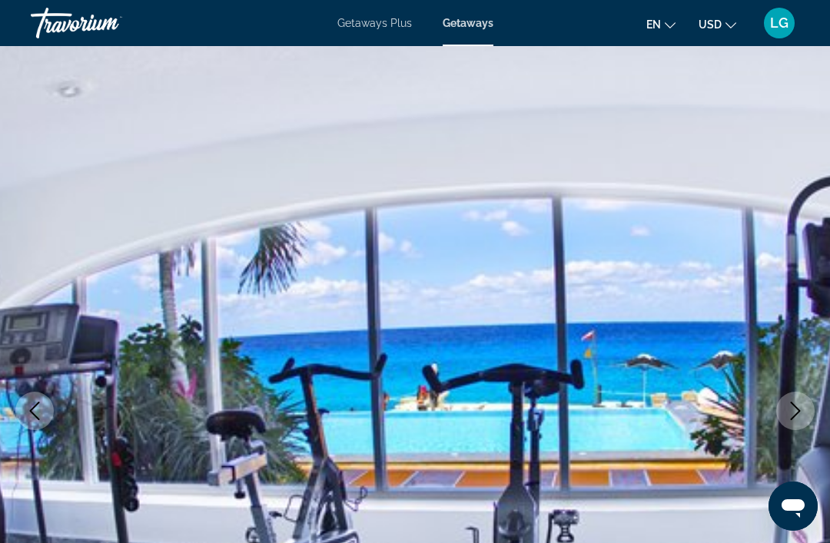
click at [792, 420] on button "Next image" at bounding box center [795, 411] width 38 height 38
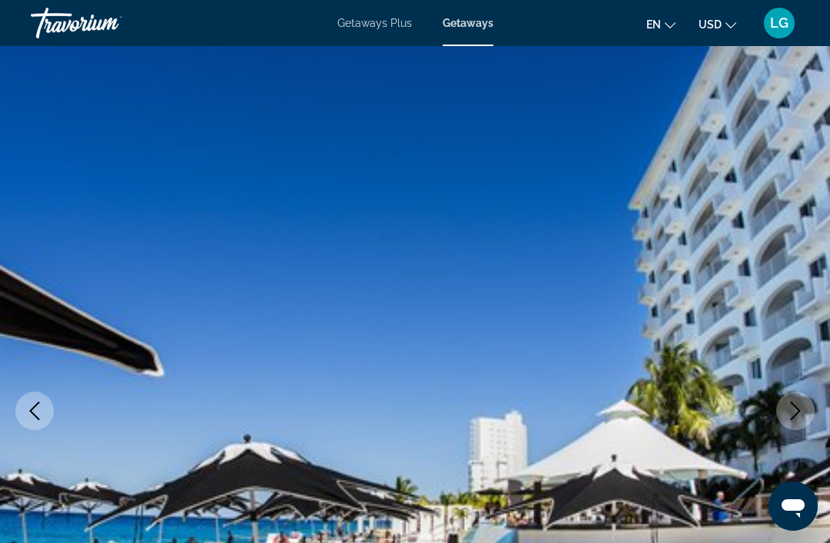
click at [797, 416] on icon "Next image" at bounding box center [795, 411] width 18 height 18
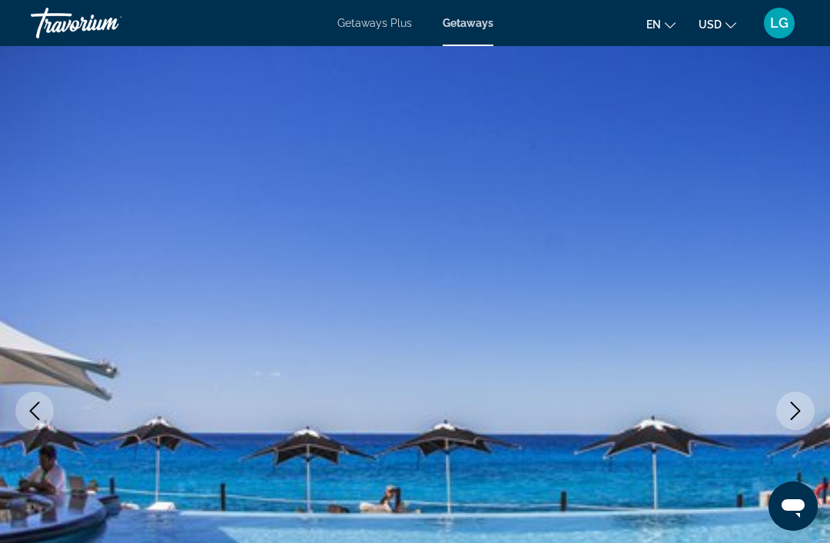
click at [792, 420] on icon "Next image" at bounding box center [796, 411] width 10 height 18
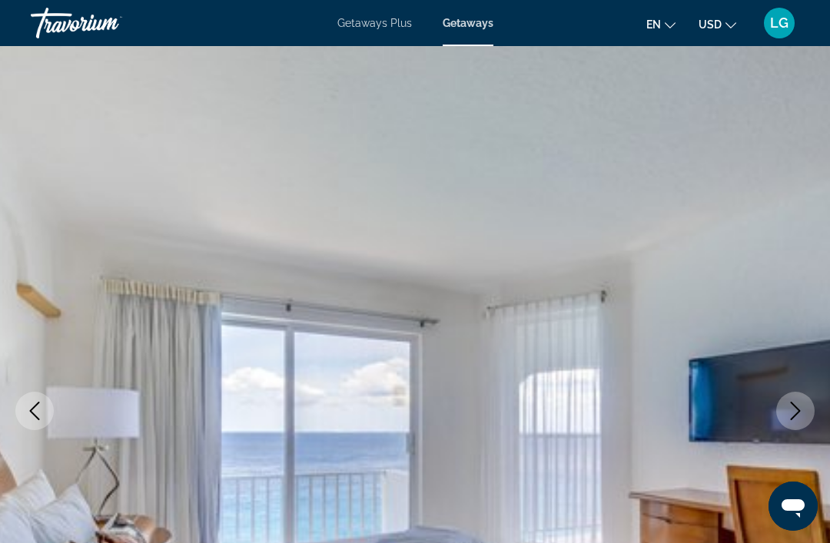
click at [795, 420] on icon "Next image" at bounding box center [795, 411] width 18 height 18
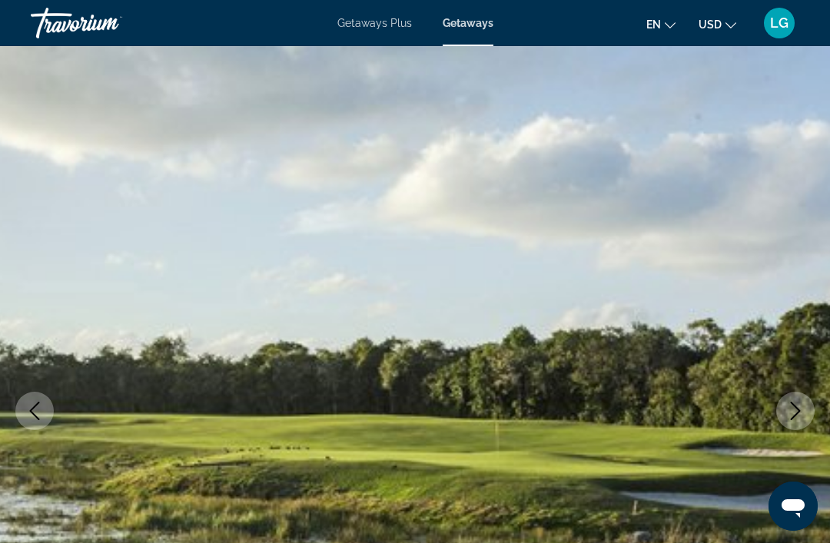
click at [792, 421] on button "Next image" at bounding box center [795, 411] width 38 height 38
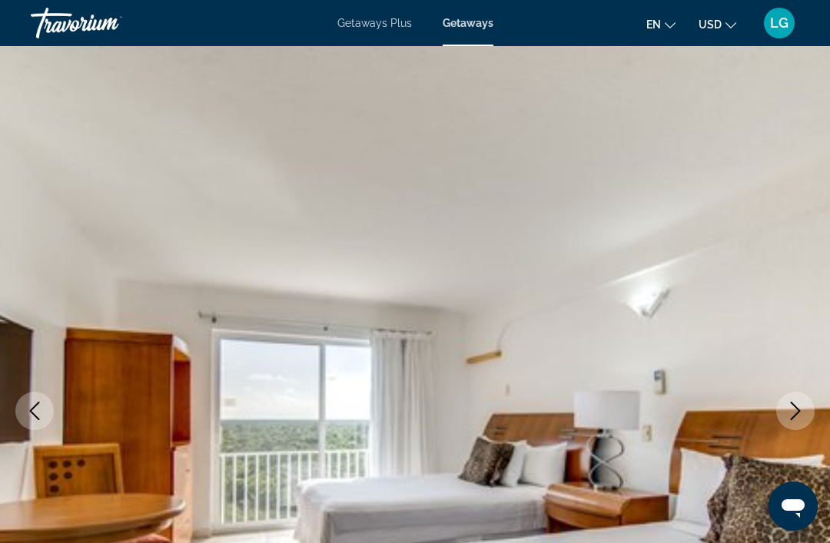
click at [795, 421] on button "Next image" at bounding box center [795, 411] width 38 height 38
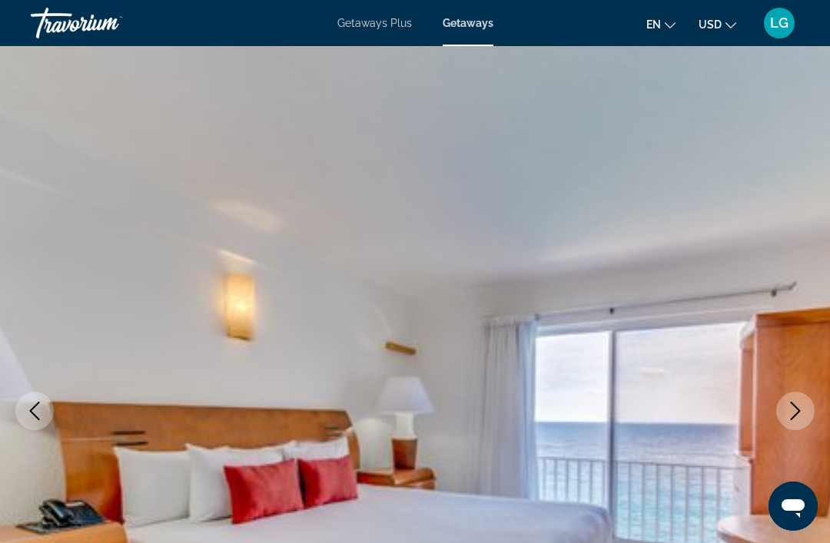
click at [794, 419] on icon "Next image" at bounding box center [795, 411] width 18 height 18
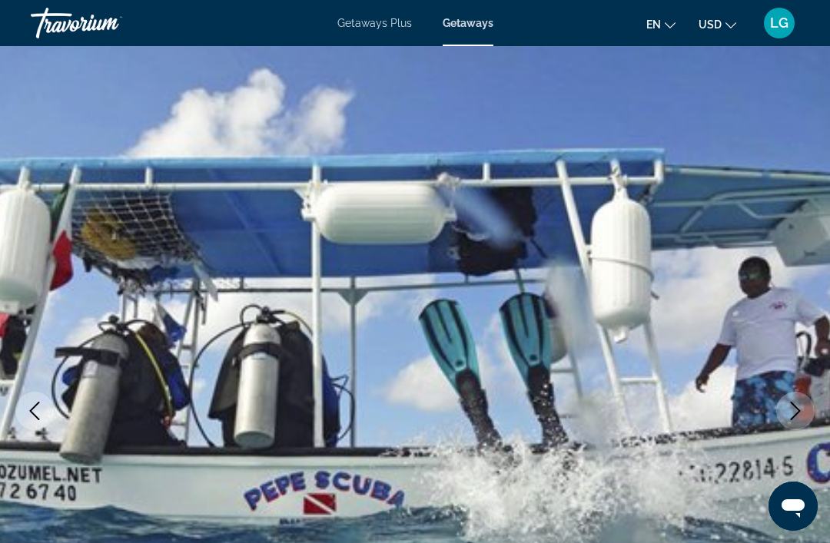
click at [793, 420] on button "Next image" at bounding box center [795, 411] width 38 height 38
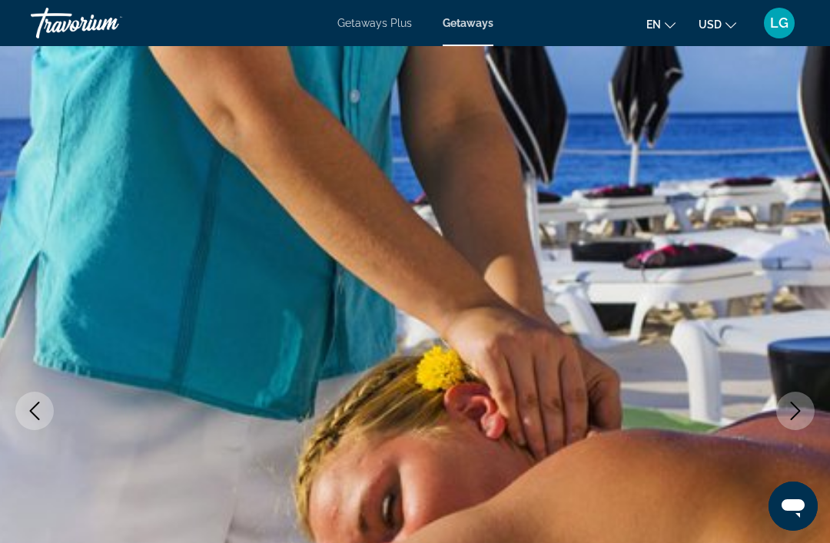
click at [803, 413] on icon "Next image" at bounding box center [795, 411] width 18 height 18
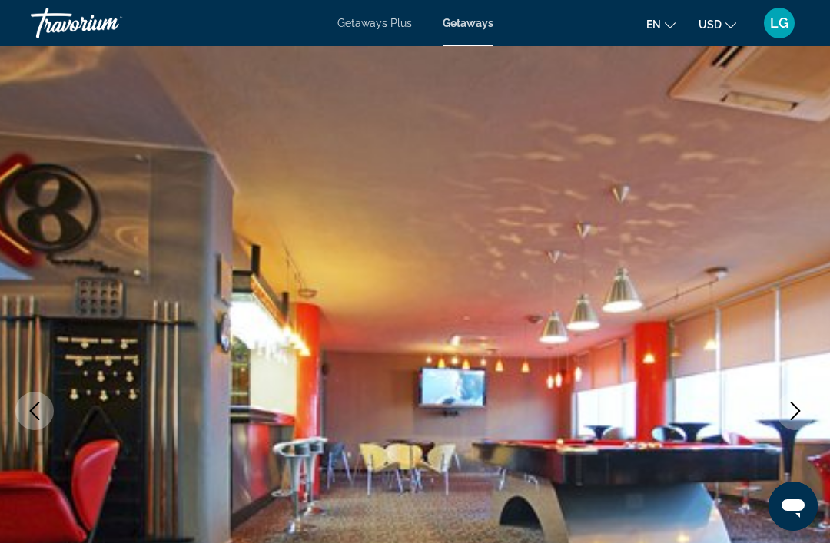
click at [793, 424] on button "Next image" at bounding box center [795, 411] width 38 height 38
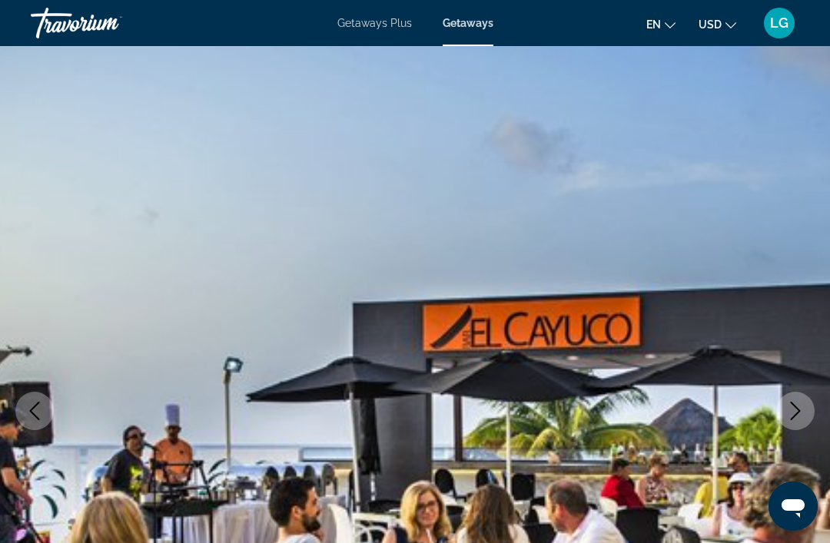
click at [794, 420] on button "Next image" at bounding box center [795, 411] width 38 height 38
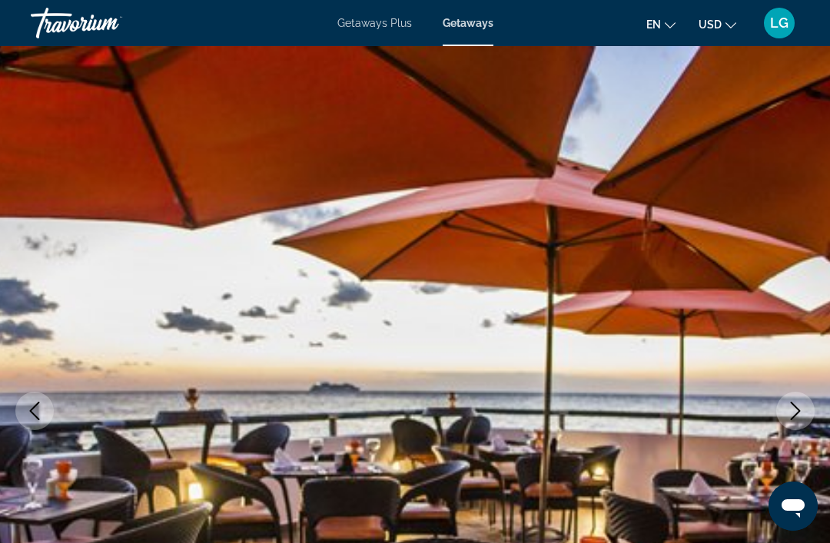
click at [794, 425] on button "Next image" at bounding box center [795, 411] width 38 height 38
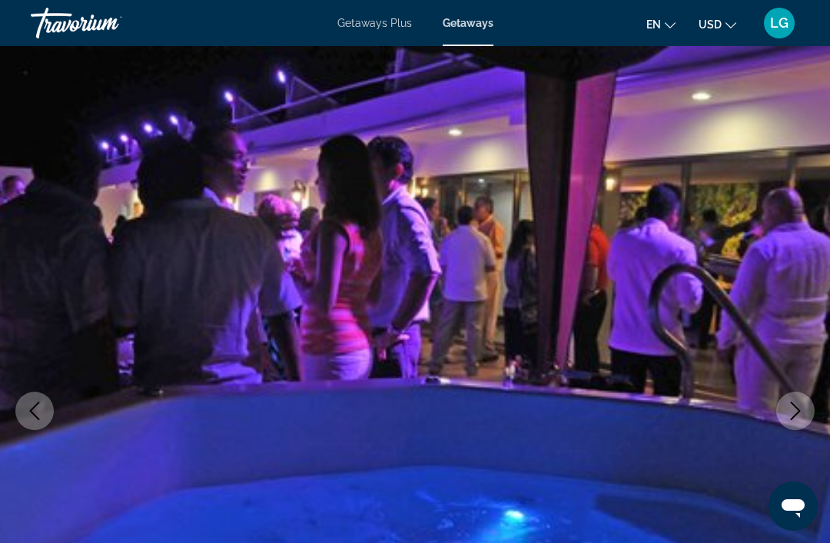
click at [795, 420] on icon "Next image" at bounding box center [795, 411] width 18 height 18
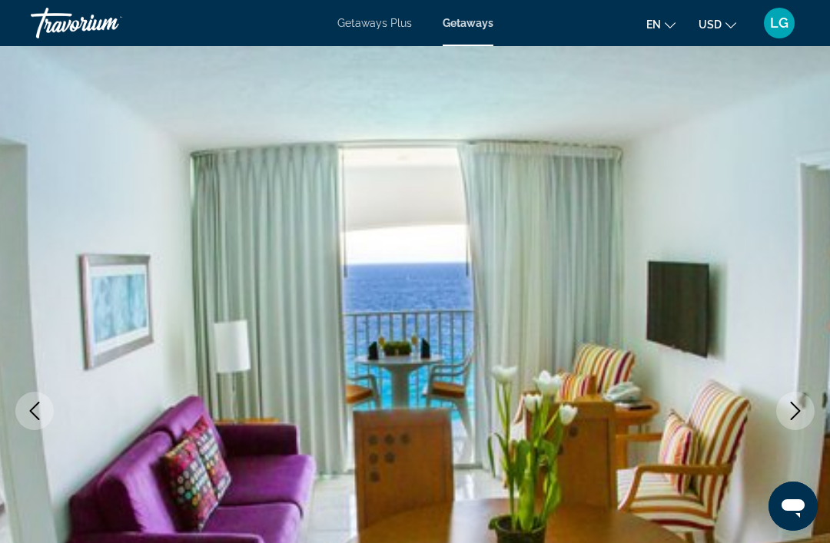
click at [794, 420] on button "Next image" at bounding box center [795, 411] width 38 height 38
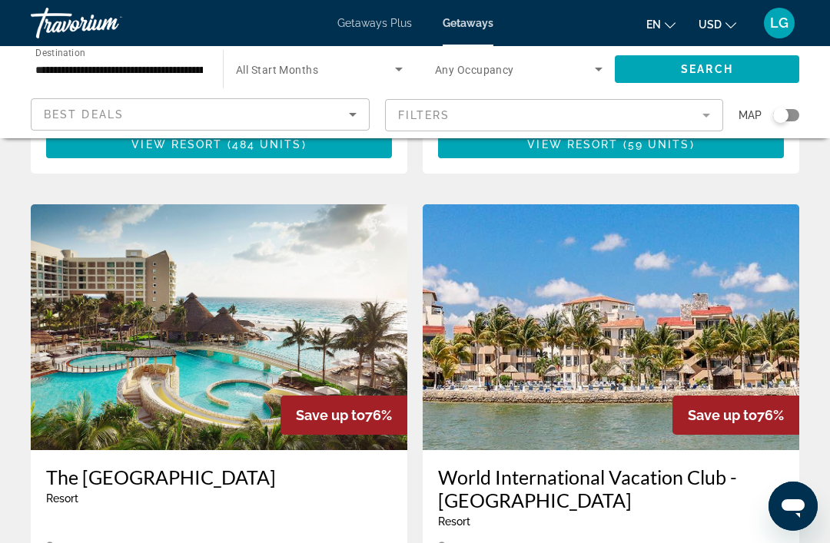
scroll to position [2719, 0]
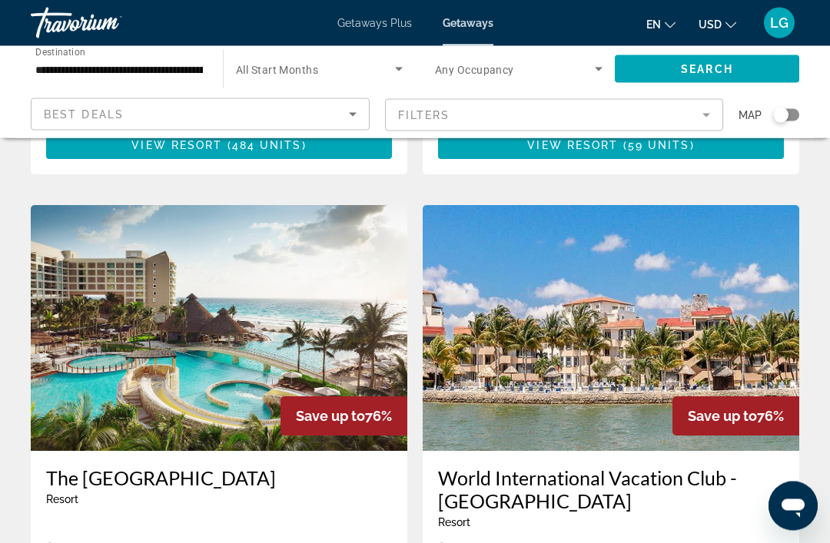
click at [229, 290] on img "Main content" at bounding box center [219, 329] width 377 height 246
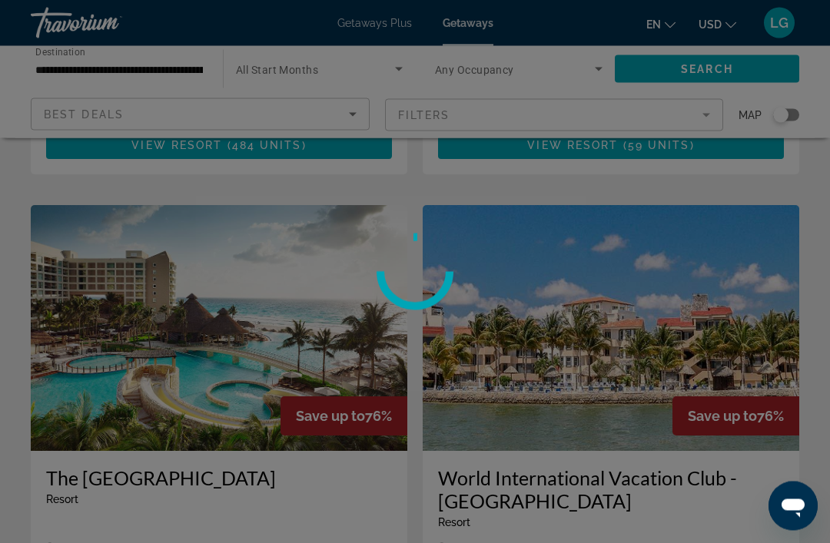
scroll to position [2720, 0]
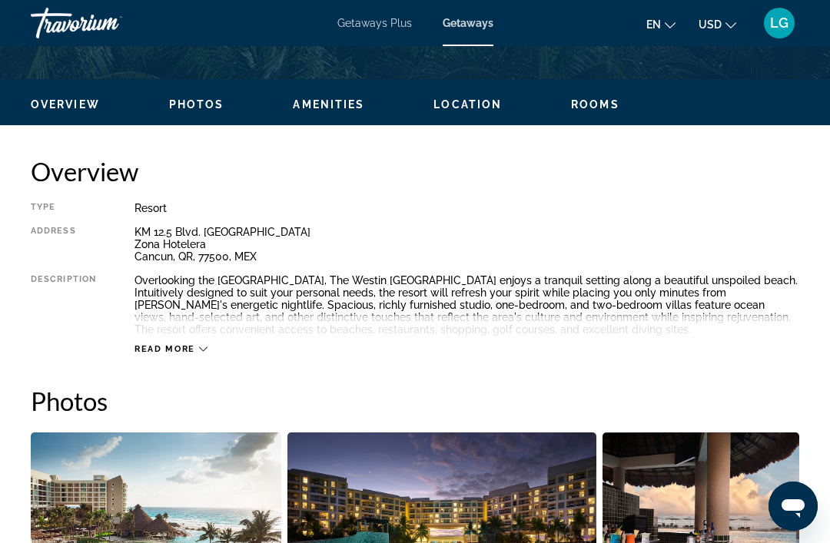
scroll to position [696, 0]
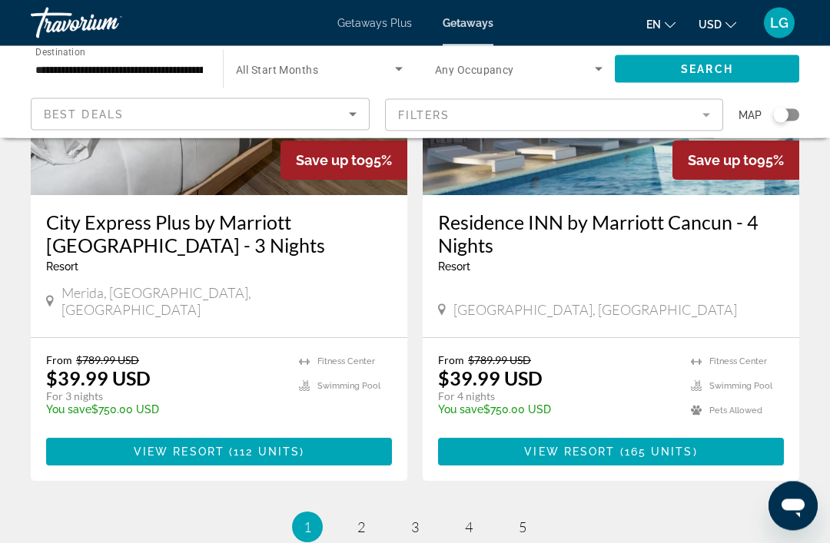
scroll to position [3074, 0]
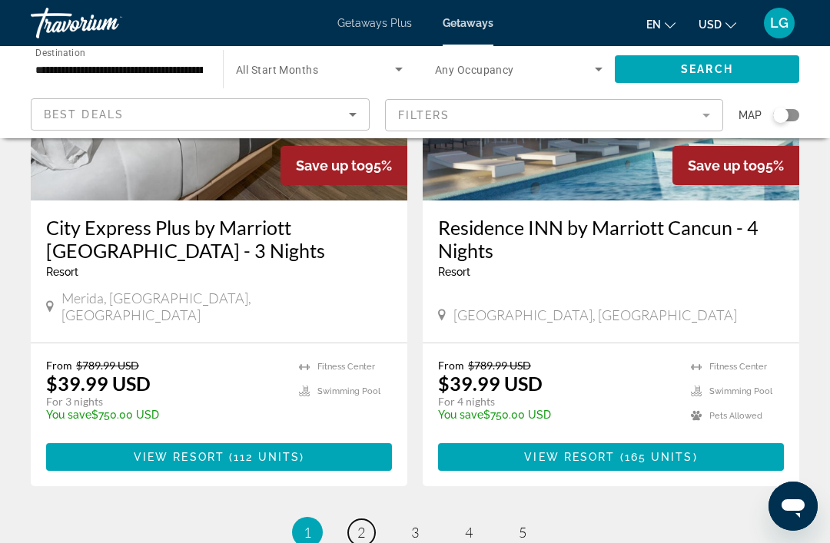
click at [373, 520] on link "page 2" at bounding box center [361, 533] width 27 height 27
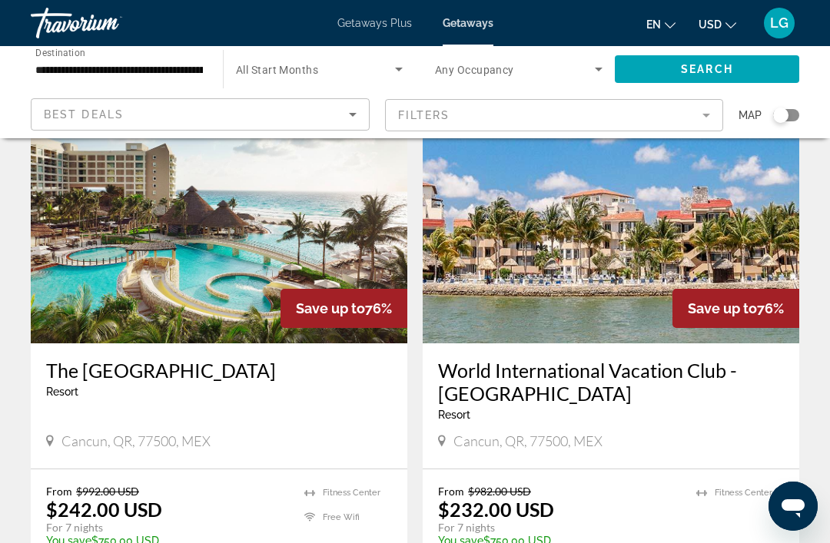
scroll to position [2827, 0]
click at [296, 301] on span "Save up to" at bounding box center [330, 309] width 69 height 16
click at [241, 271] on img "Main content" at bounding box center [219, 221] width 377 height 246
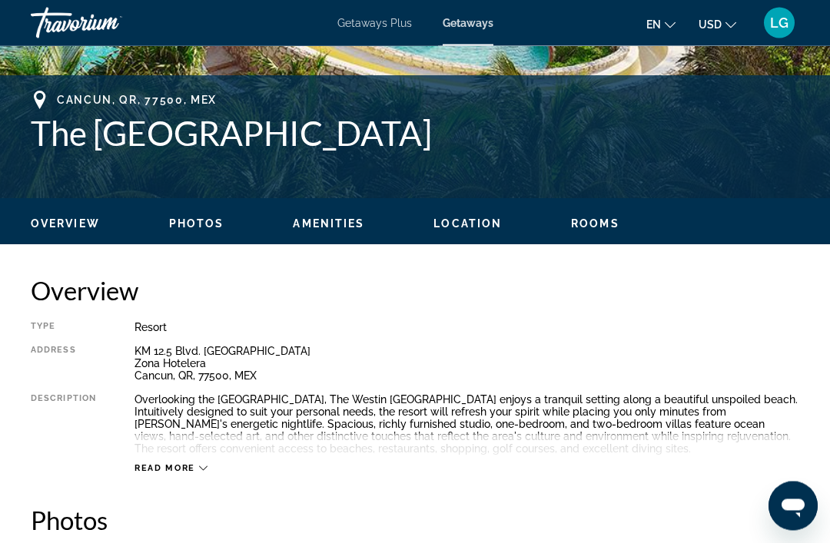
scroll to position [563, 0]
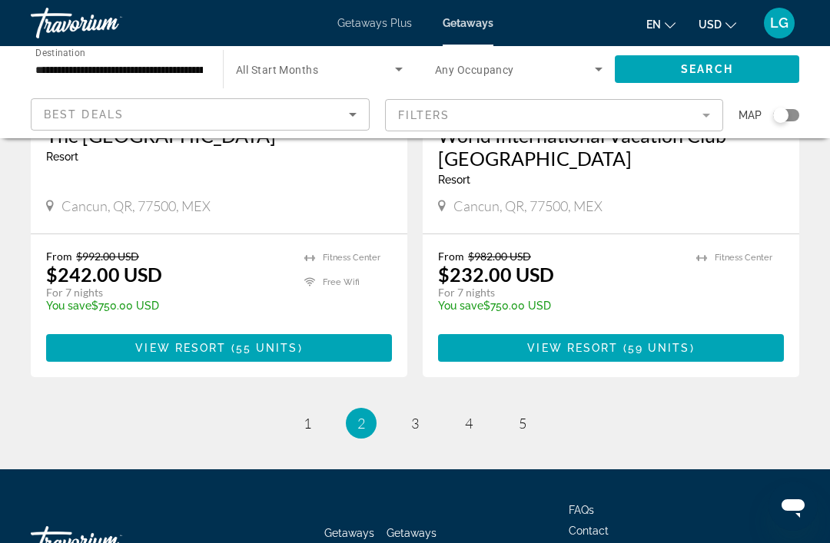
scroll to position [3039, 0]
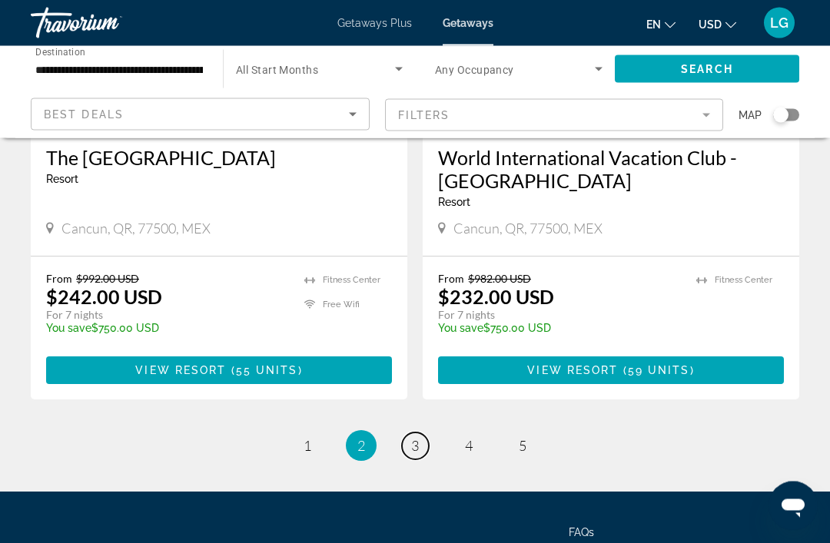
click at [421, 433] on link "page 3" at bounding box center [415, 446] width 27 height 27
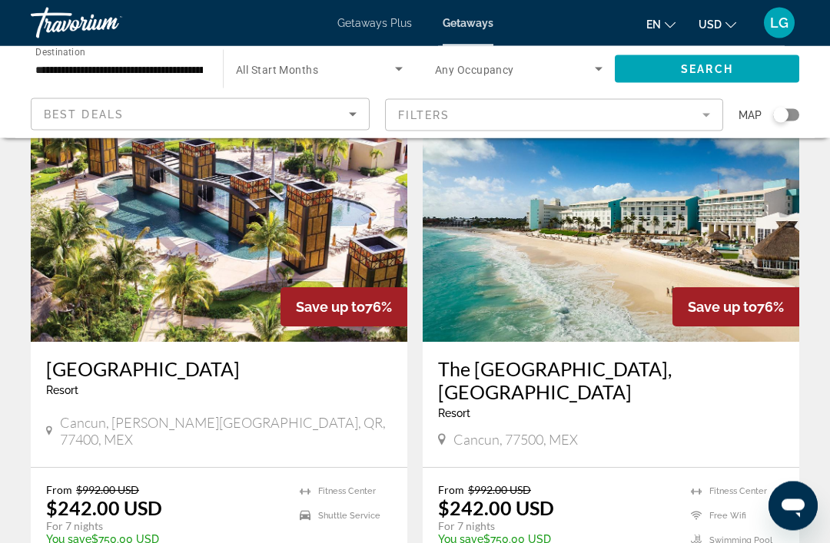
scroll to position [98, 0]
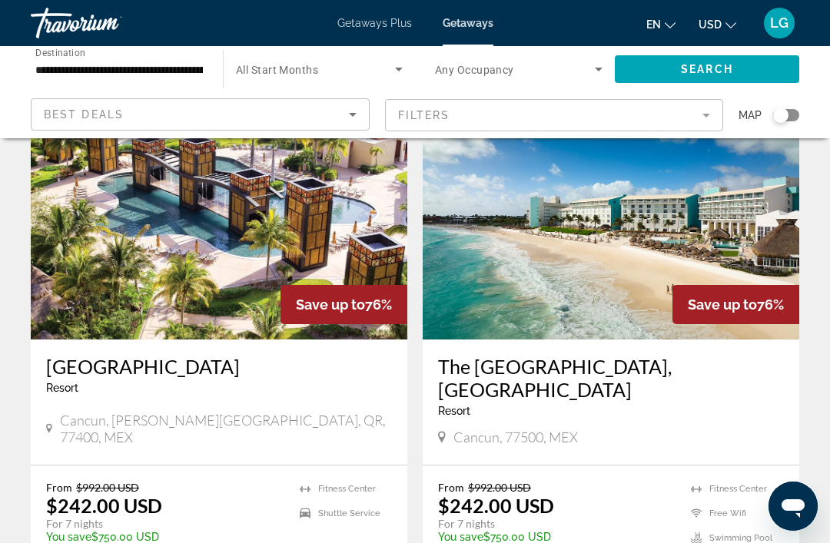
click at [290, 261] on img "Main content" at bounding box center [219, 217] width 377 height 246
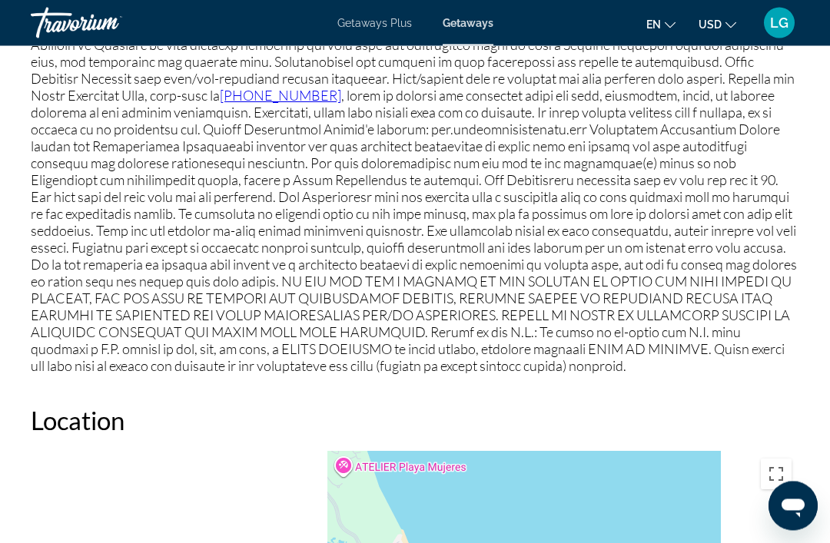
scroll to position [1972, 0]
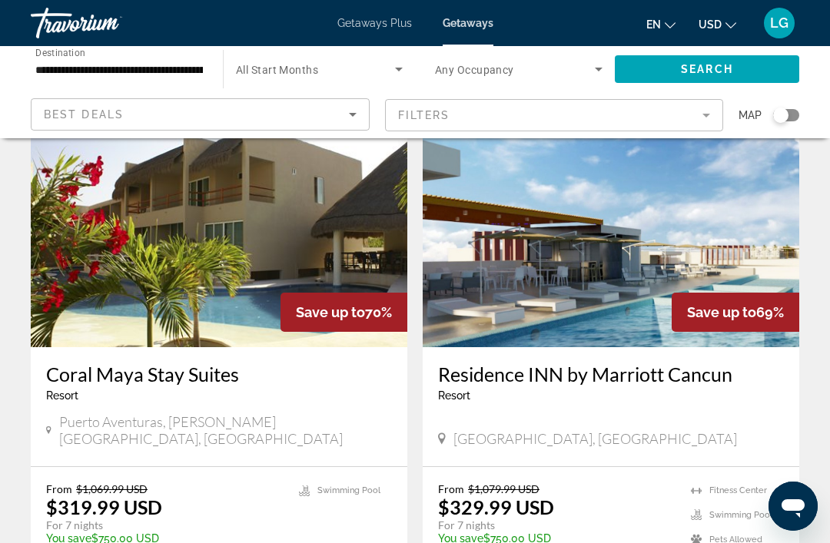
scroll to position [2984, 0]
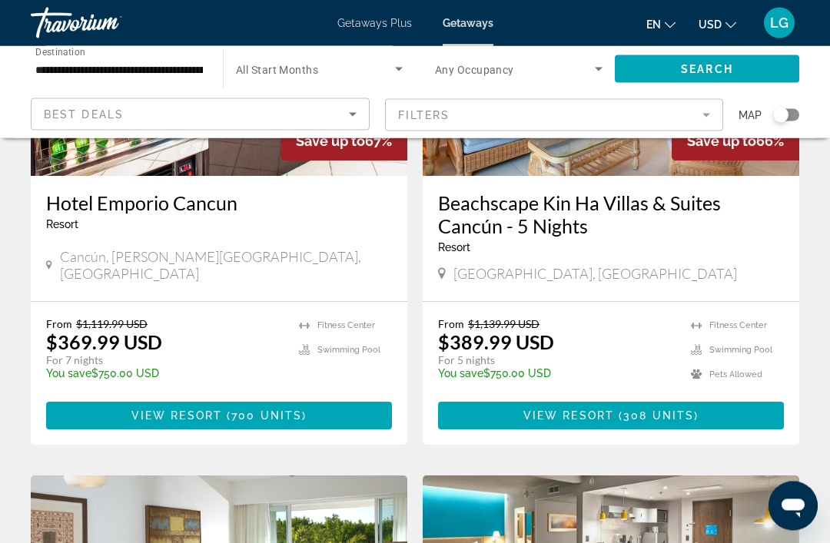
scroll to position [792, 0]
